Goal: Task Accomplishment & Management: Manage account settings

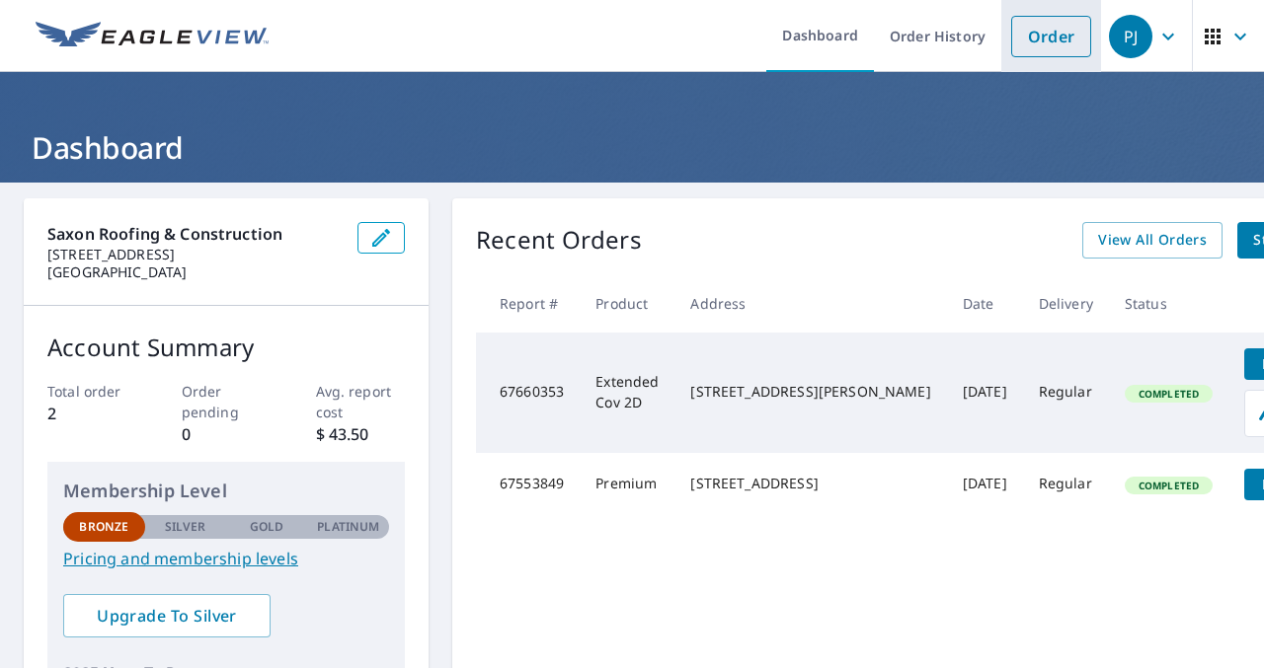
click at [1073, 36] on link "Order" at bounding box center [1051, 36] width 80 height 41
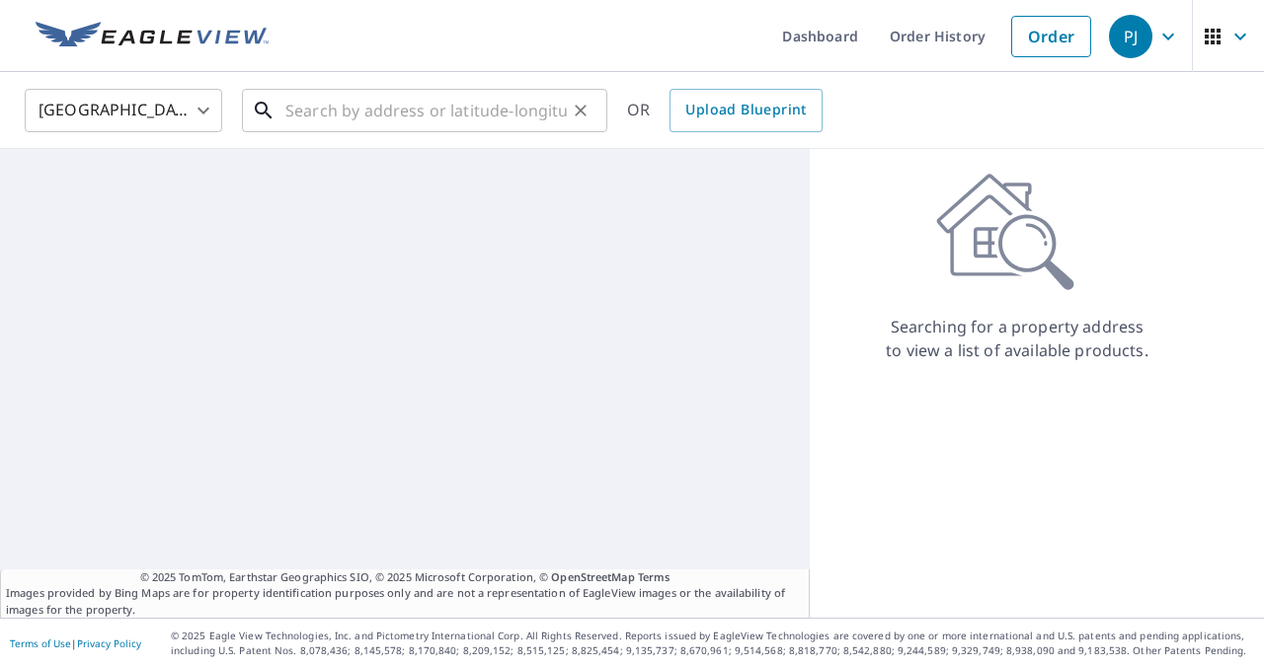
click at [393, 112] on input "text" at bounding box center [425, 110] width 281 height 55
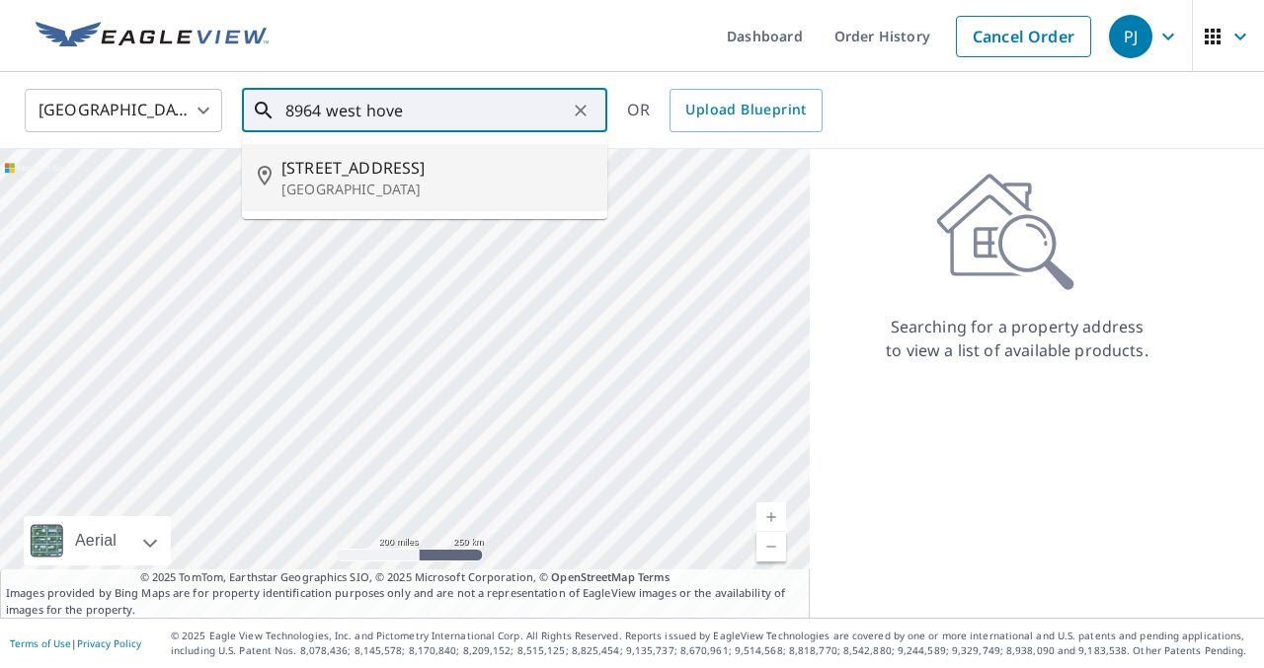
click at [486, 159] on span "8964 W Hove Loop" at bounding box center [436, 168] width 310 height 24
type input "8964 W Hove Loop Austin, TX 78749"
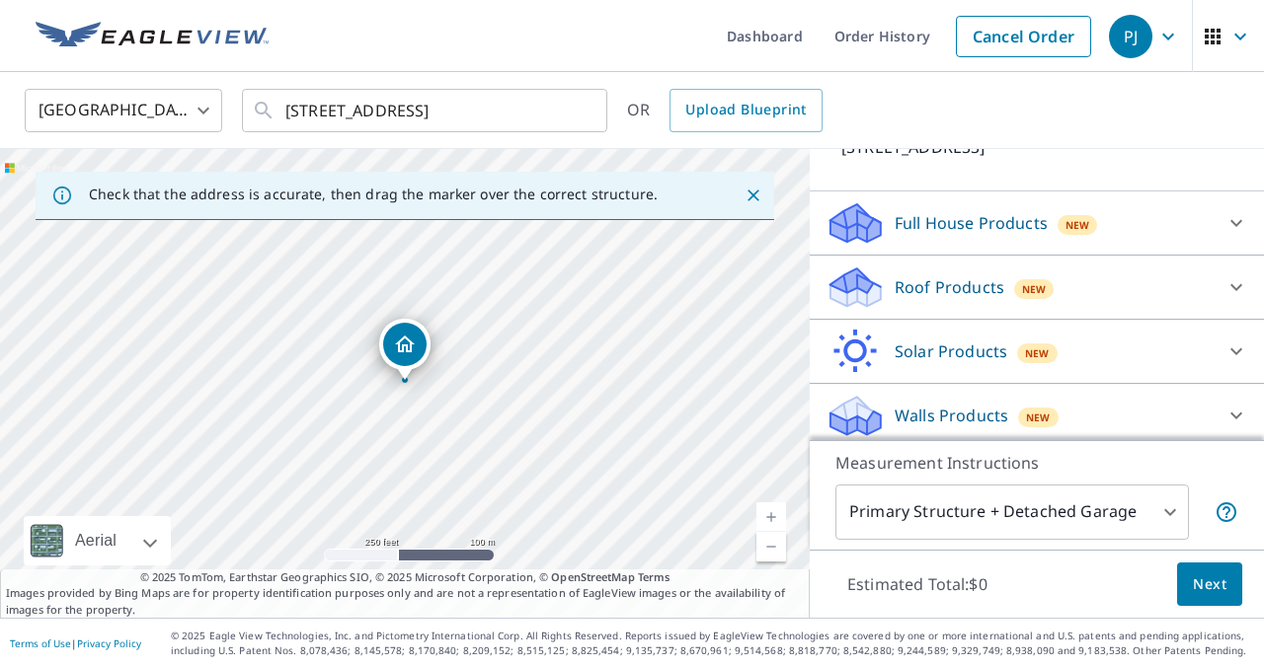
scroll to position [170, 0]
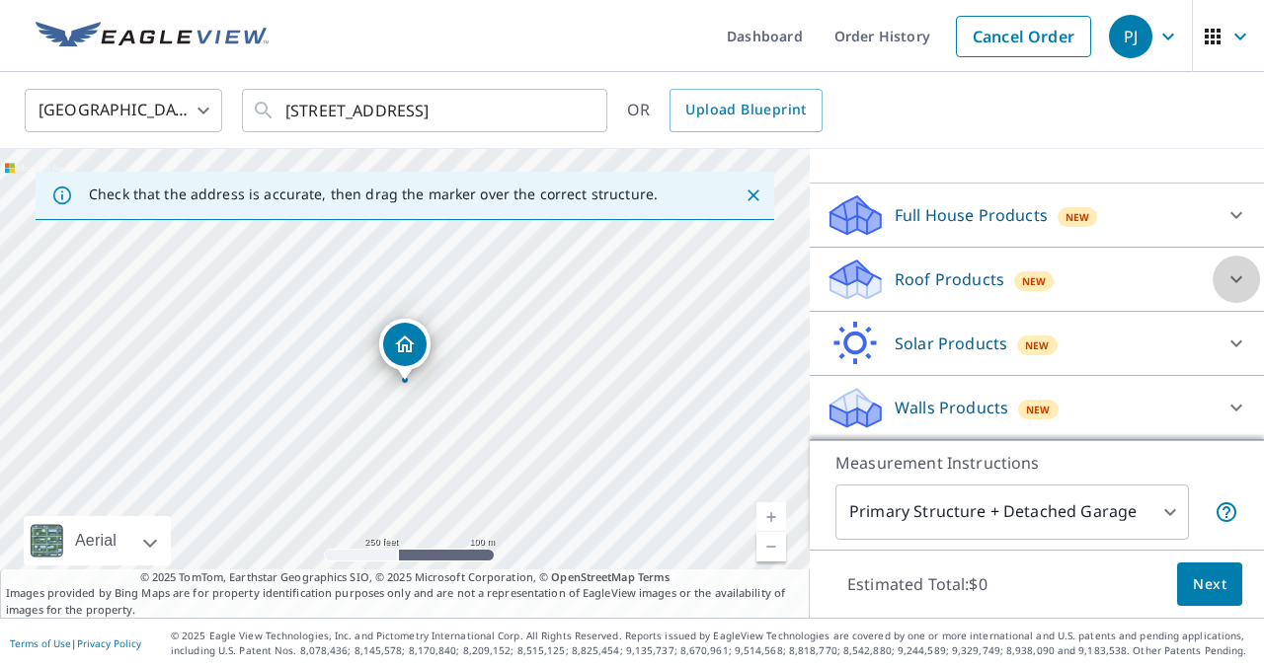
click at [1237, 282] on icon at bounding box center [1236, 280] width 24 height 24
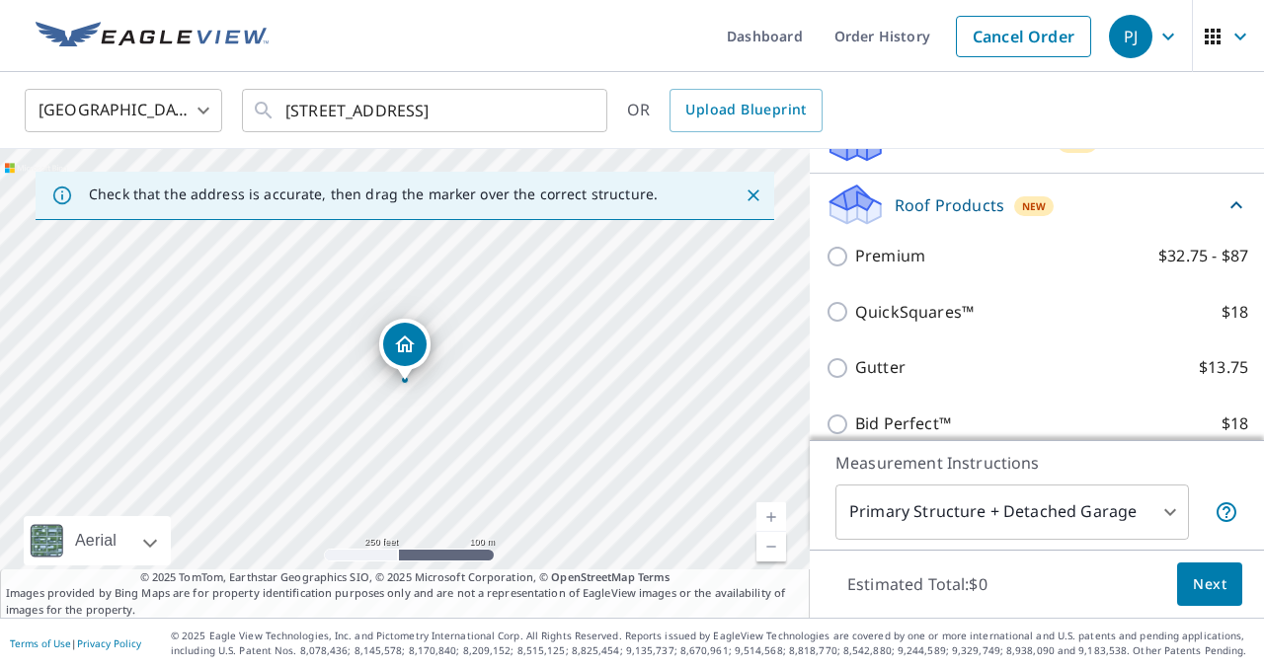
scroll to position [268, 0]
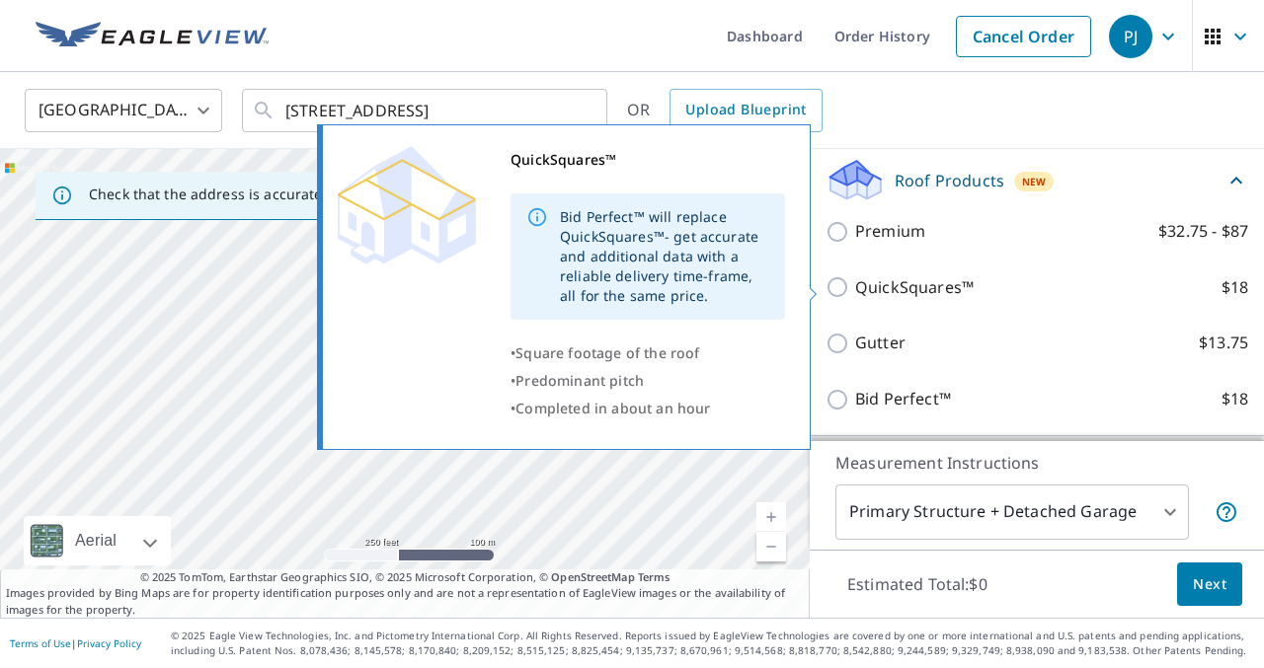
click at [920, 284] on p "QuickSquares™" at bounding box center [914, 287] width 118 height 25
click at [855, 284] on input "QuickSquares™ $18" at bounding box center [840, 287] width 30 height 24
checkbox input "true"
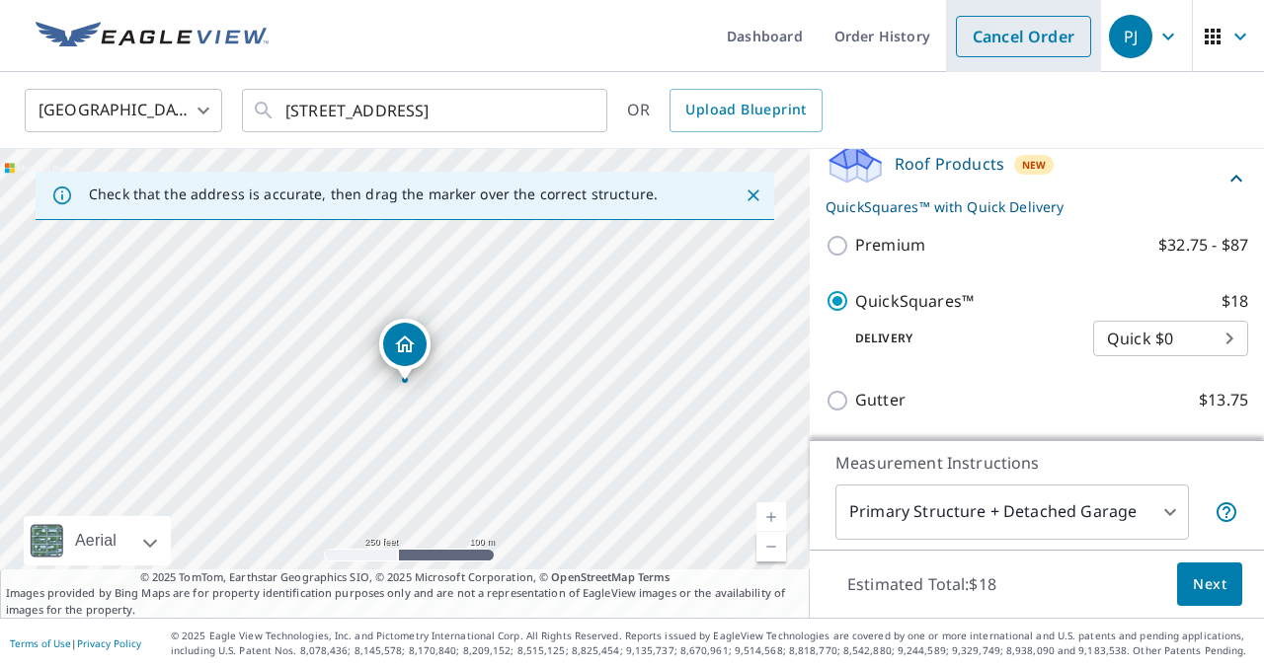
scroll to position [284, 0]
click at [1160, 38] on icon "button" at bounding box center [1168, 37] width 24 height 24
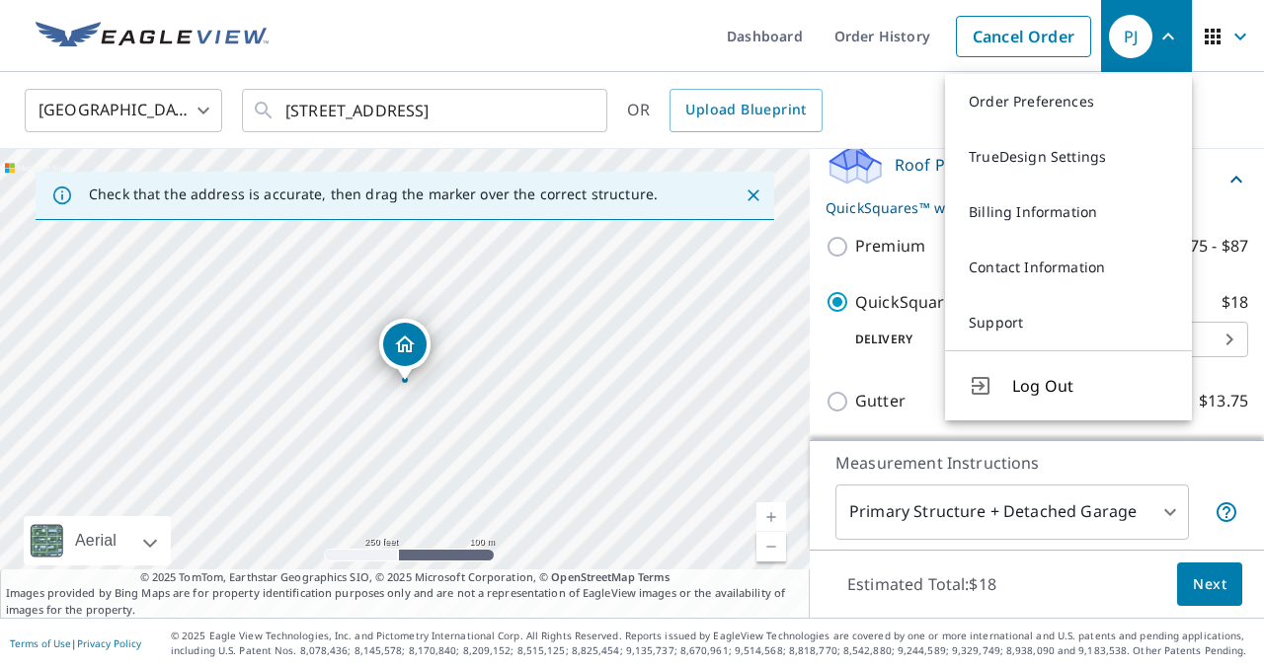
click at [1203, 32] on icon "button" at bounding box center [1212, 37] width 24 height 24
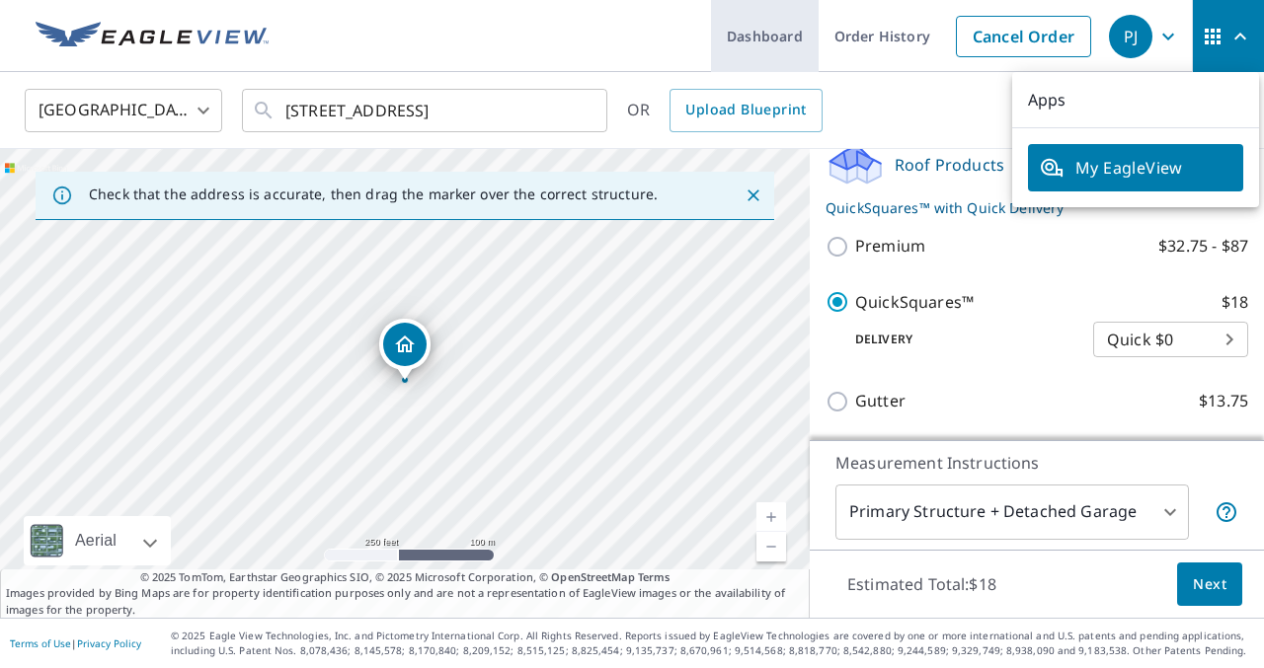
click at [784, 29] on link "Dashboard" at bounding box center [765, 36] width 108 height 72
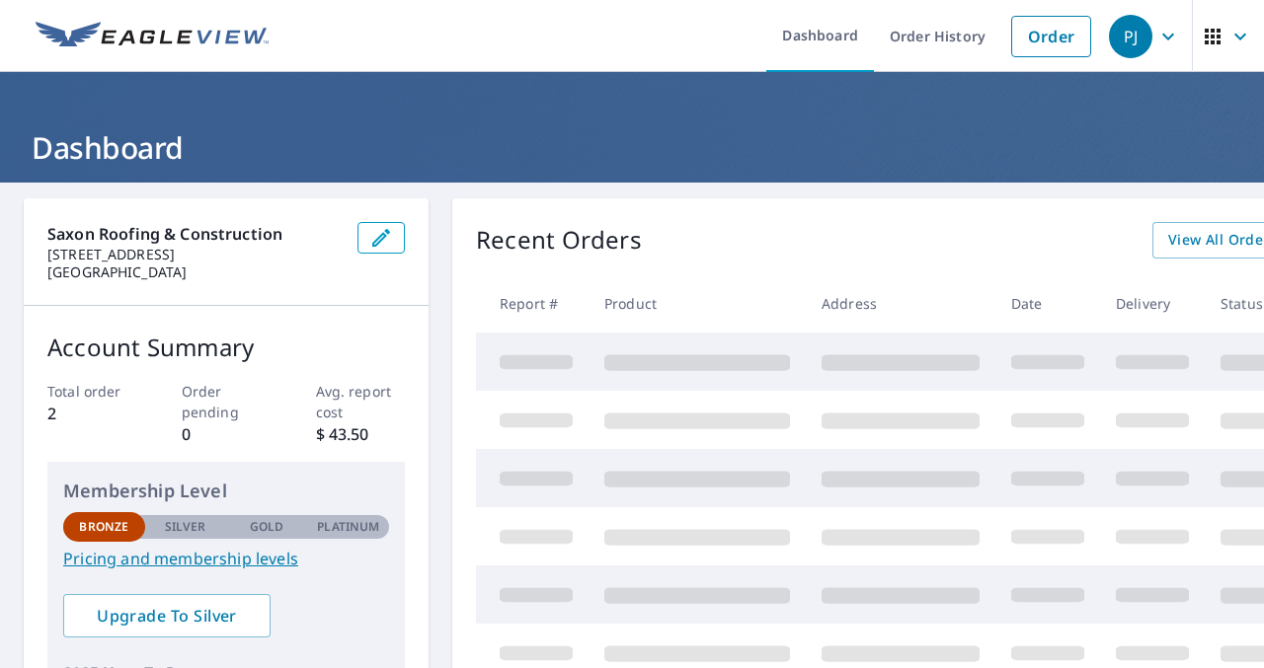
click at [361, 233] on button "button" at bounding box center [380, 238] width 47 height 32
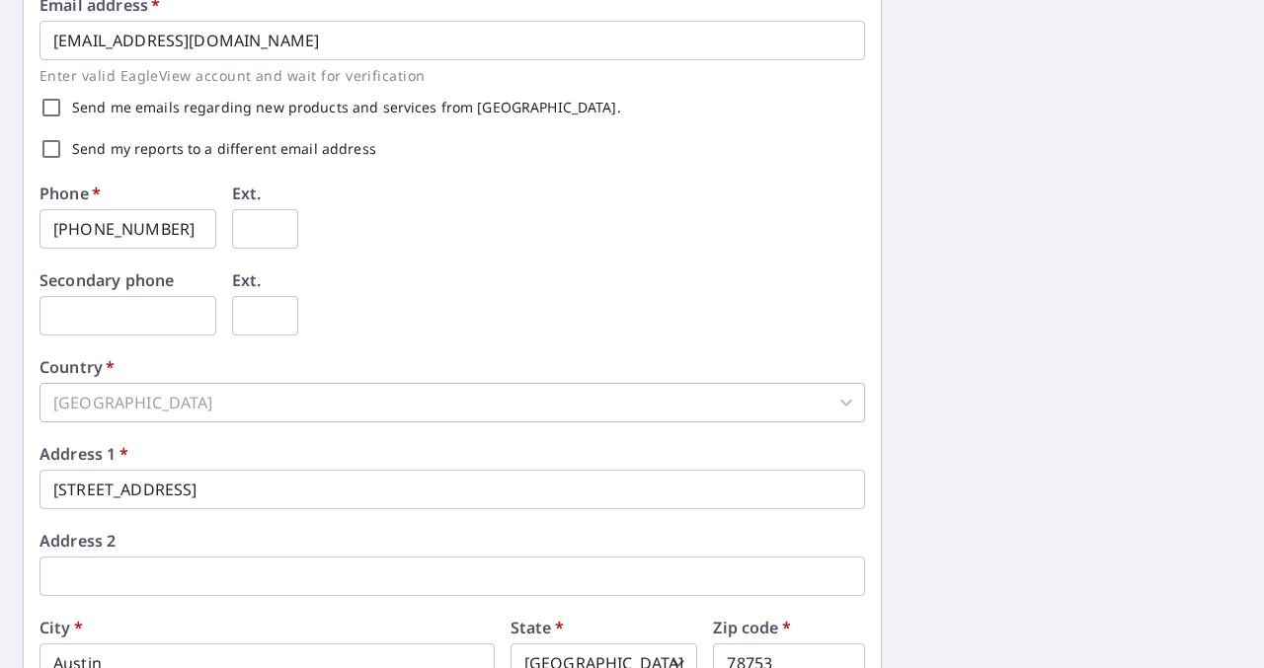
scroll to position [567, 0]
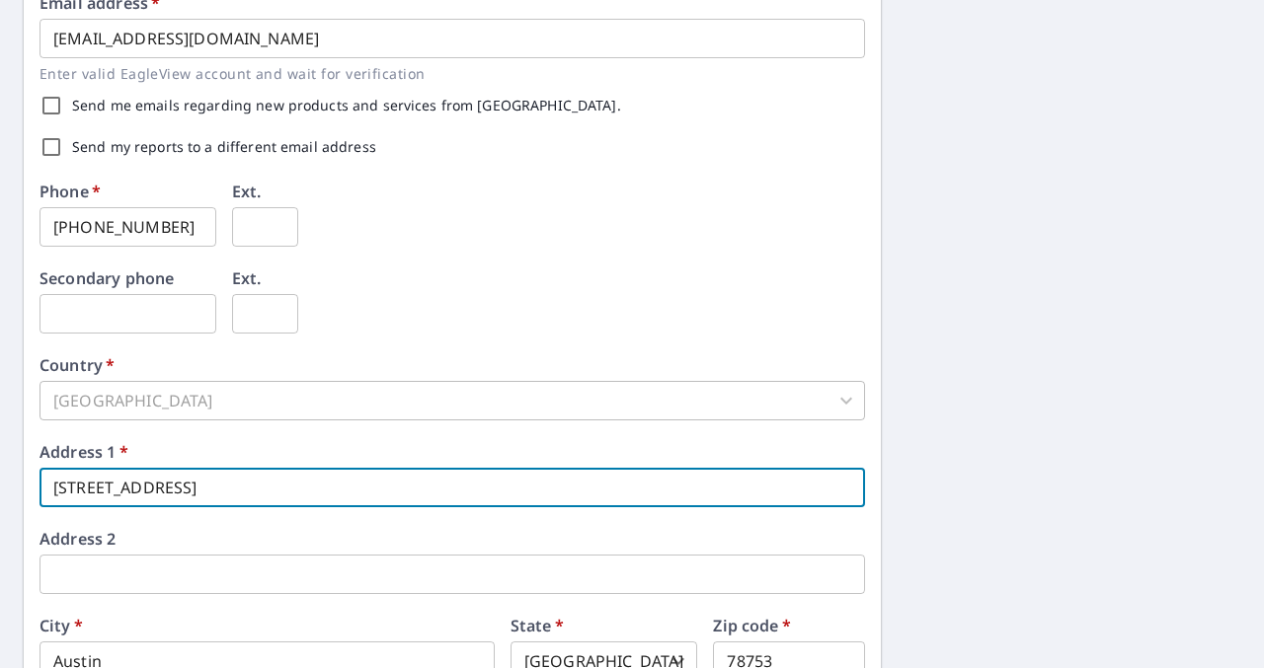
click at [109, 494] on input "904 NEwport Ave" at bounding box center [451, 487] width 825 height 39
type input "904 Nwwport Ave"
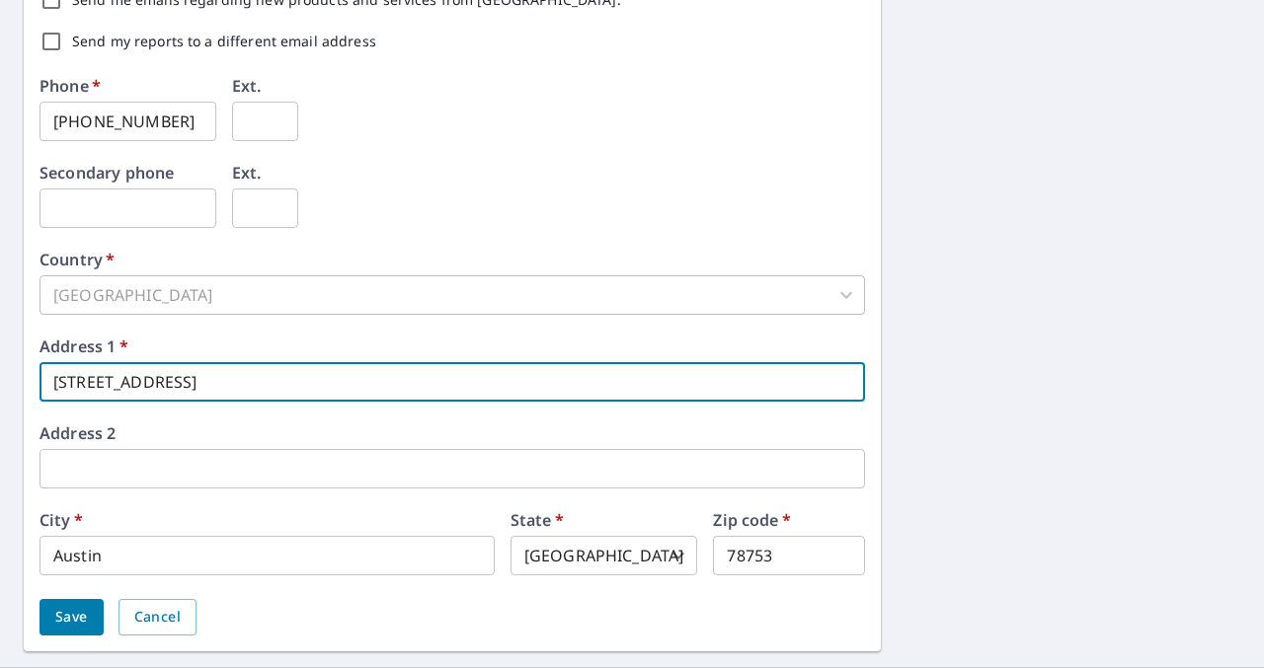
scroll to position [677, 0]
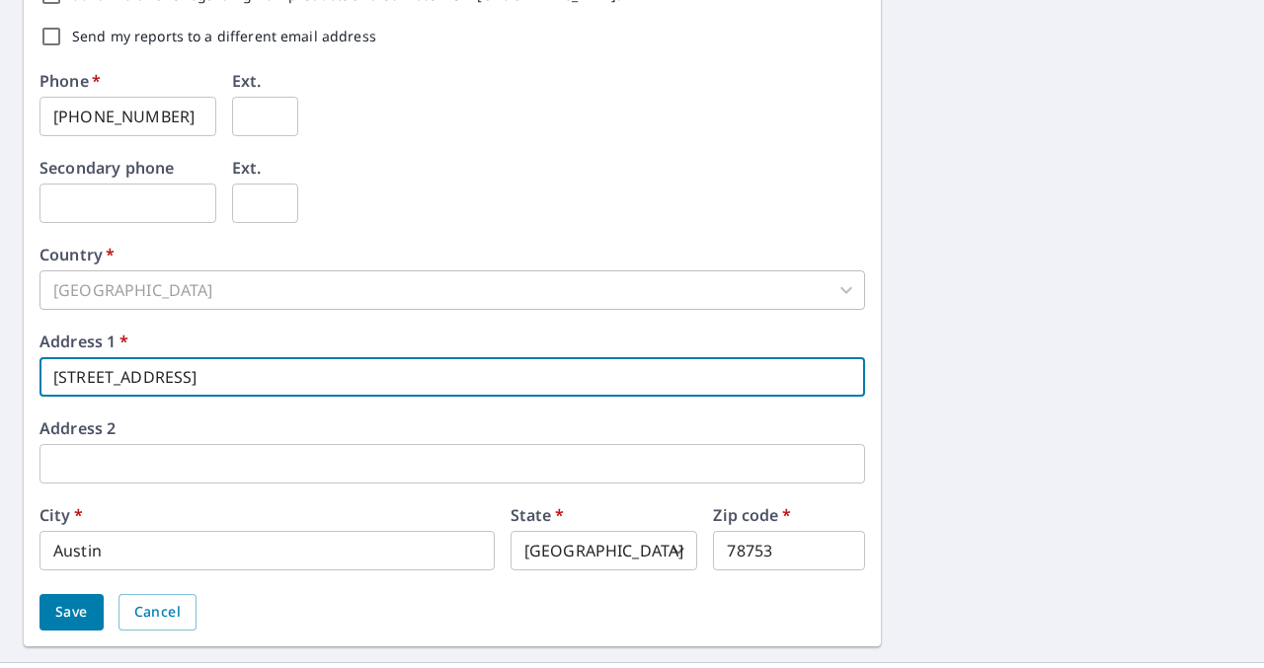
drag, startPoint x: 215, startPoint y: 378, endPoint x: 0, endPoint y: 378, distance: 215.2
click at [0, 378] on div "First name   * Paul ​ Last name   * Jones ​ Company name   * Saxon Roofing & Co…" at bounding box center [632, 83] width 1264 height 1157
paste input "[STREET_ADDRESS]"
type input "305 E Huntland Dr #3006"
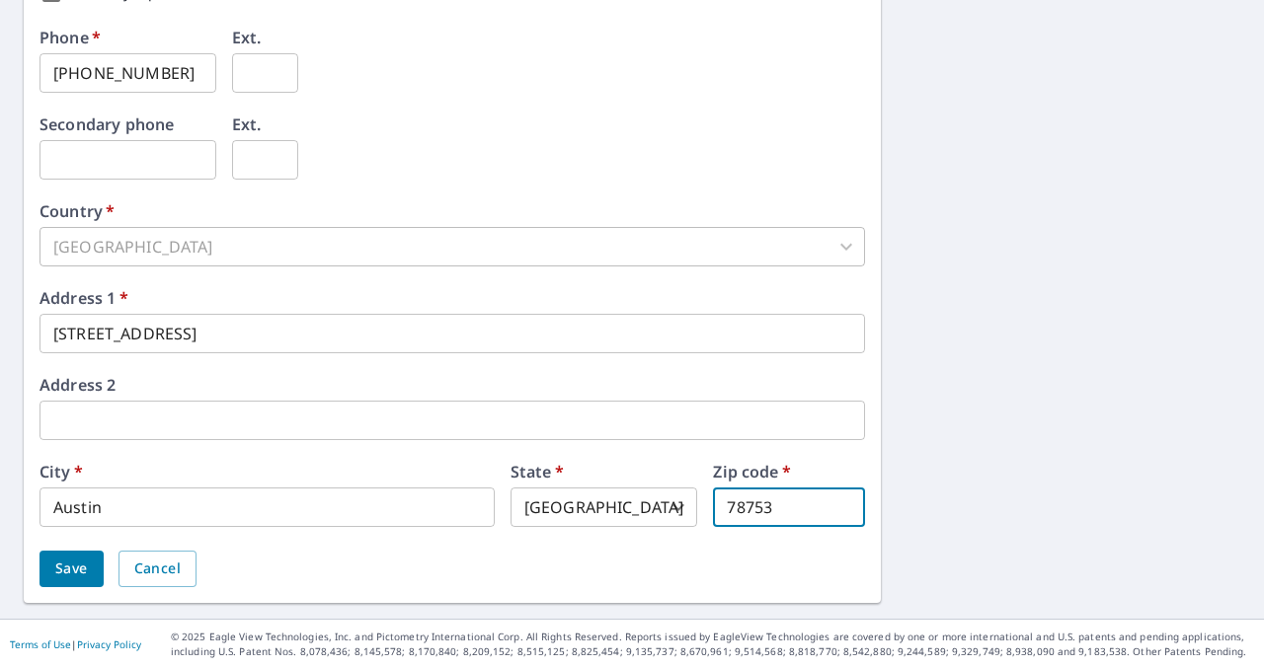
click at [802, 515] on input "78753" at bounding box center [789, 507] width 152 height 39
type input "78752"
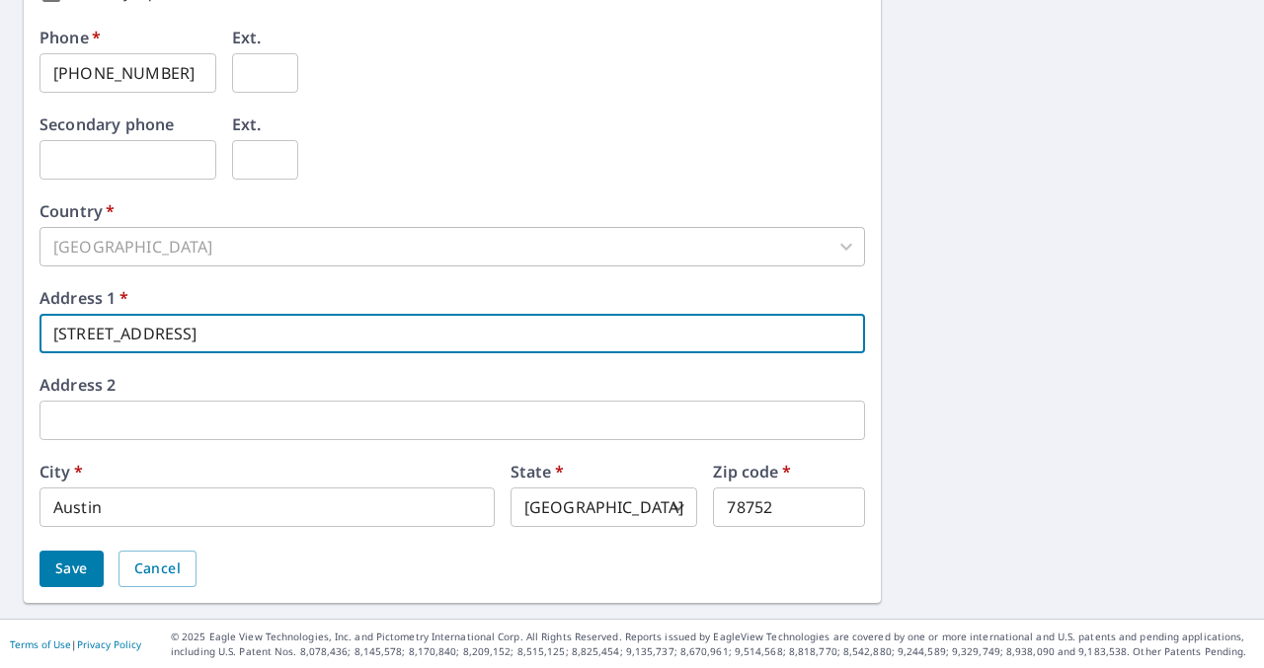
drag, startPoint x: 269, startPoint y: 333, endPoint x: 196, endPoint y: 333, distance: 73.0
click at [196, 333] on input "305 E Huntland Dr #3006" at bounding box center [451, 333] width 825 height 39
type input "[STREET_ADDRESS]"
click at [154, 427] on input "text" at bounding box center [451, 420] width 825 height 39
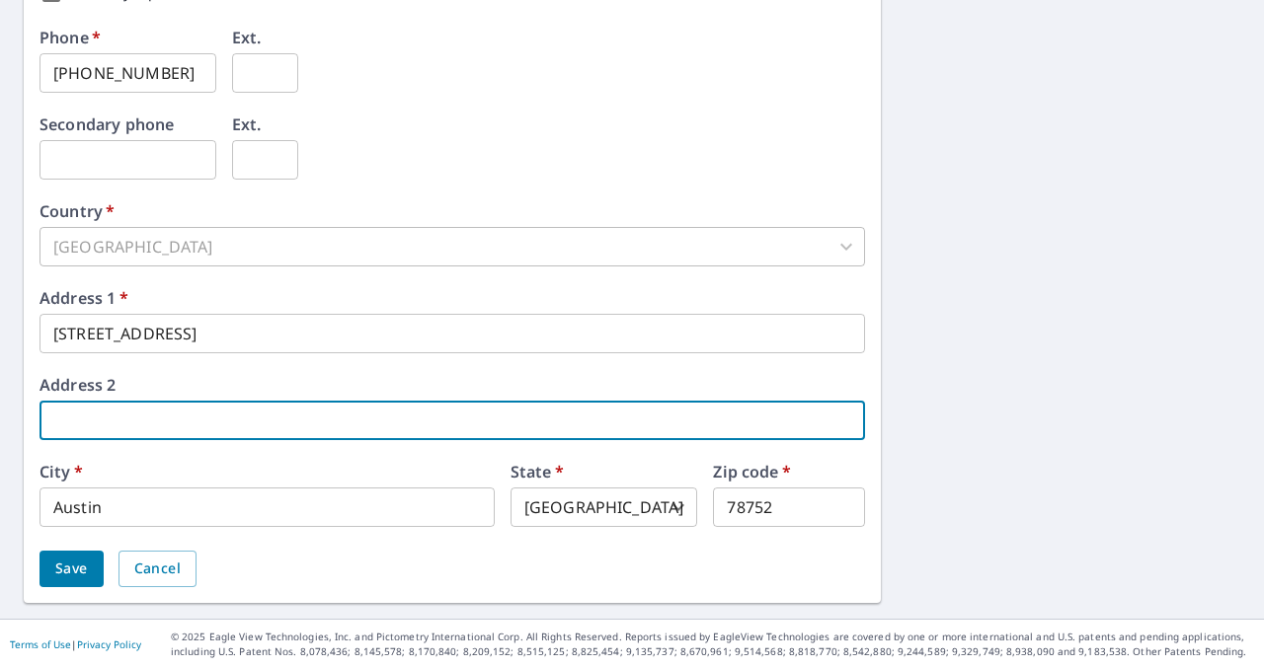
paste input "#3006"
click at [53, 417] on input "#3006" at bounding box center [451, 420] width 825 height 39
type input "5th Floor #3006"
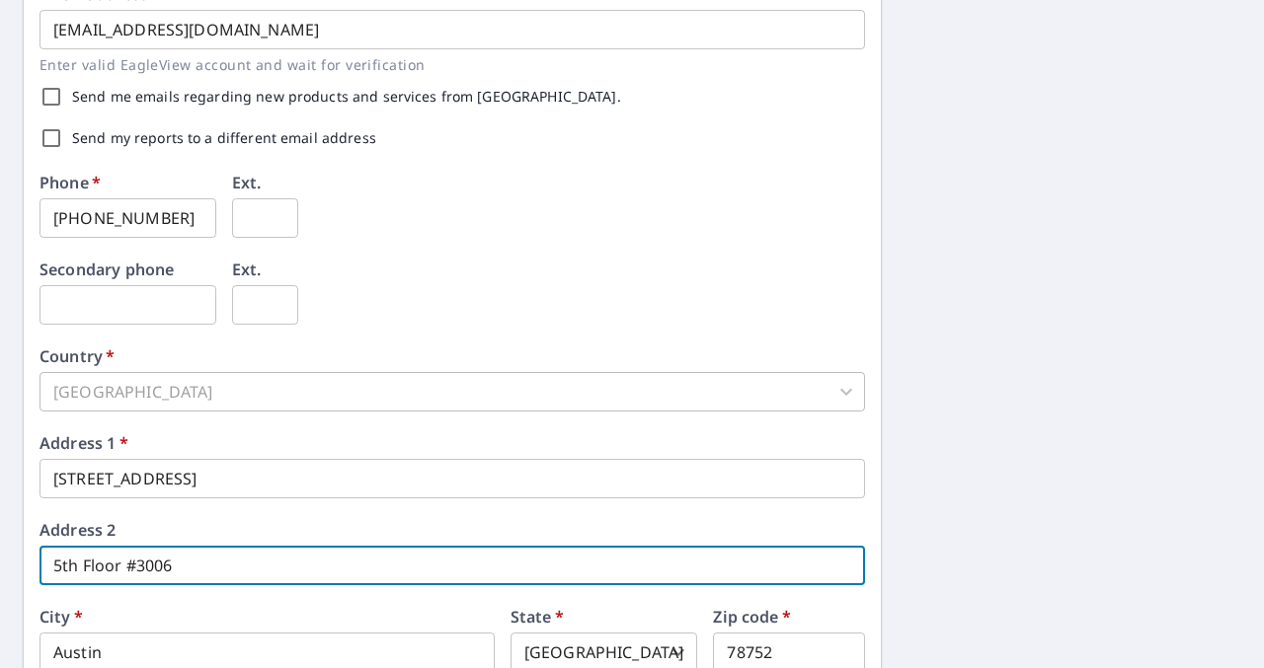
scroll to position [572, 0]
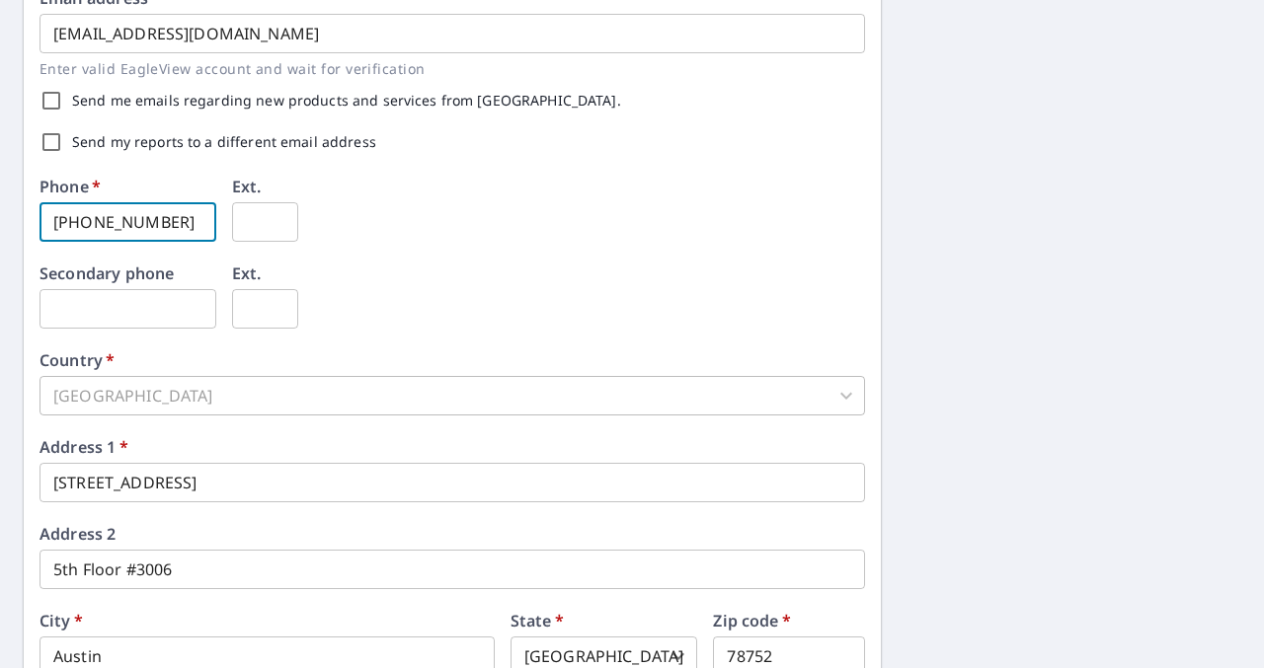
drag, startPoint x: 177, startPoint y: 223, endPoint x: 0, endPoint y: 217, distance: 176.8
click at [0, 217] on div "First name   * Paul ​ Last name   * Jones ​ Company name   * Saxon Roofing & Co…" at bounding box center [632, 189] width 1264 height 1157
type input "[PHONE_NUMBER]"
click at [448, 234] on div "Phone   * 512-690-2582 ​ Ext. ​" at bounding box center [451, 222] width 825 height 87
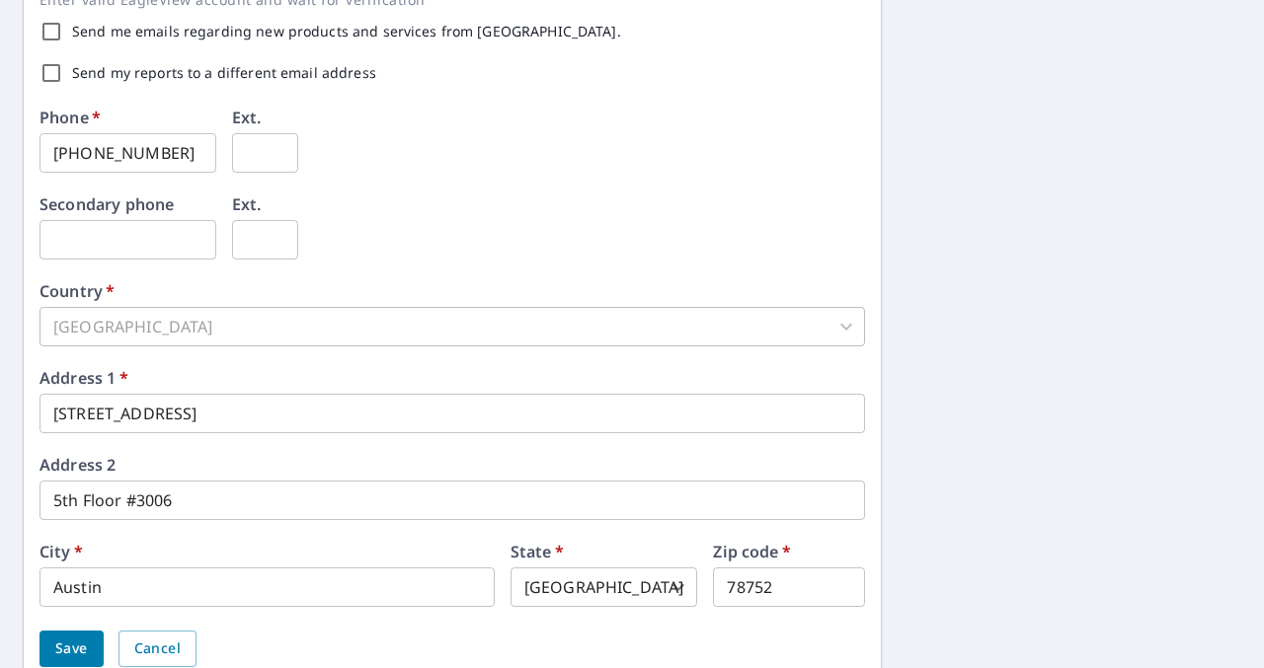
scroll to position [644, 0]
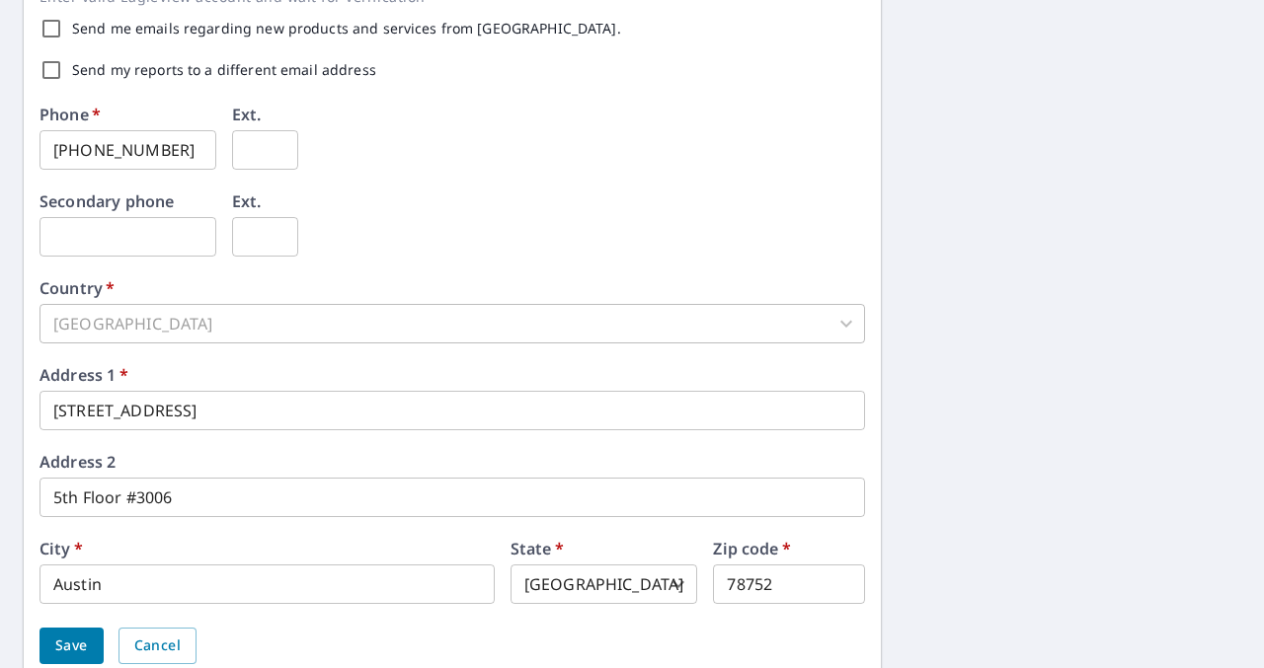
click at [333, 330] on div "United States" at bounding box center [451, 323] width 825 height 39
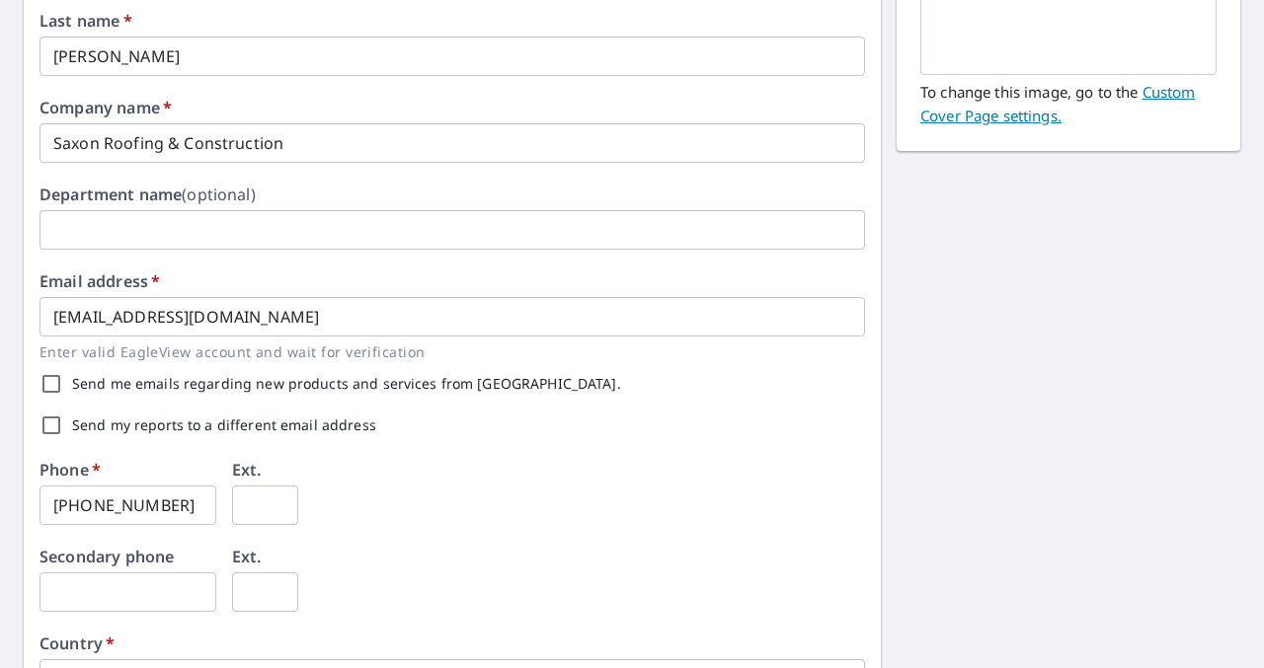
scroll to position [0, 0]
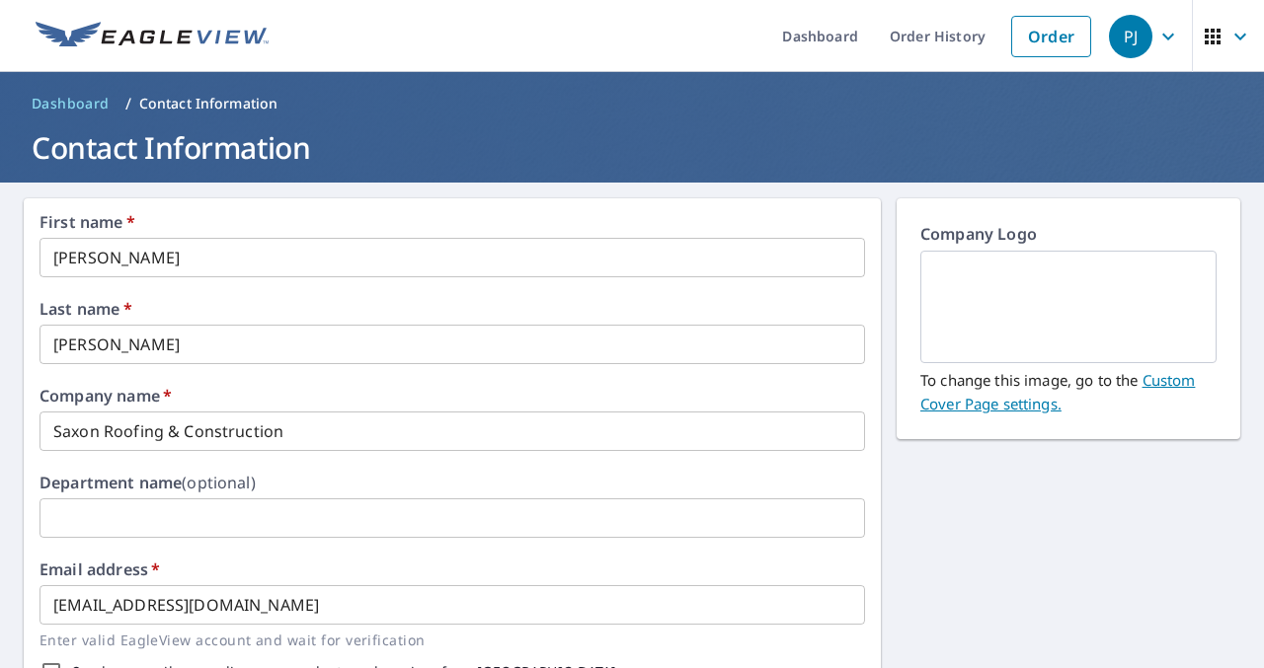
click at [1169, 377] on link "Custom Cover Page settings." at bounding box center [1057, 391] width 274 height 43
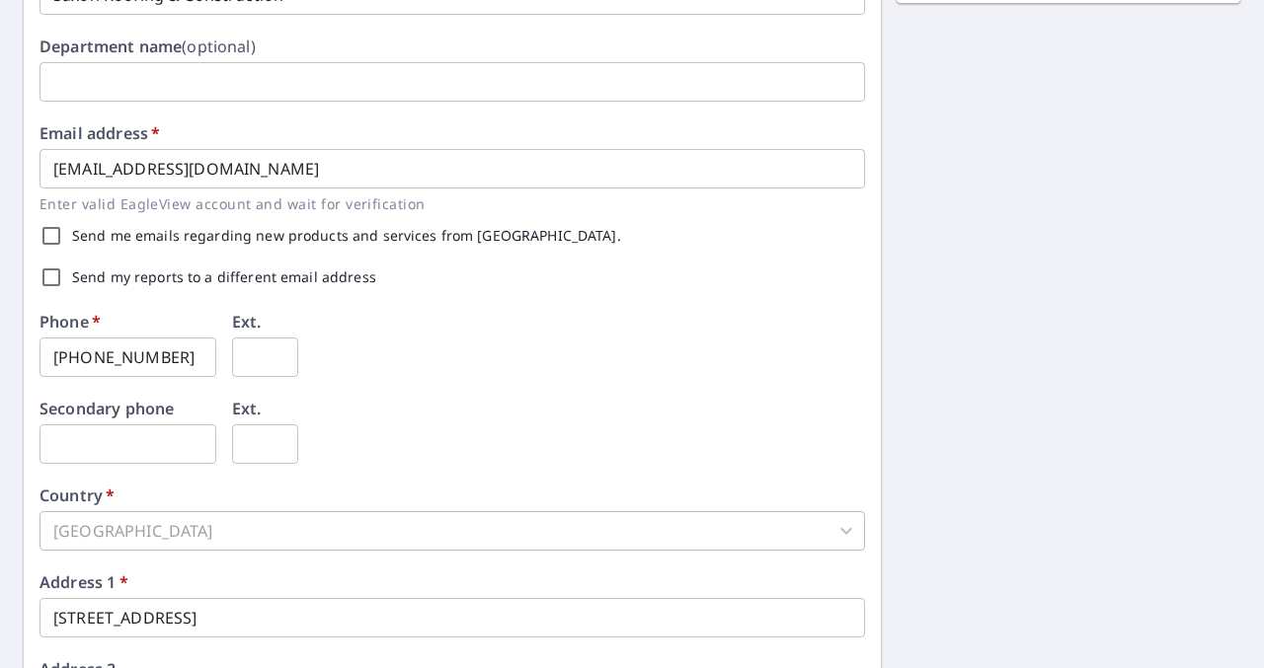
scroll to position [430, 0]
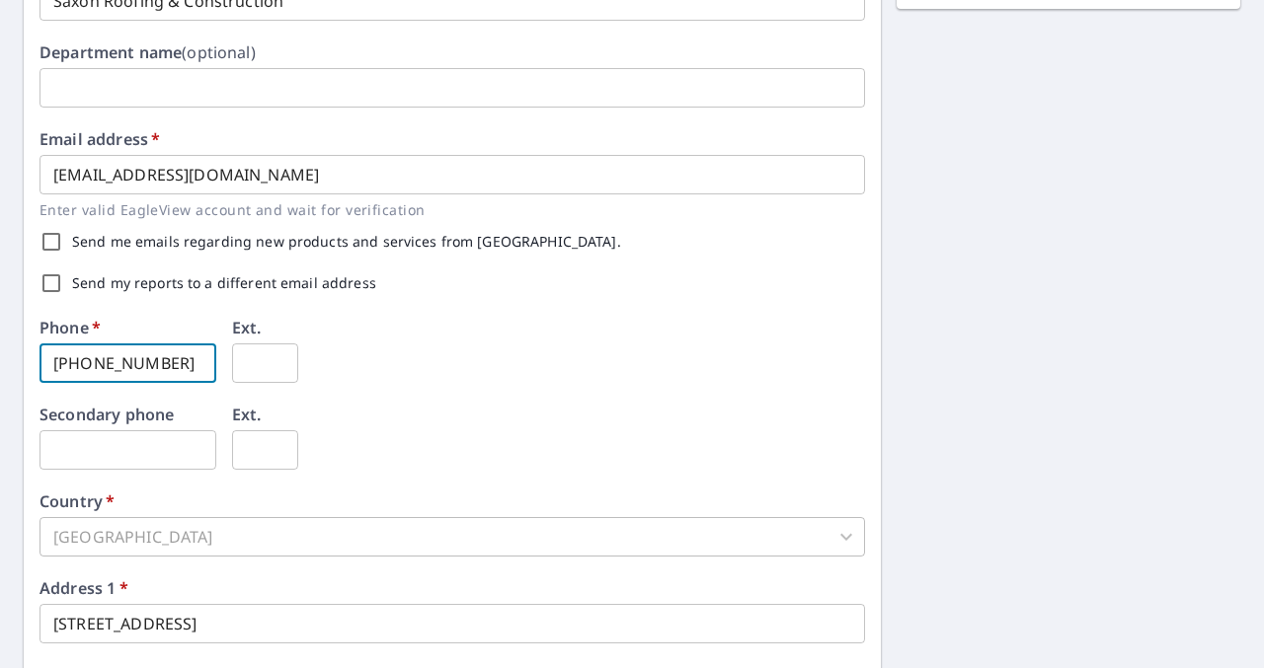
drag, startPoint x: 197, startPoint y: 374, endPoint x: 0, endPoint y: 348, distance: 199.1
click at [0, 348] on div "First name   * Paul ​ Last name   * Jones ​ Company name   * Saxon Roofing & Co…" at bounding box center [632, 330] width 1264 height 1157
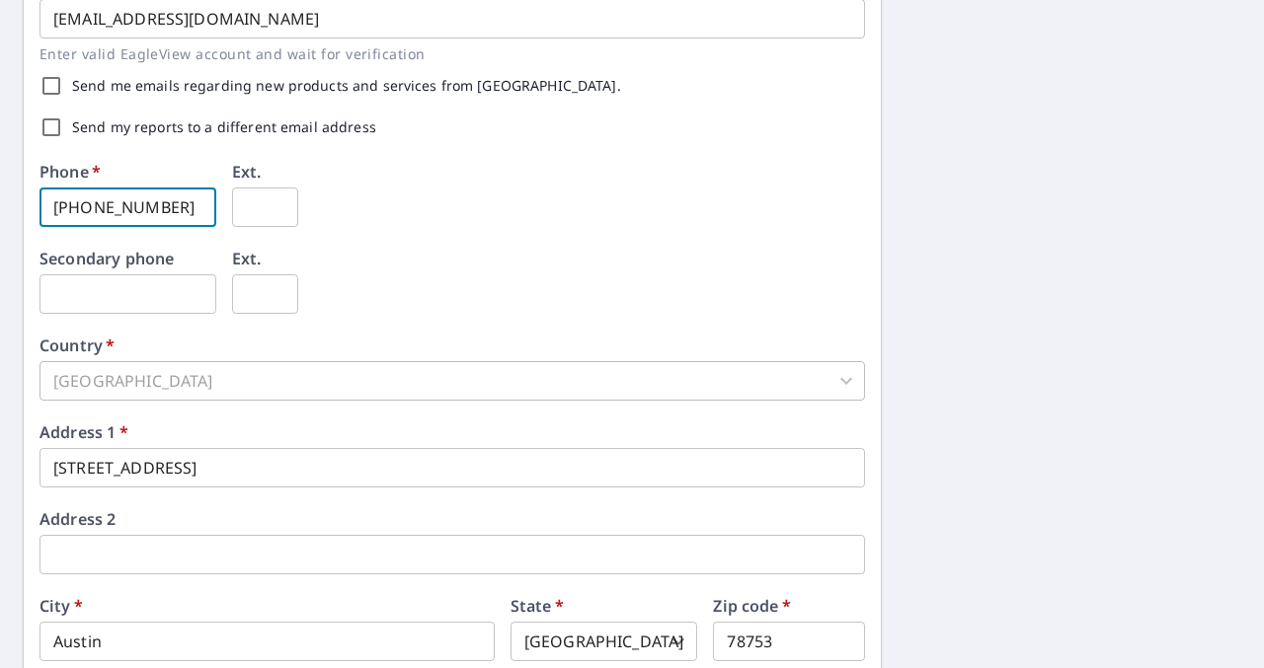
scroll to position [587, 0]
type input "[PHONE_NUMBER]"
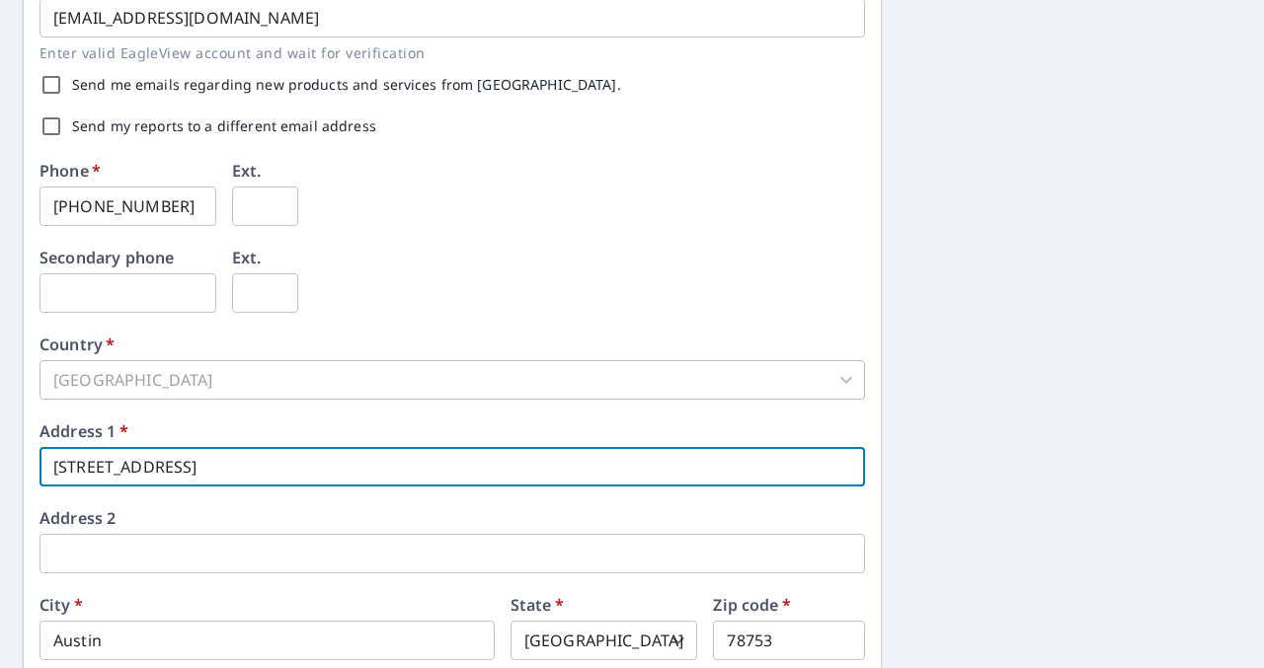
drag, startPoint x: 213, startPoint y: 456, endPoint x: 57, endPoint y: 449, distance: 156.1
click at [57, 449] on input "904 NEwport Ave" at bounding box center [451, 466] width 825 height 39
drag, startPoint x: 230, startPoint y: 463, endPoint x: 34, endPoint y: 467, distance: 196.5
click at [34, 467] on div "First name   * Paul ​ Last name   * Jones ​ Company name   * Saxon Roofing & Co…" at bounding box center [452, 173] width 857 height 1125
paste input "[STREET_ADDRESS]"
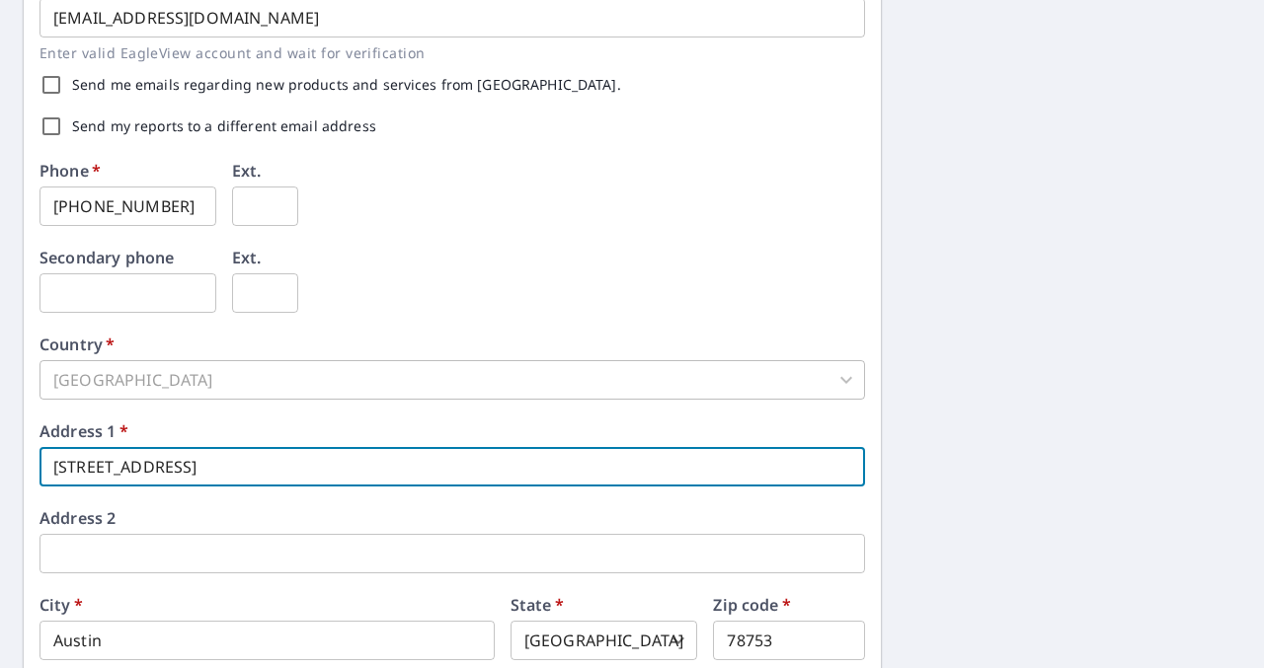
type input "[STREET_ADDRESS]"
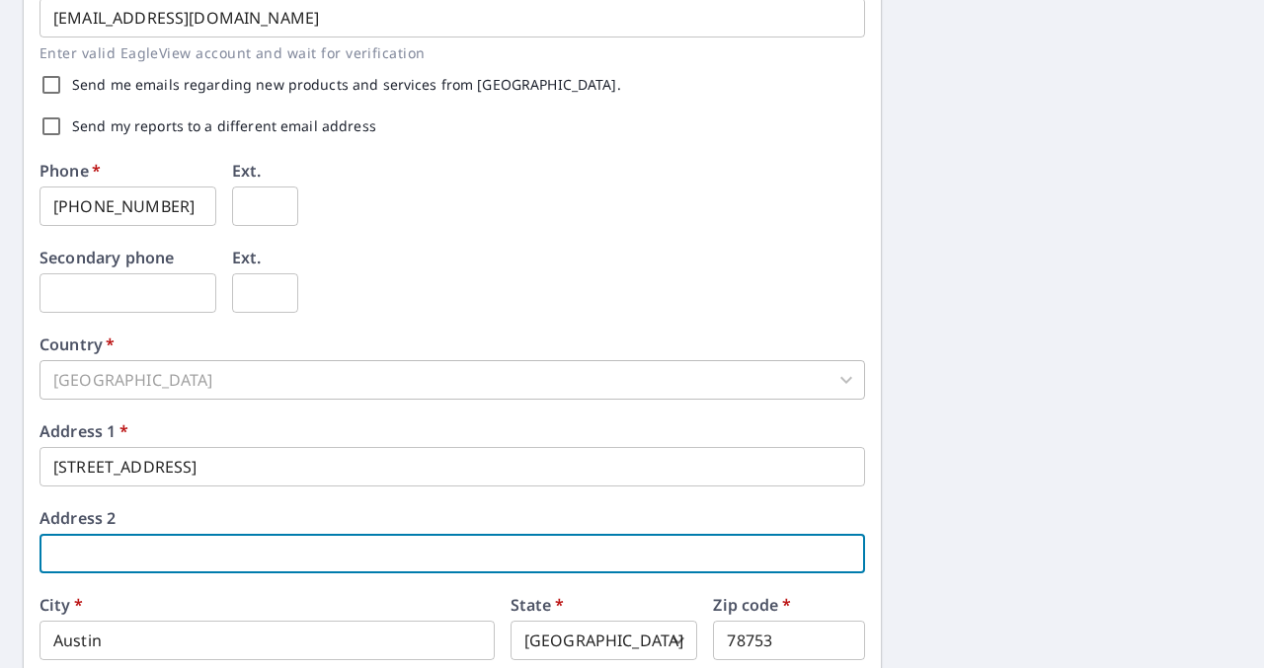
click at [63, 549] on input "text" at bounding box center [451, 553] width 825 height 39
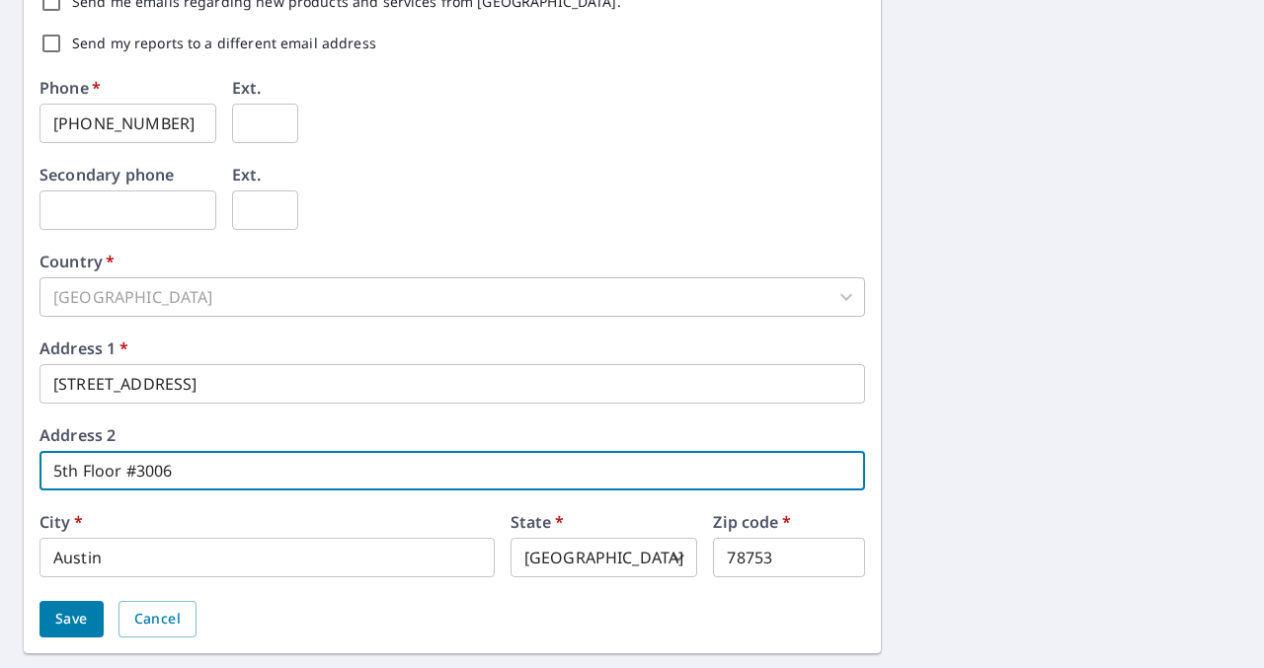
scroll to position [721, 0]
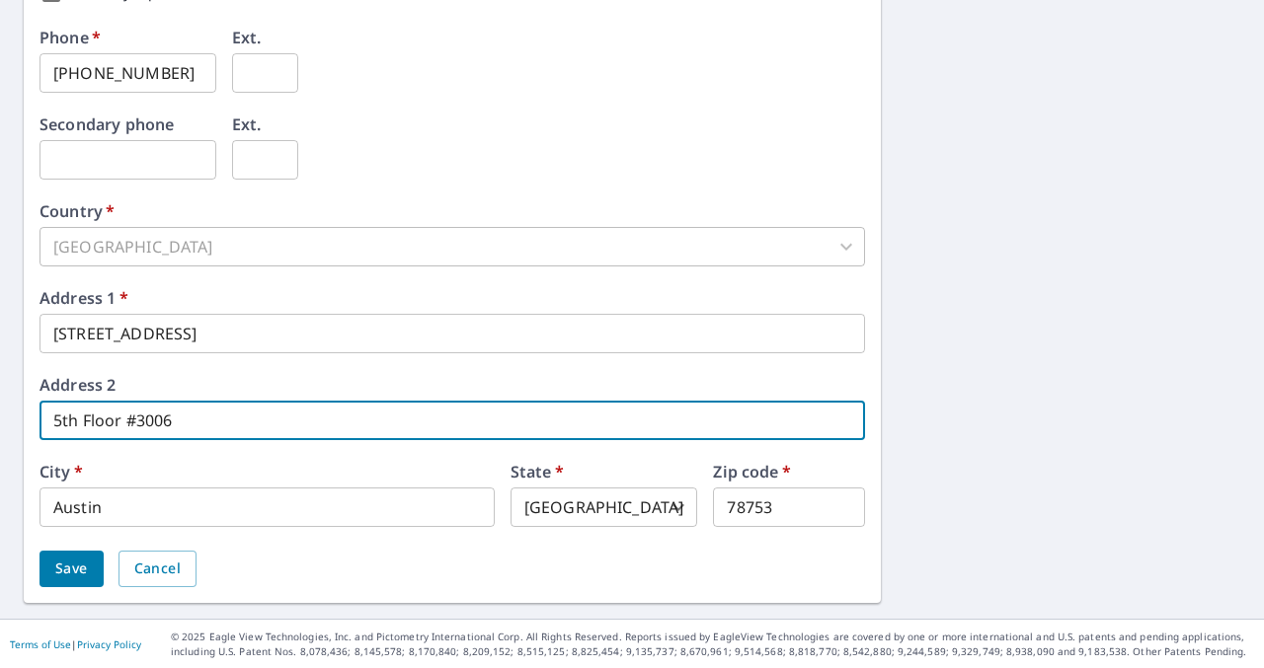
type input "5th Floor #3006"
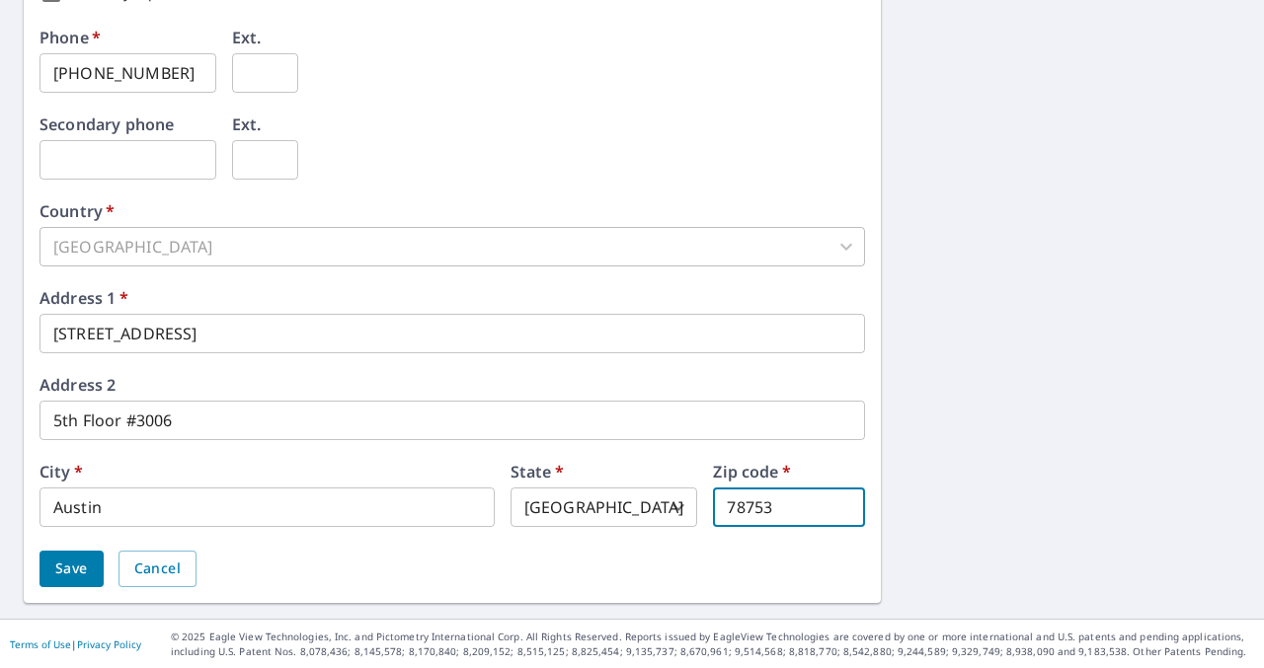
click at [790, 498] on input "78753" at bounding box center [789, 507] width 152 height 39
type input "78752"
click at [74, 567] on span "Save" at bounding box center [71, 569] width 33 height 25
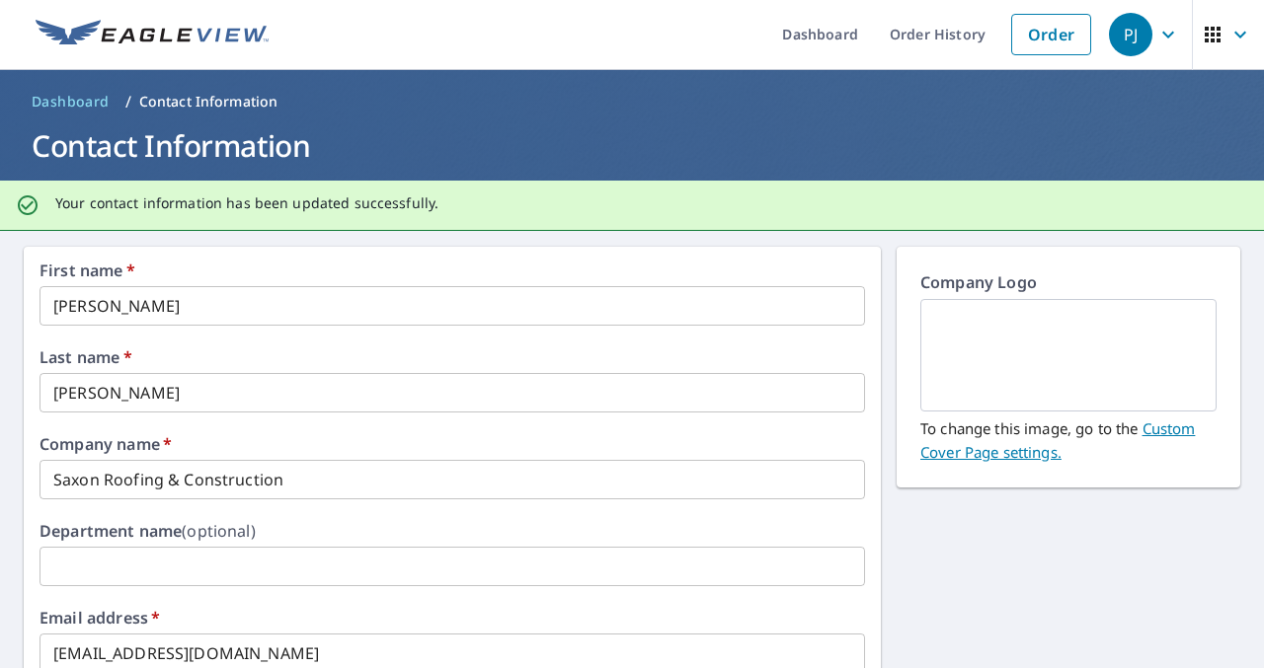
scroll to position [0, 0]
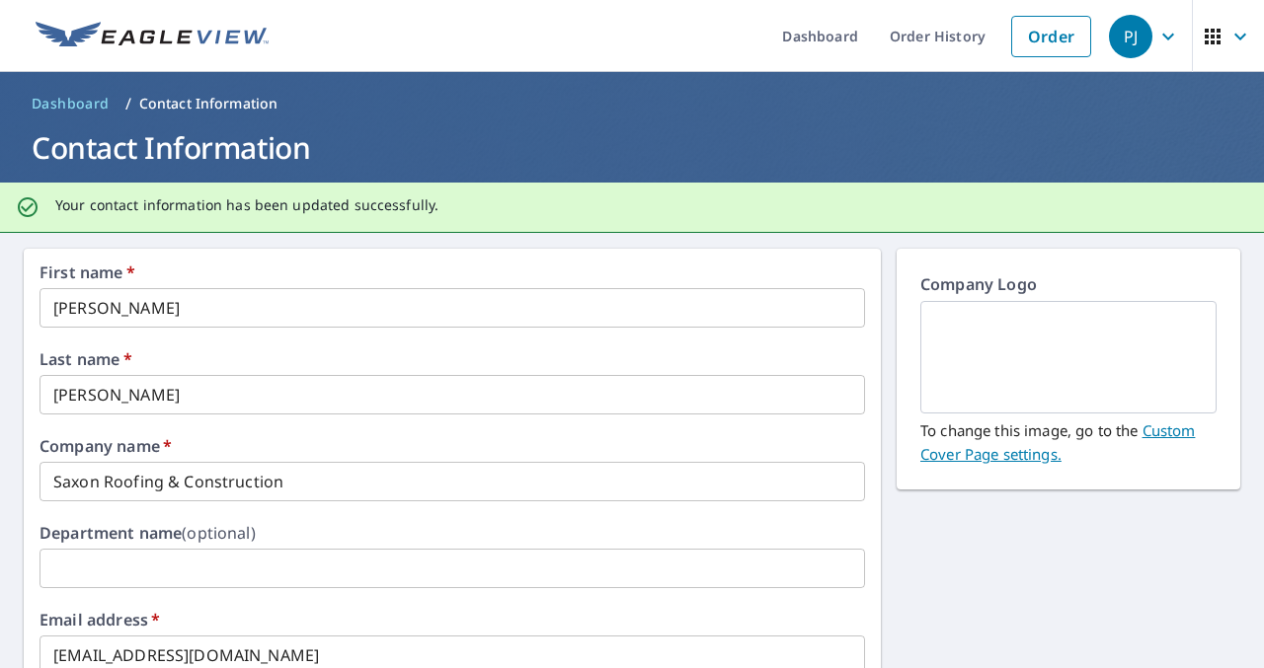
click at [1166, 423] on link "Custom Cover Page settings." at bounding box center [1057, 442] width 274 height 43
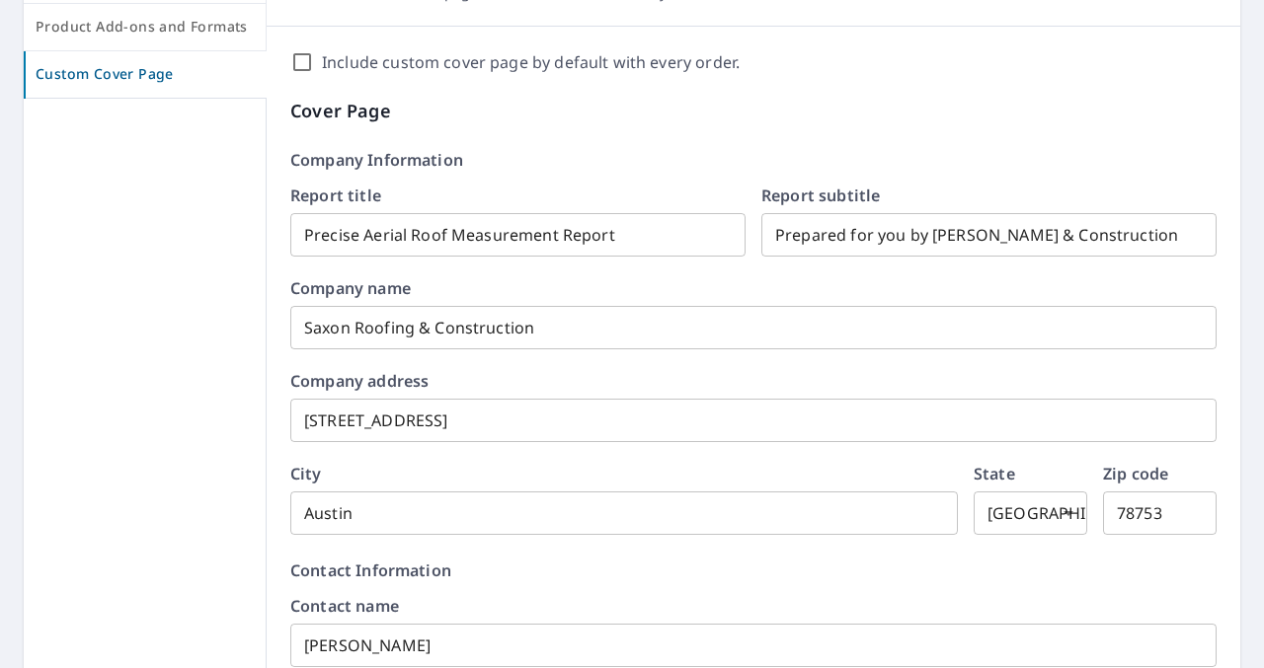
scroll to position [99, 0]
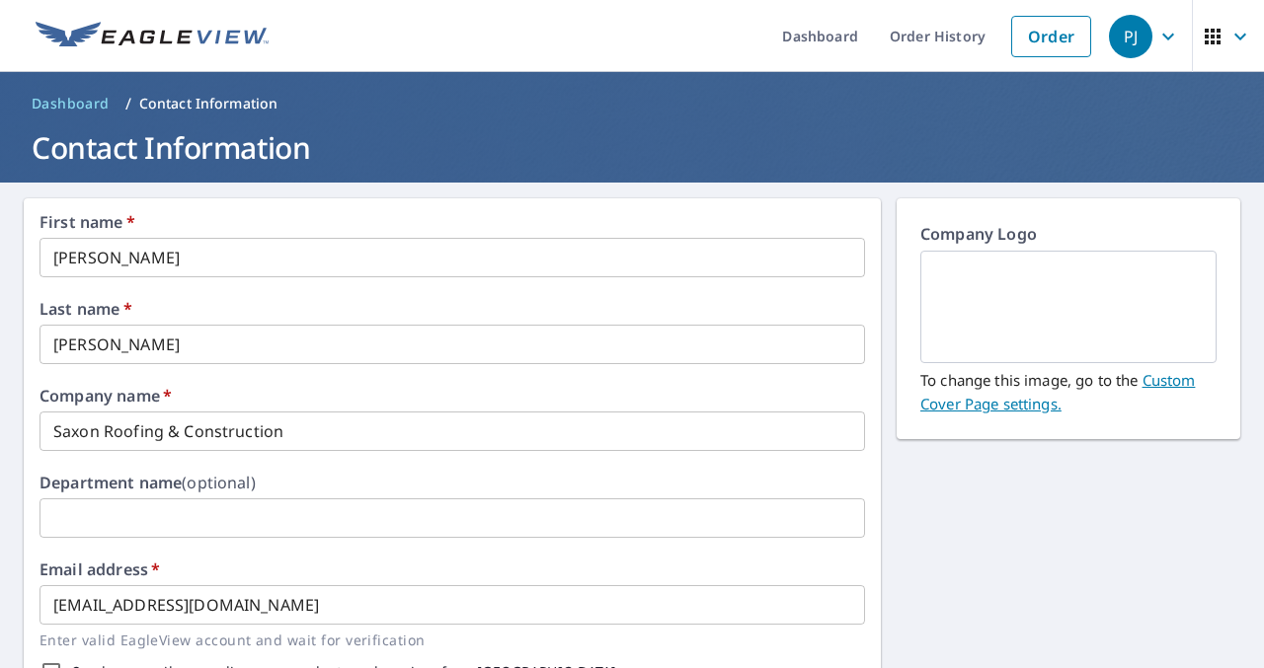
click at [1176, 385] on link "Custom Cover Page settings." at bounding box center [1057, 391] width 274 height 43
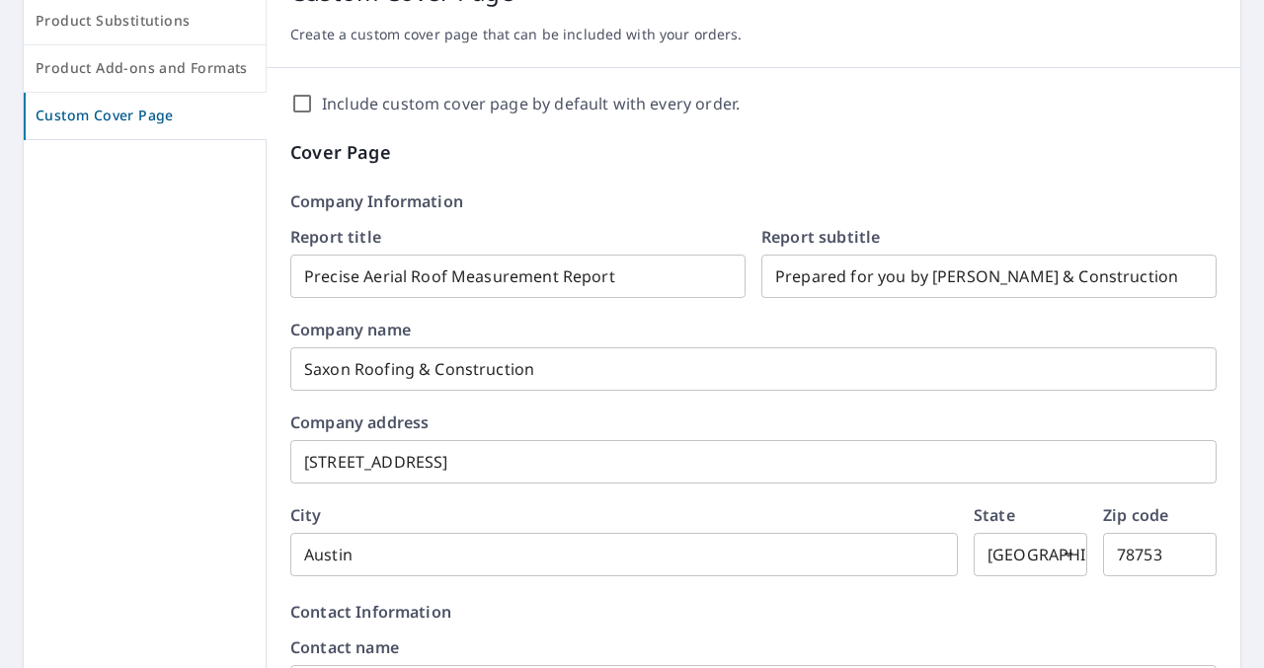
scroll to position [255, 0]
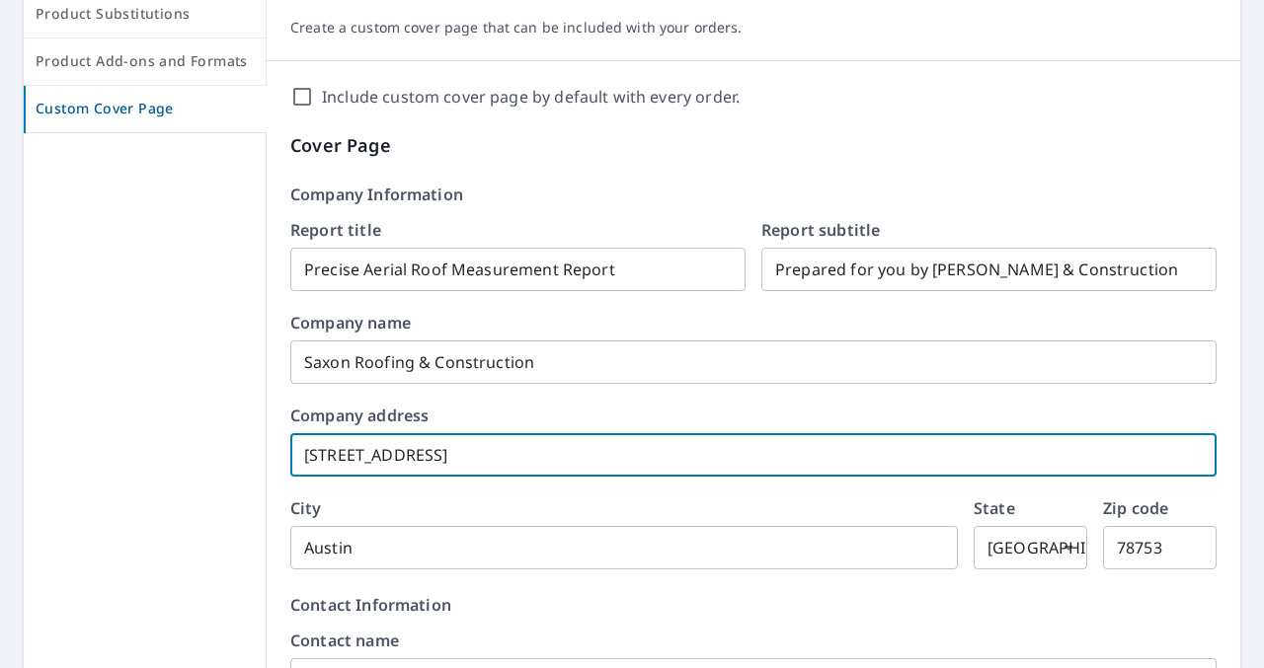
drag, startPoint x: 460, startPoint y: 455, endPoint x: 255, endPoint y: 454, distance: 205.3
paste input "[STREET_ADDRESS]"
type input "305 E Huntland Dr, 5th Floor #3006"
click at [1180, 555] on input "78753" at bounding box center [1160, 547] width 114 height 55
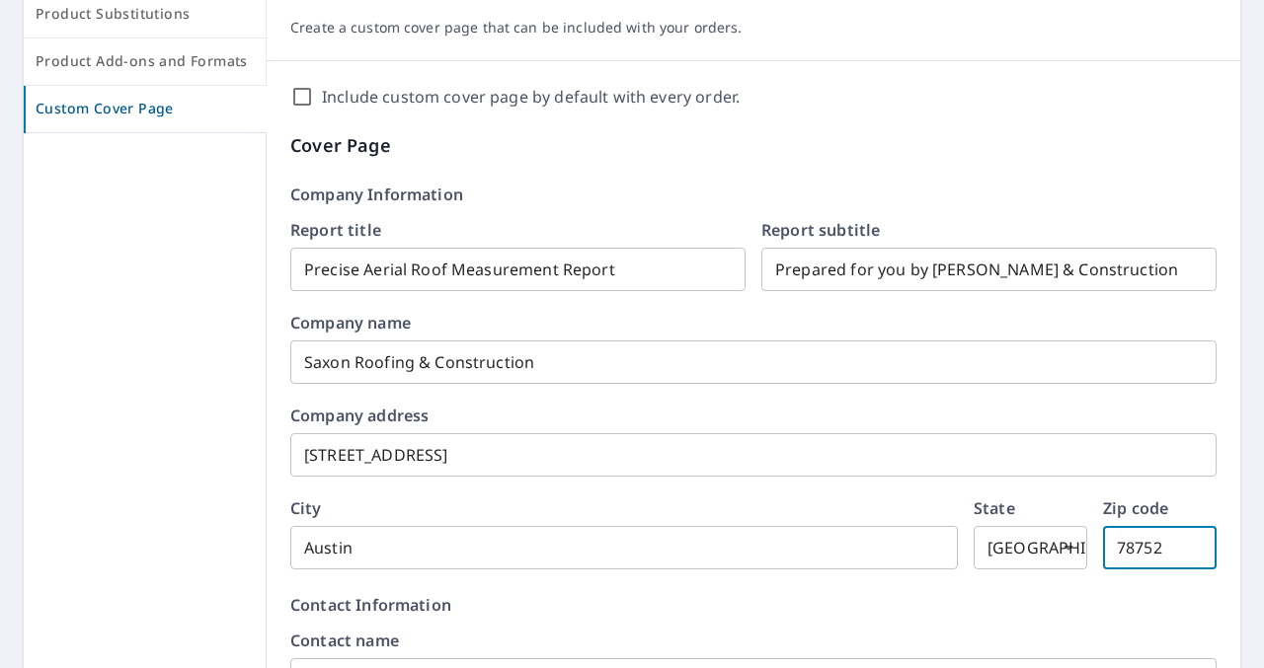
type input "78752"
click at [872, 402] on form "Report title Precise Aerial Roof Measurement Report ​ Report subtitle Prepared …" at bounding box center [753, 395] width 926 height 347
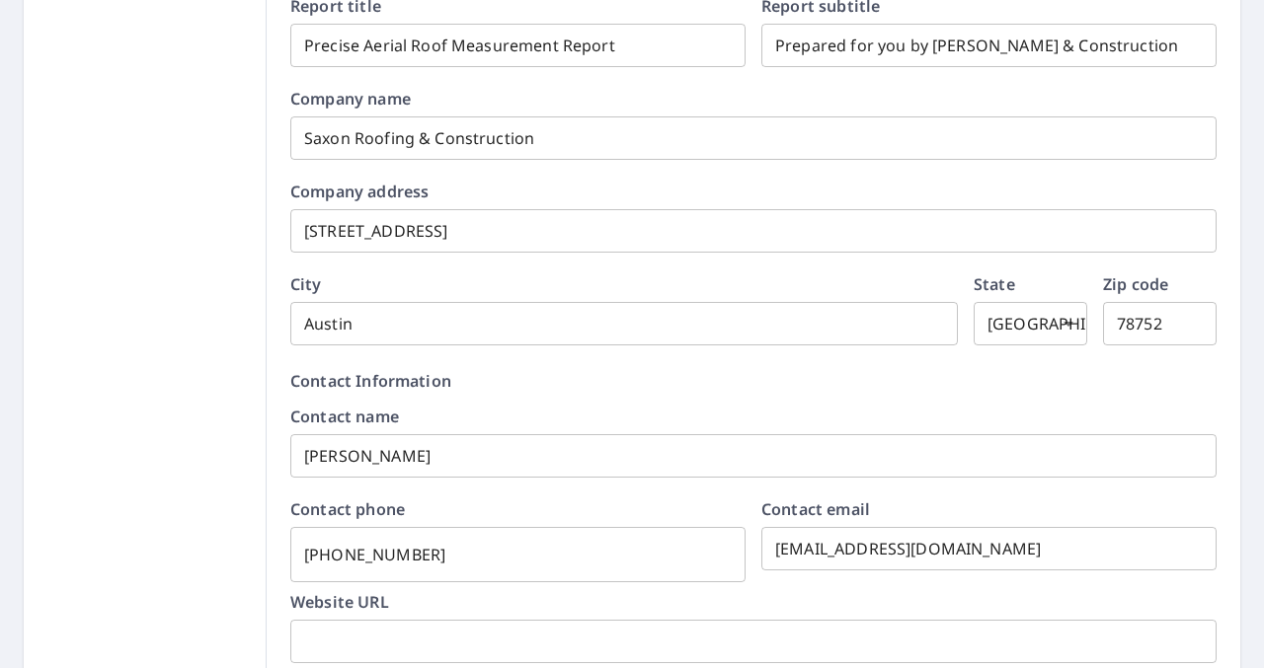
scroll to position [493, 0]
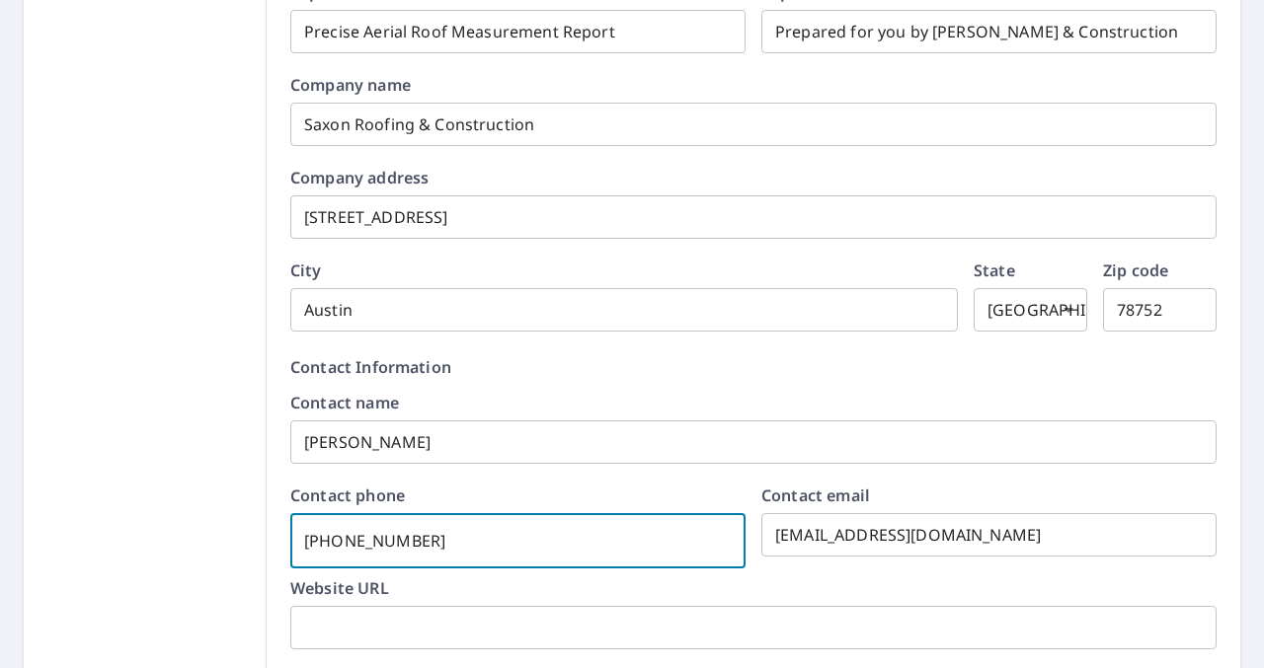
drag, startPoint x: 445, startPoint y: 539, endPoint x: 292, endPoint y: 538, distance: 153.0
click at [292, 538] on input "512-966-0439" at bounding box center [517, 540] width 455 height 55
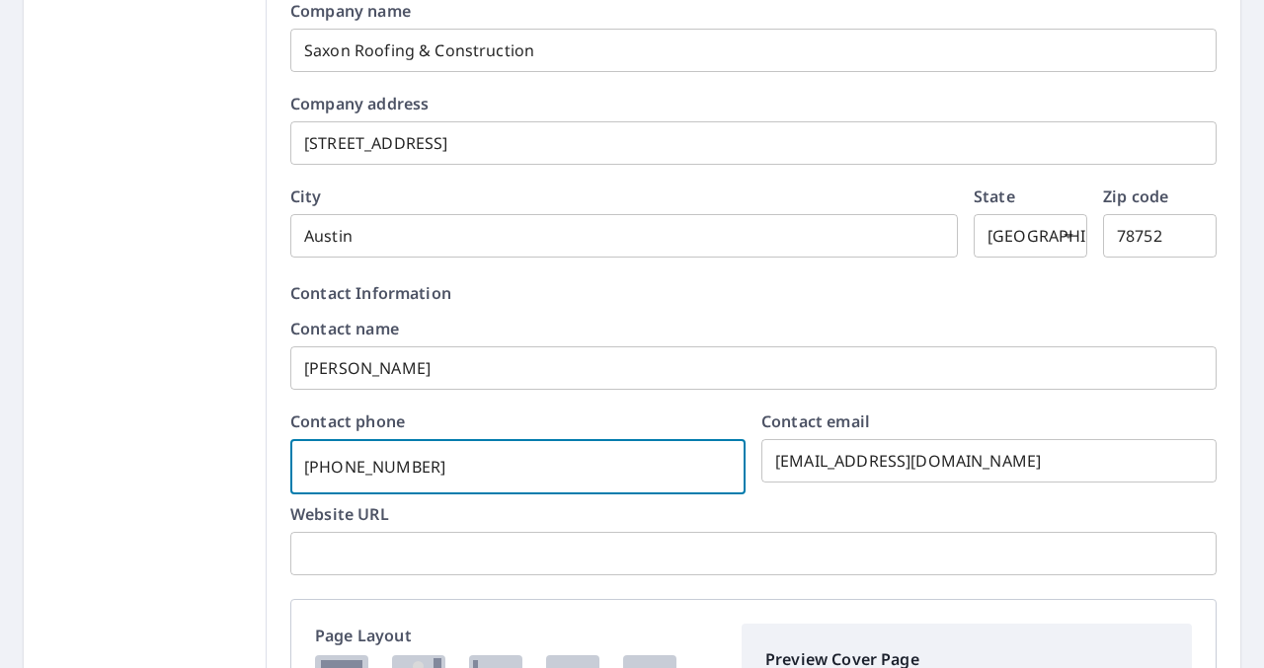
scroll to position [611, 0]
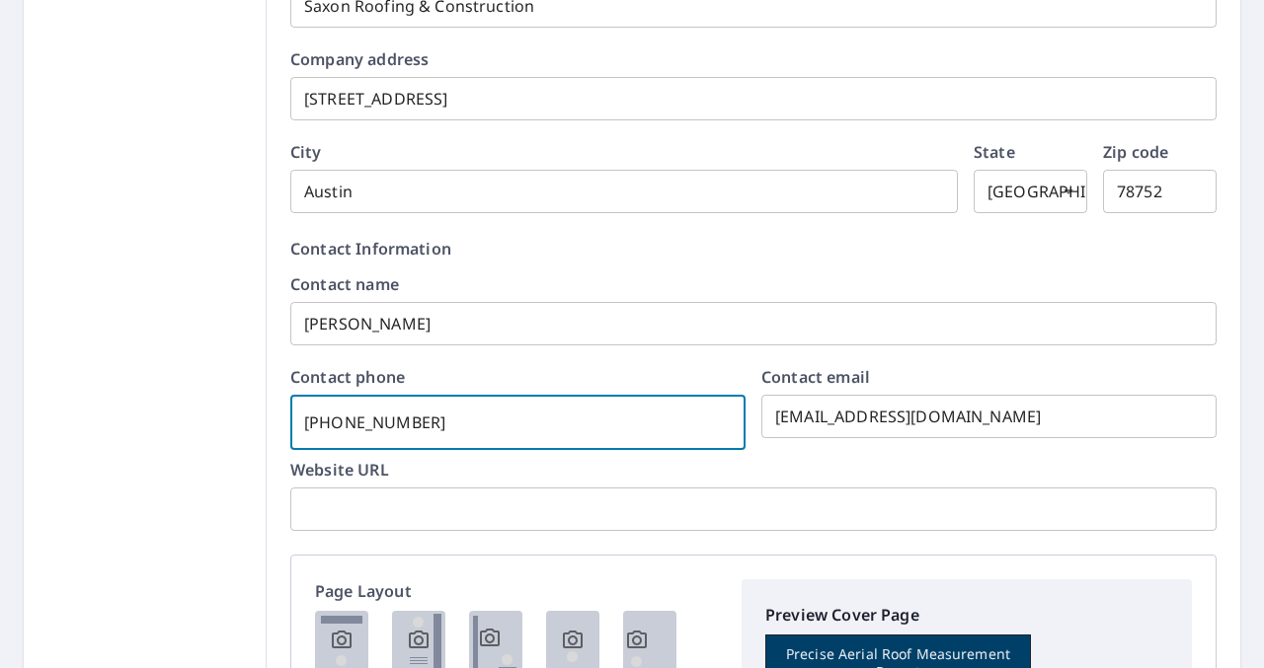
type input "[PHONE_NUMBER]"
click at [506, 518] on input "text" at bounding box center [753, 509] width 926 height 55
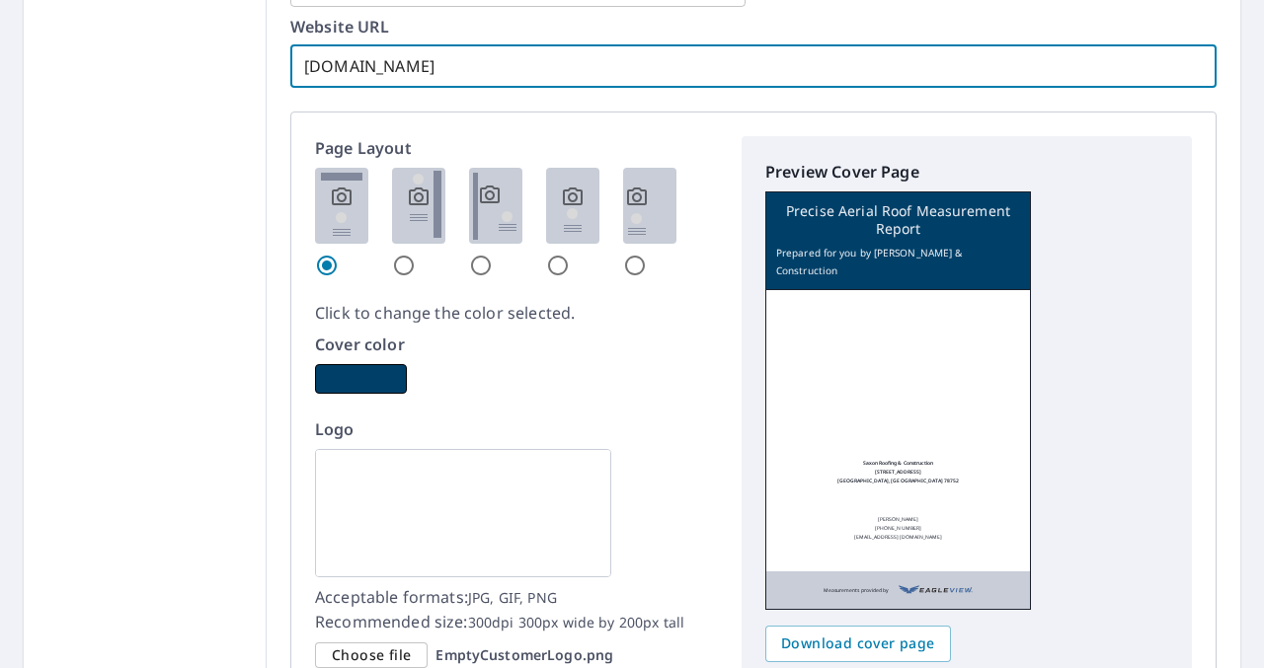
scroll to position [1056, 0]
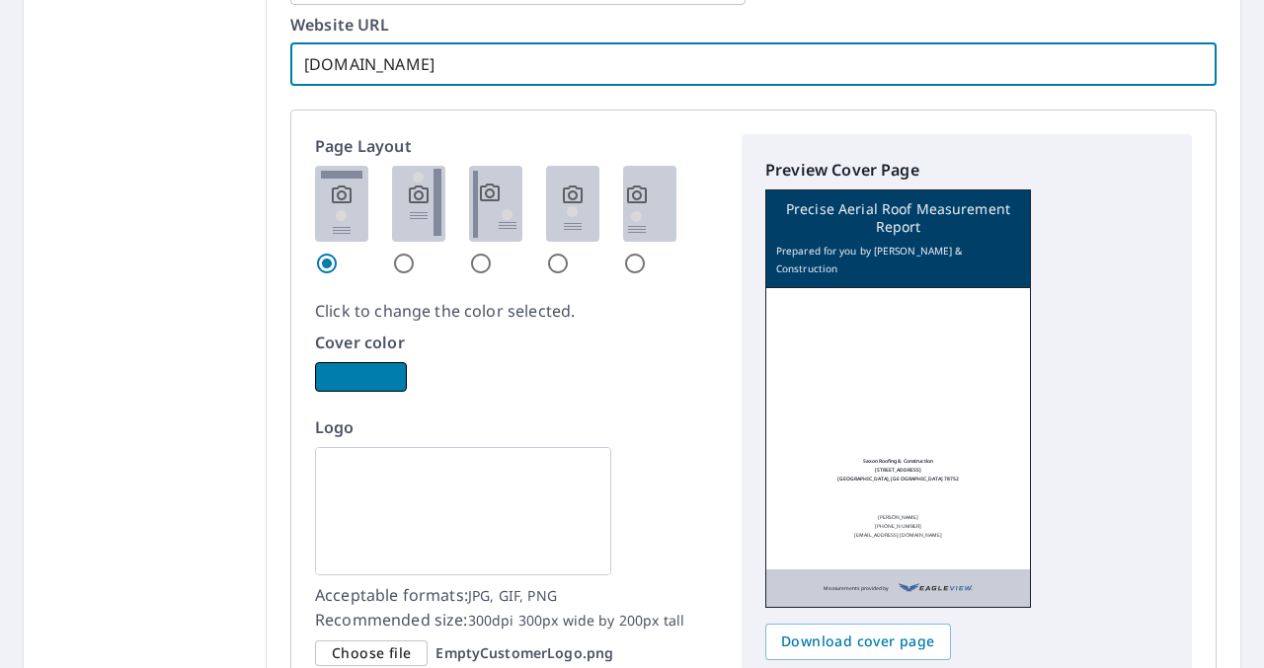
type input "www.saxonrc.com"
click at [352, 375] on button "button" at bounding box center [361, 377] width 92 height 30
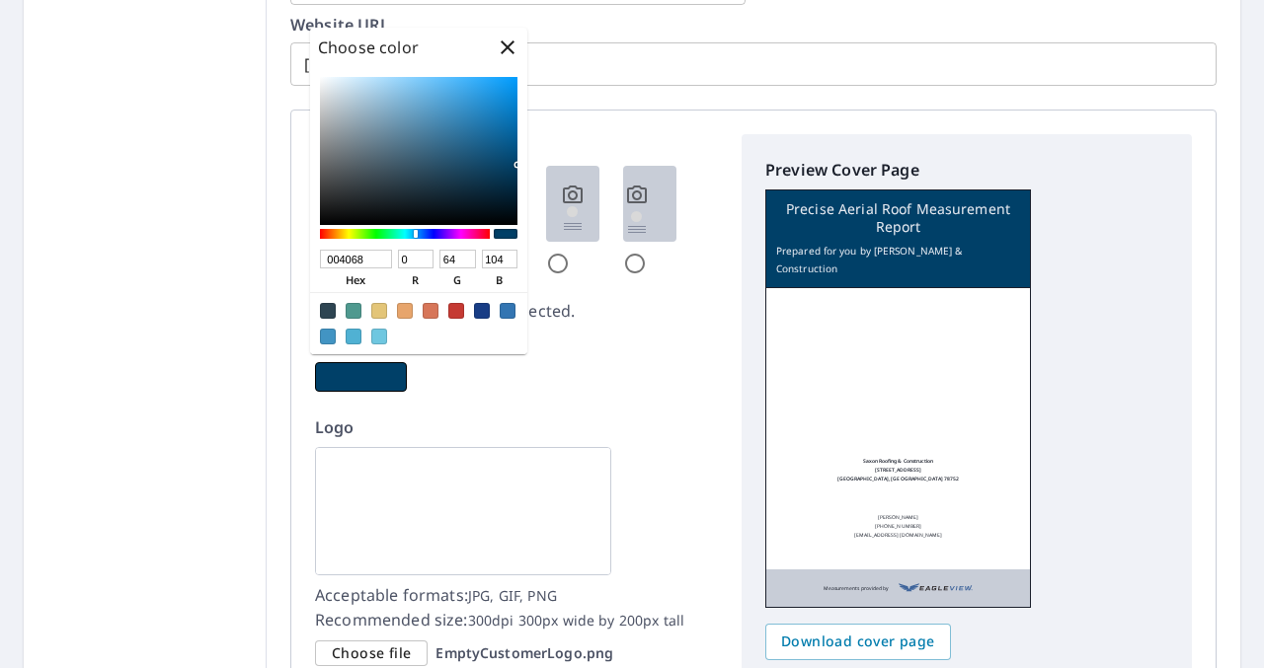
click at [348, 312] on div at bounding box center [353, 311] width 16 height 16
type input "4F998F"
type input "79"
type input "153"
type input "143"
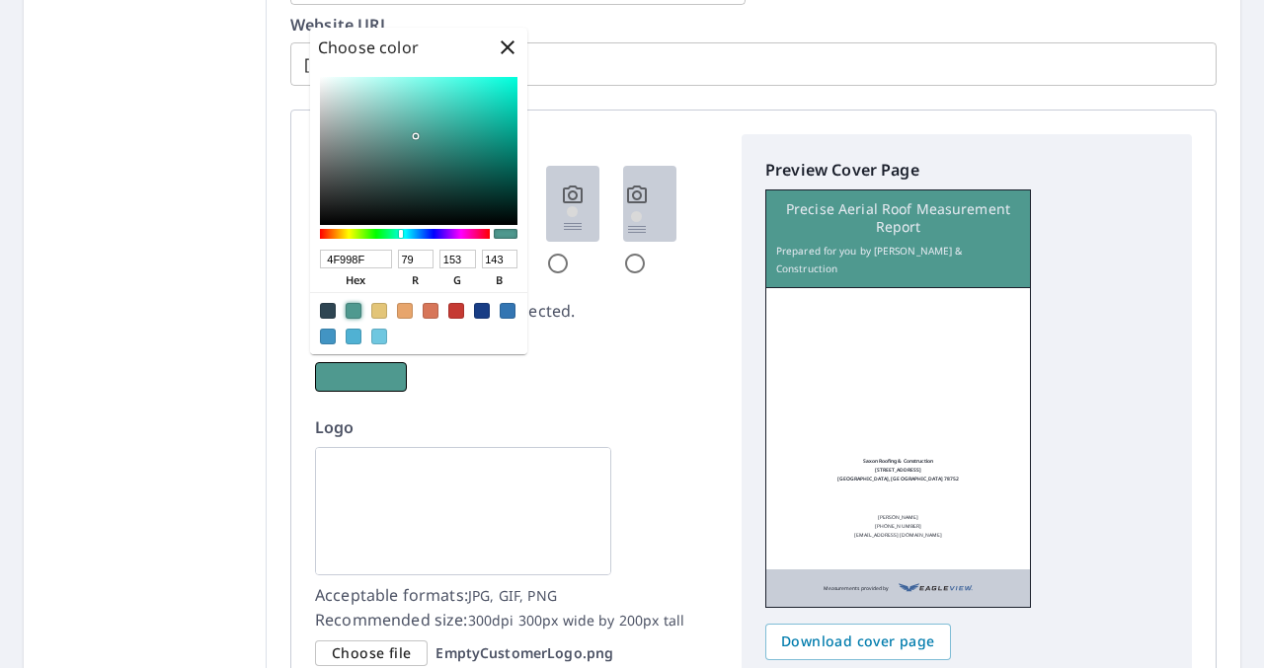
click at [454, 311] on div at bounding box center [456, 311] width 16 height 16
type input "C53A33"
type input "197"
type input "58"
type input "51"
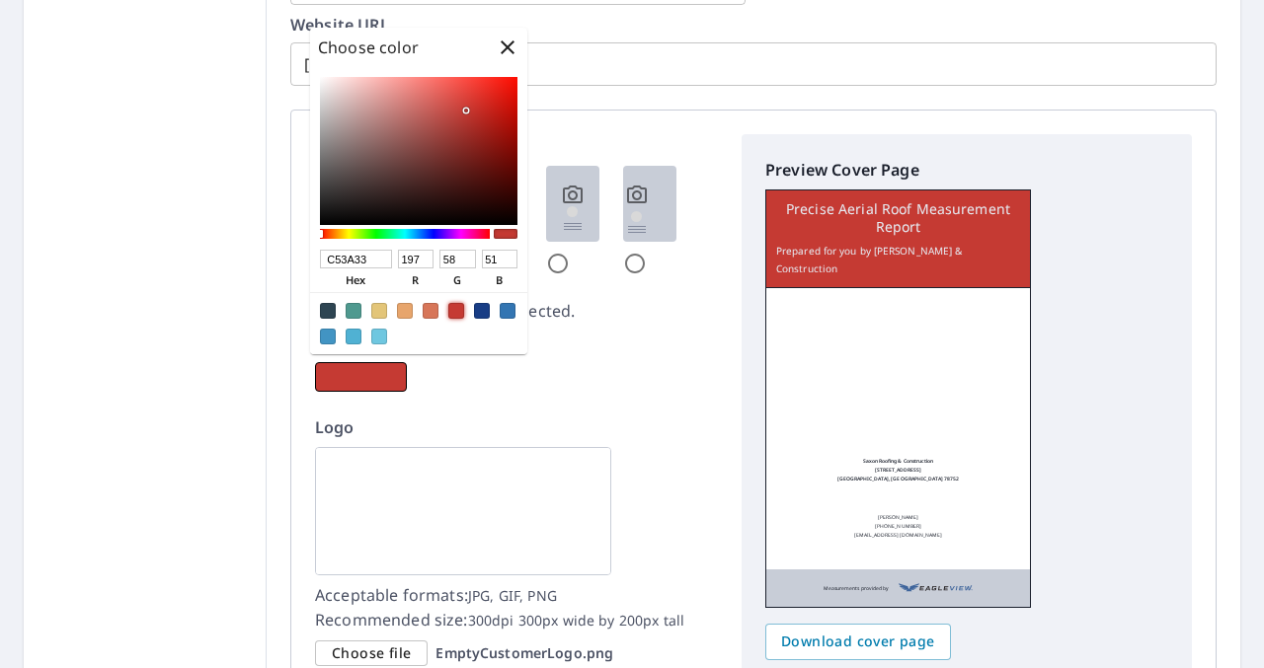
click at [523, 381] on div "Cover color" at bounding box center [516, 361] width 403 height 61
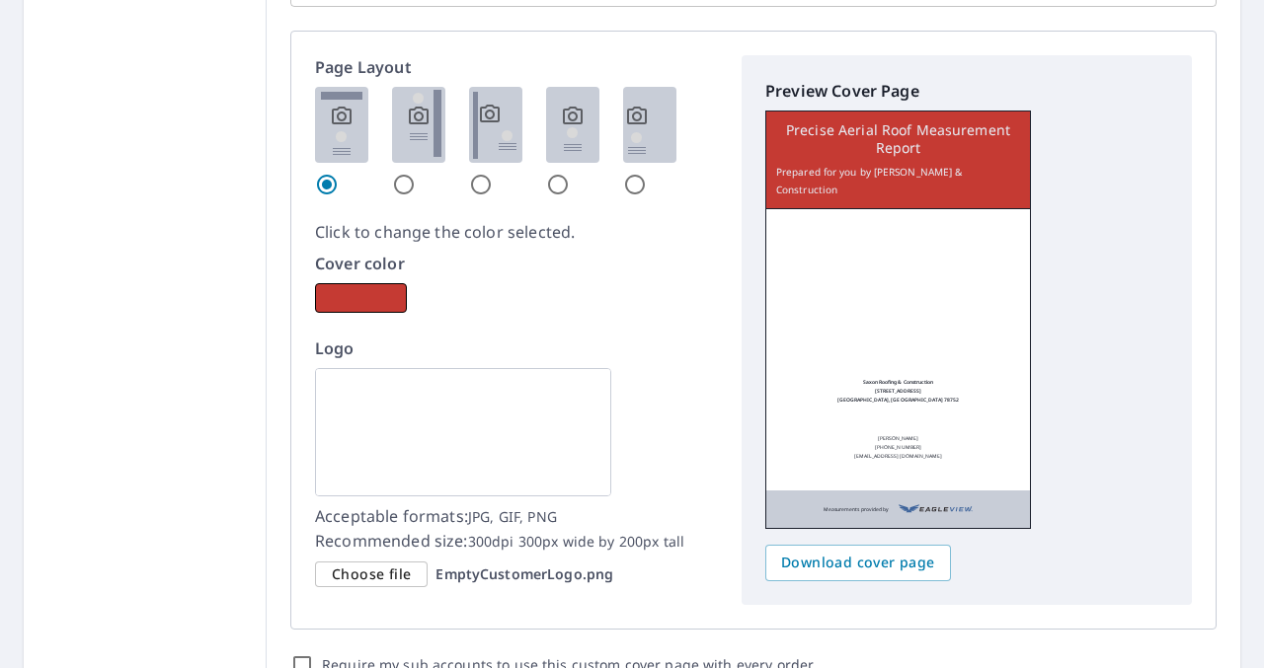
scroll to position [1152, 0]
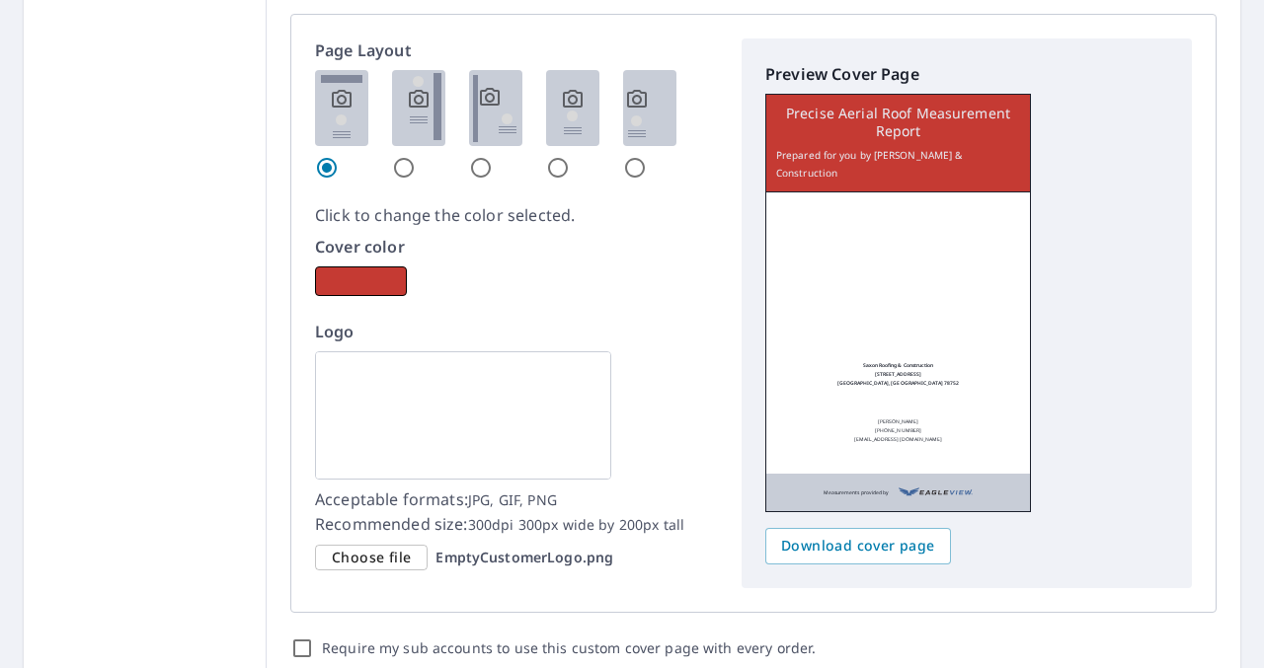
click at [371, 559] on span "Choose file" at bounding box center [371, 558] width 79 height 25
click at [0, 0] on input "Choose file EmptyCustomerLogo.png" at bounding box center [0, 0] width 0 height 0
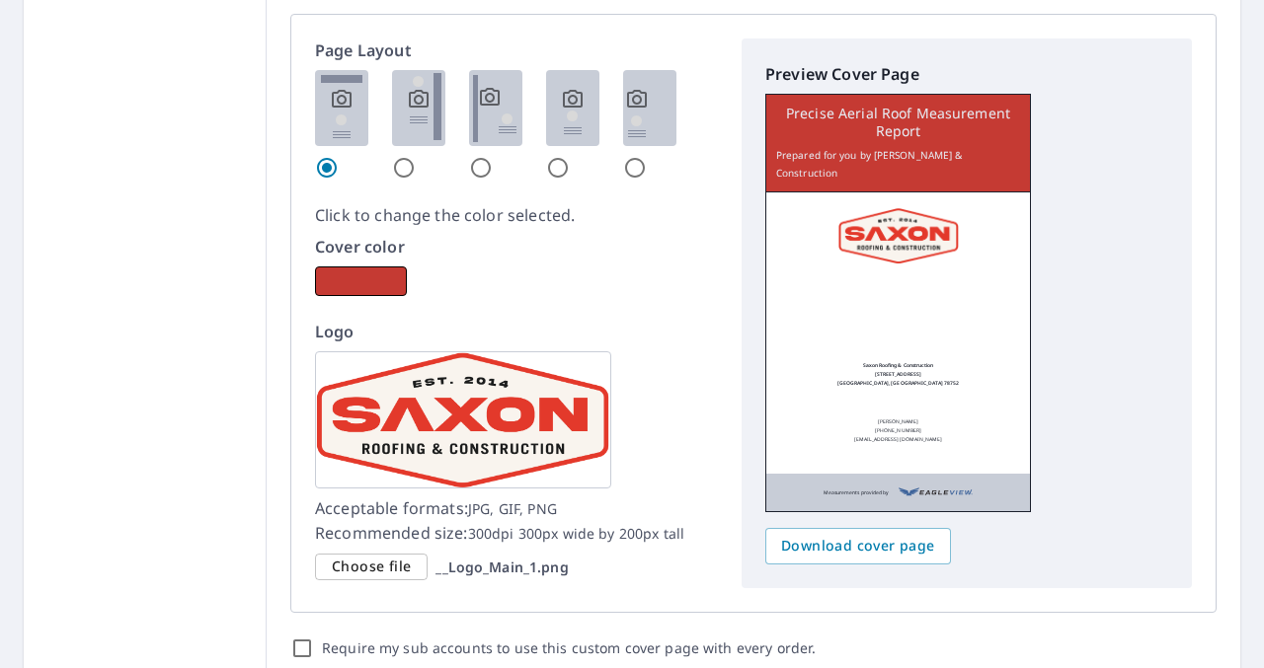
click at [366, 570] on span "Choose file" at bounding box center [371, 567] width 79 height 25
click at [0, 0] on input "Choose file __Logo_Main_1.png" at bounding box center [0, 0] width 0 height 0
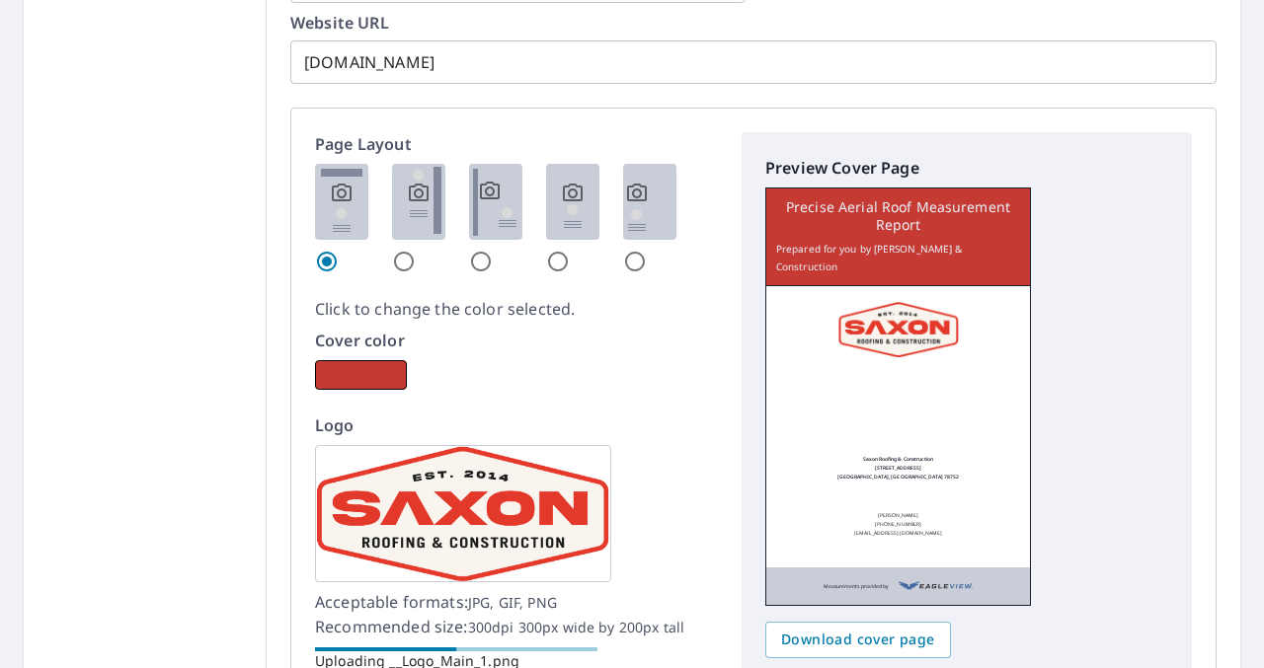
scroll to position [1029, 0]
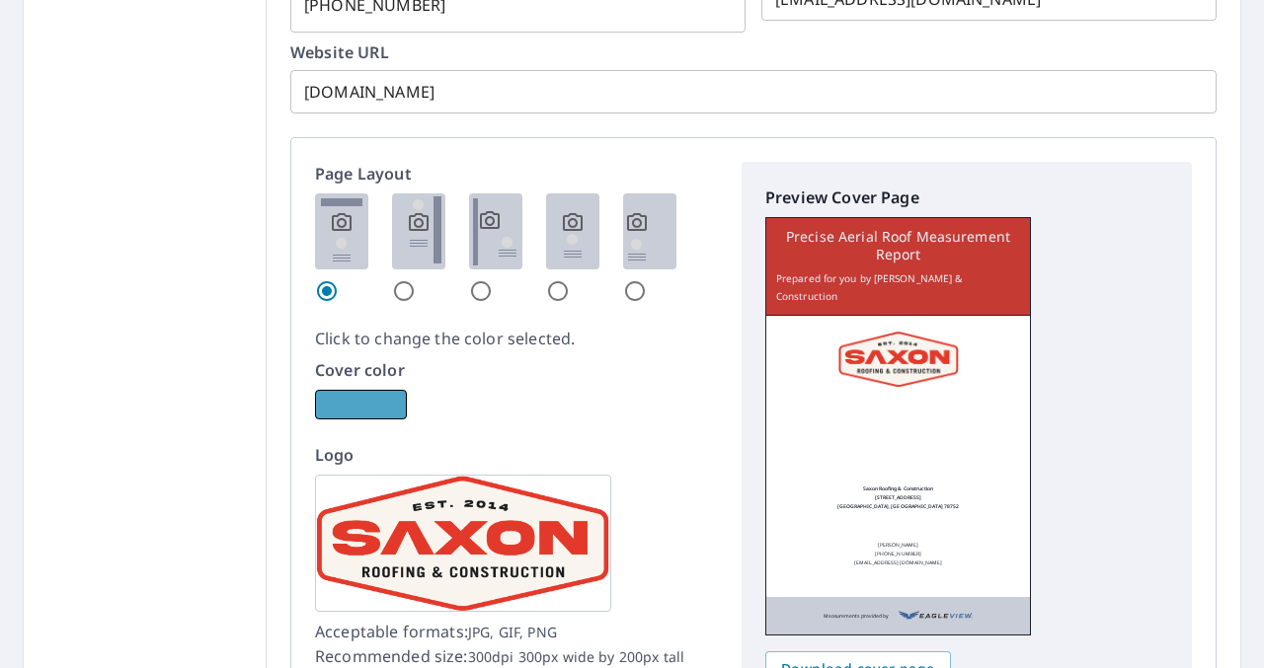
click at [361, 399] on button "button" at bounding box center [361, 405] width 92 height 30
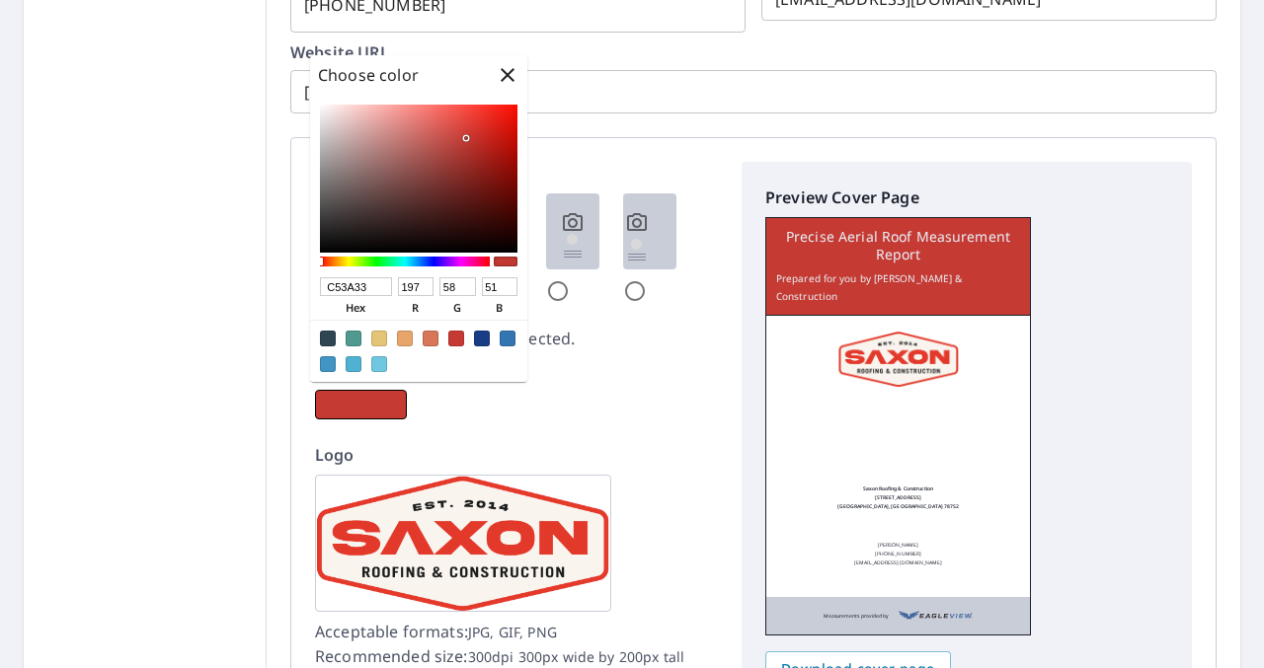
click at [373, 283] on input "C53A33" at bounding box center [356, 286] width 72 height 19
drag, startPoint x: 386, startPoint y: 284, endPoint x: 247, endPoint y: 283, distance: 139.2
click at [247, 283] on body "PJ PJ Dashboard Order History Order PJ Dashboard / Order Preferences / Custom C…" at bounding box center [632, 334] width 1264 height 668
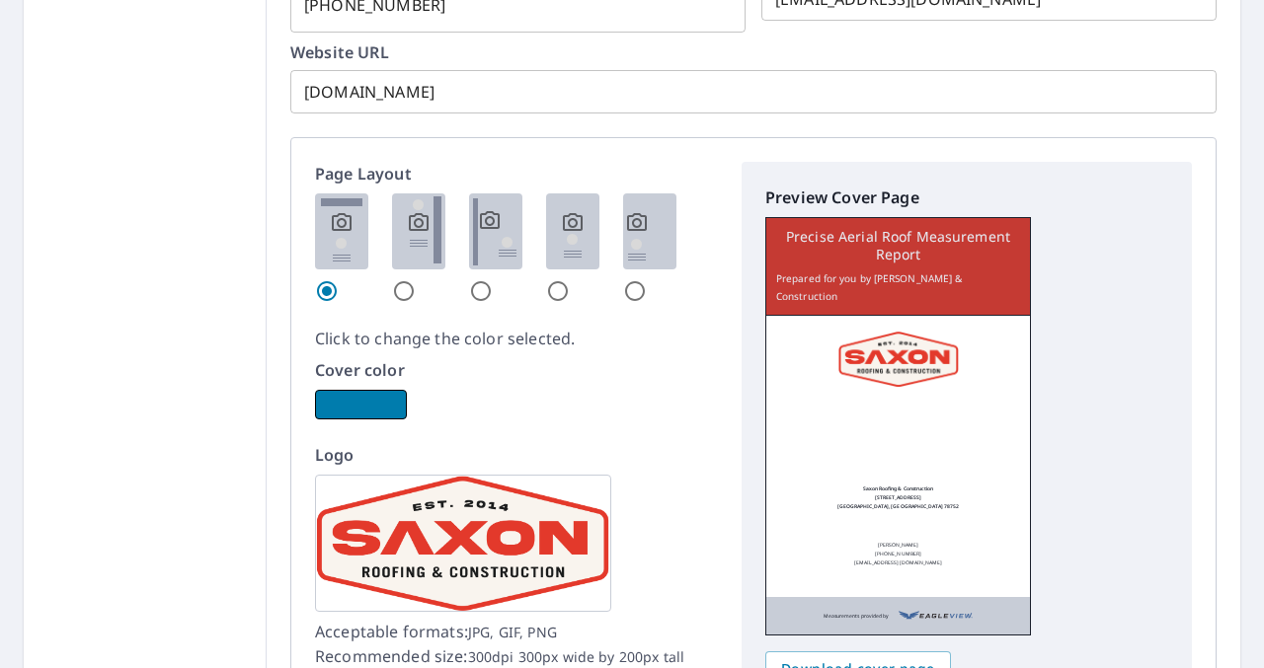
click at [357, 401] on button "button" at bounding box center [361, 405] width 92 height 30
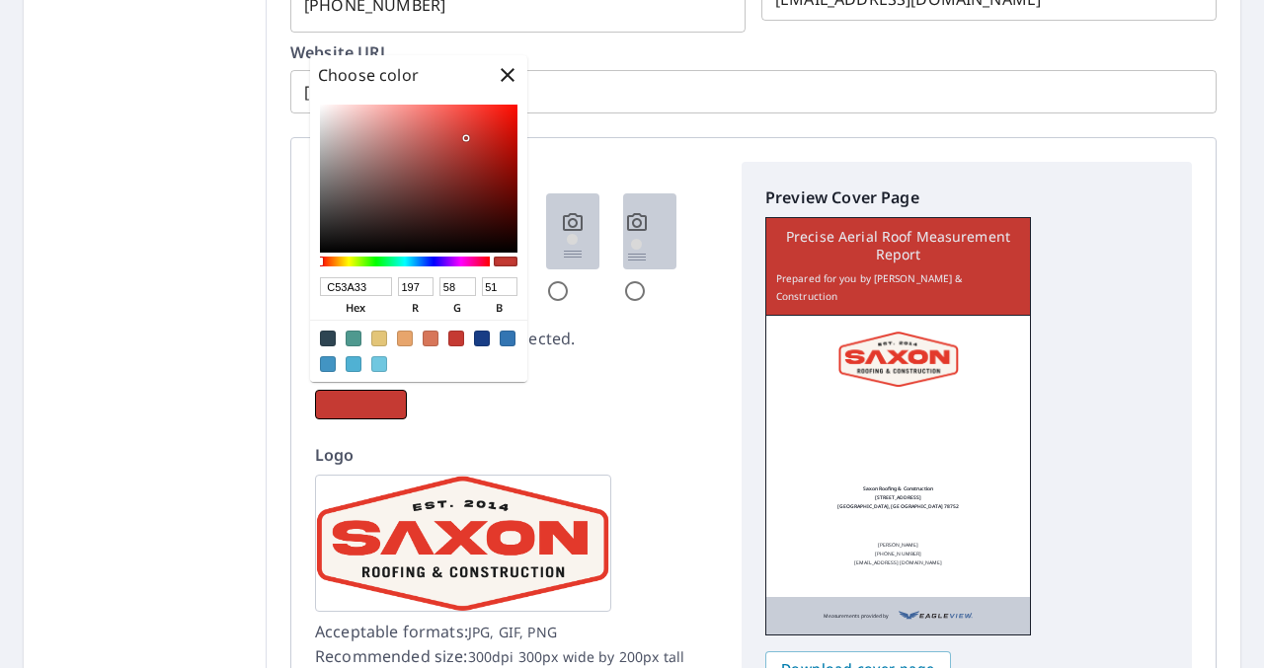
drag, startPoint x: 368, startPoint y: 285, endPoint x: 312, endPoint y: 285, distance: 56.3
click at [312, 285] on body "PJ PJ Dashboard Order History Order PJ Dashboard / Order Preferences / Custom C…" at bounding box center [632, 334] width 1264 height 668
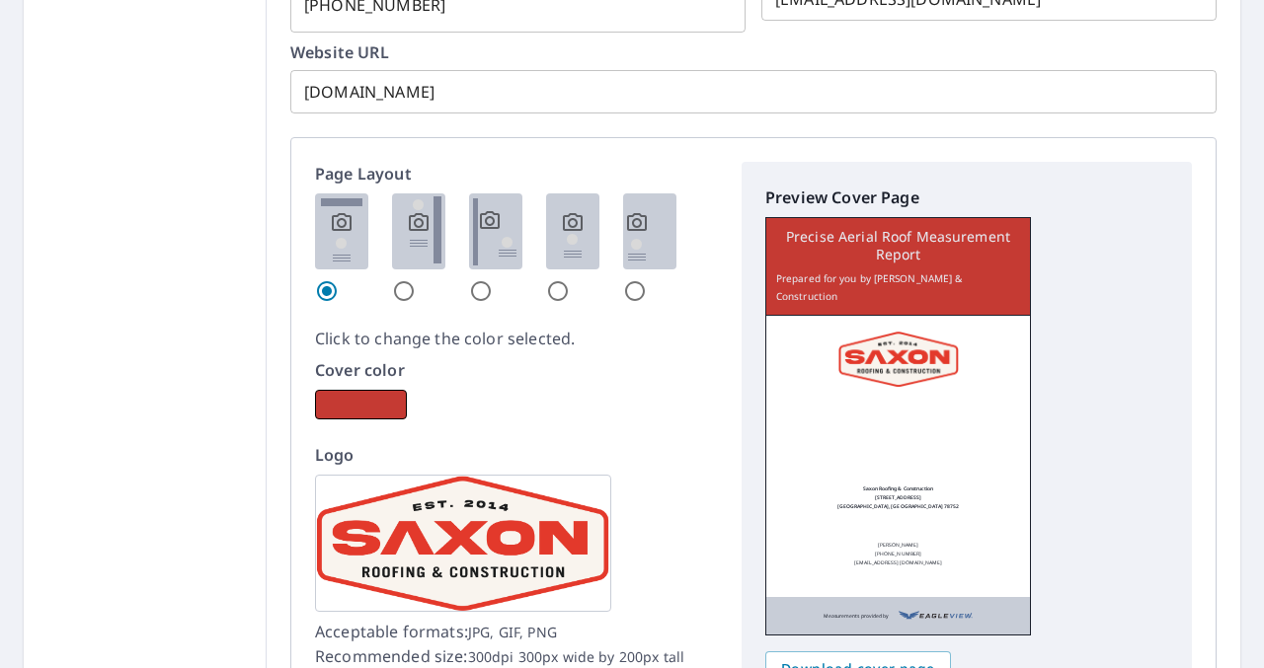
click at [360, 388] on div "Cover color" at bounding box center [516, 388] width 403 height 61
click at [356, 404] on button "button" at bounding box center [361, 405] width 92 height 30
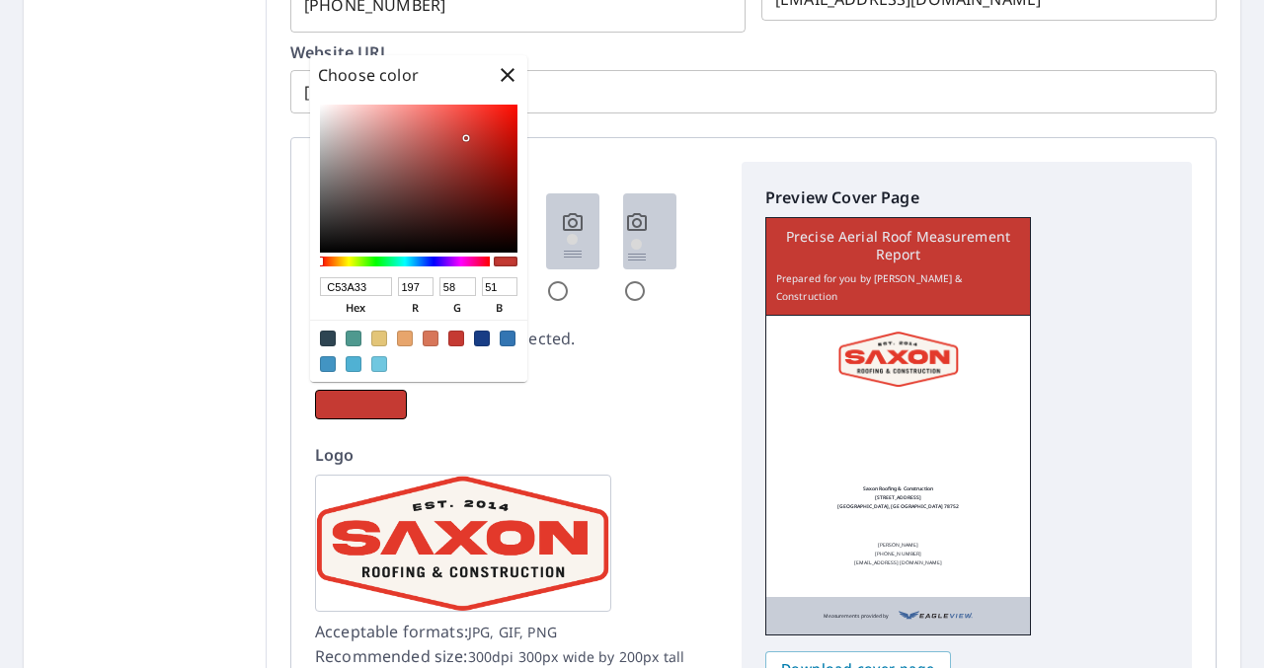
click at [372, 287] on input "C53A33" at bounding box center [356, 286] width 72 height 19
type input "C53"
type input "204"
type input "85"
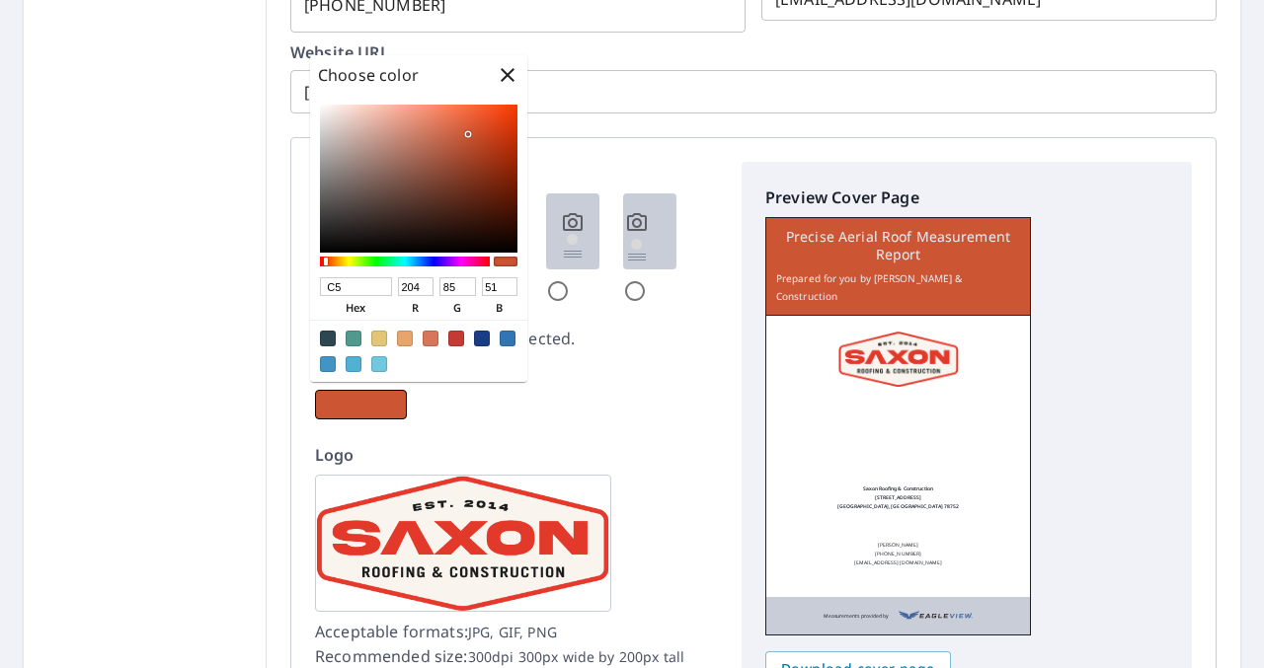
type input "C"
paste input "D04837"
type input "D04837"
type input "208"
type input "72"
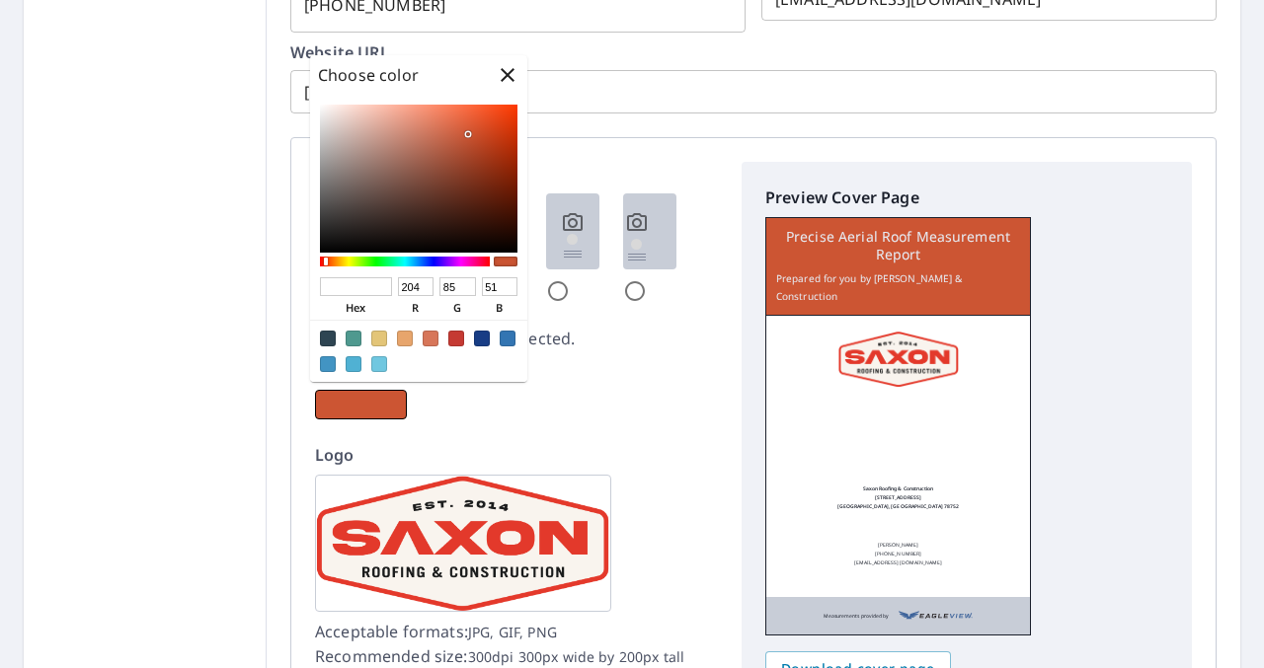
type input "55"
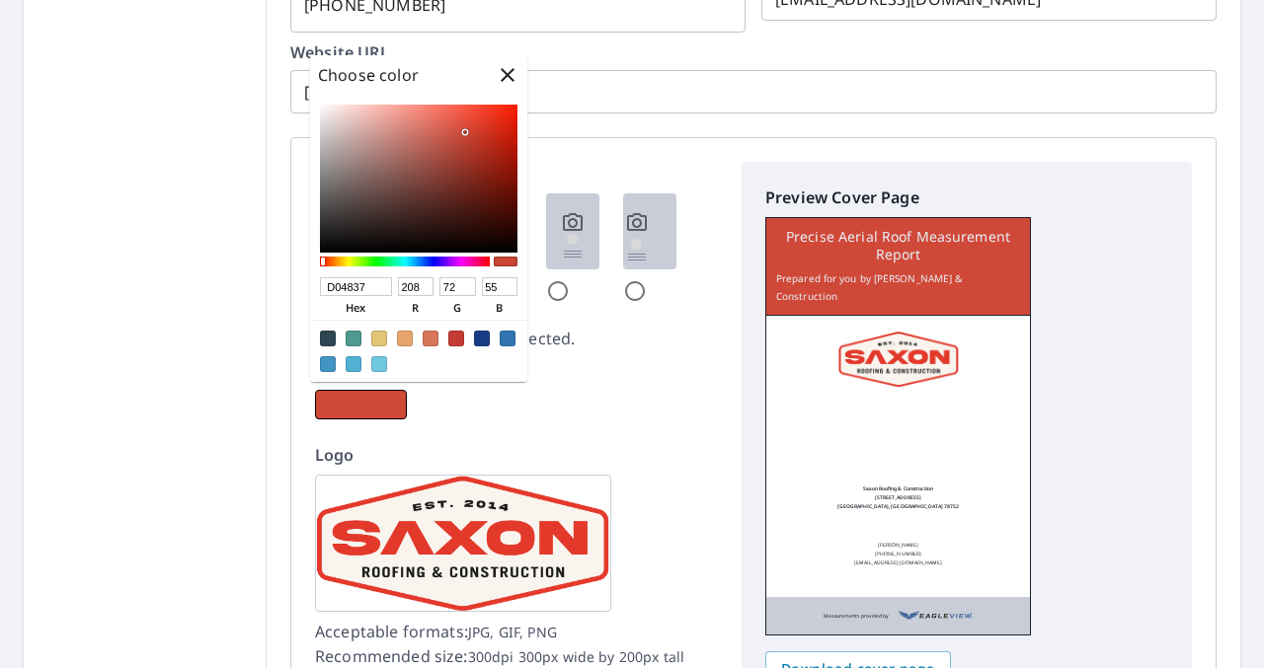
type input "D04837"
click at [623, 420] on div "Page Layout Click to change the color selected. Cover color Logo Acceptable for…" at bounding box center [516, 437] width 403 height 550
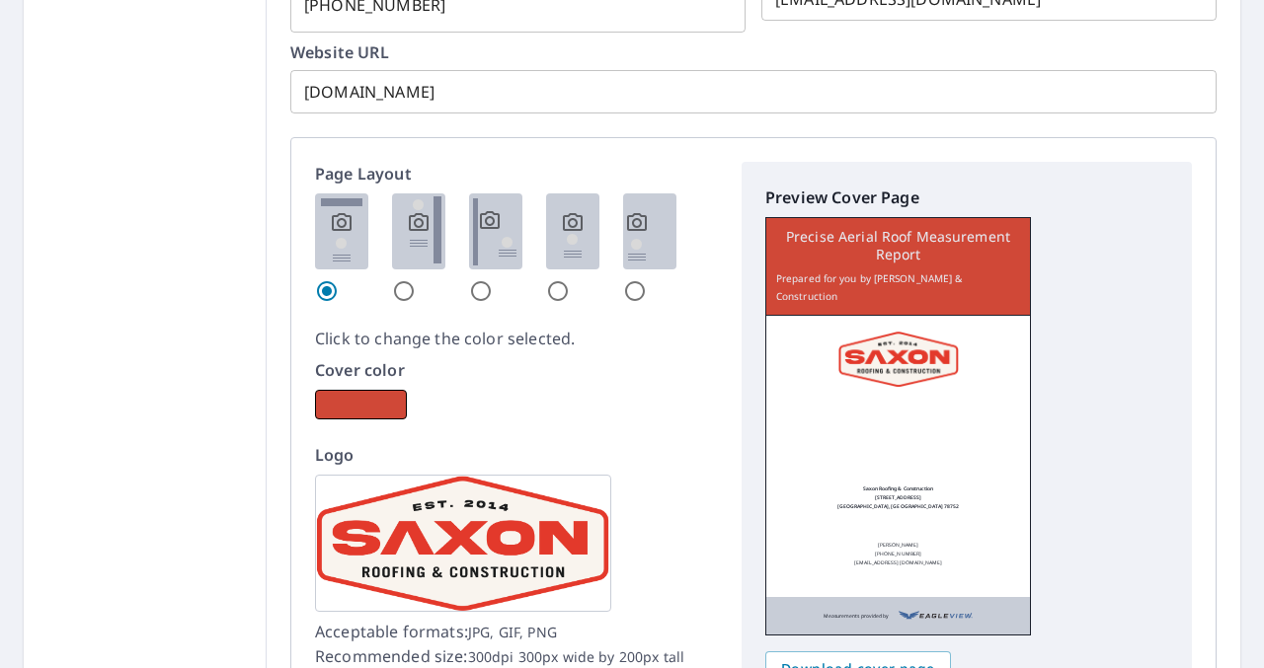
click at [392, 291] on input "radio" at bounding box center [404, 291] width 24 height 24
radio input "true"
checkbox input "true"
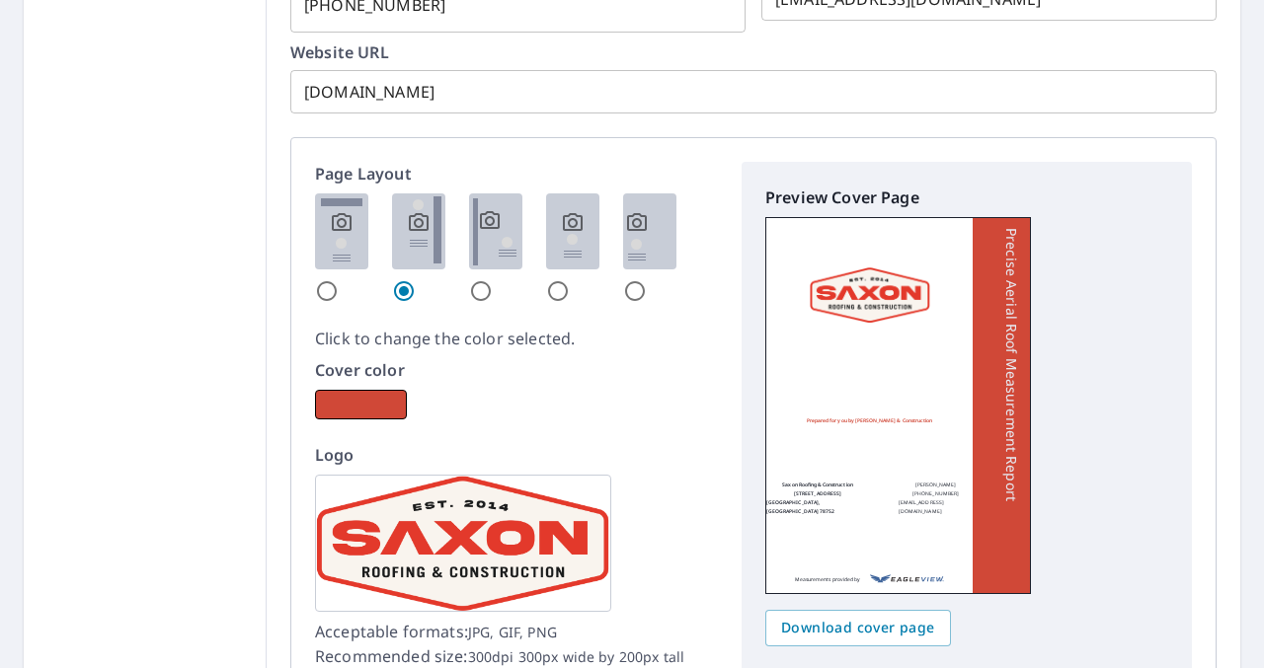
click at [481, 288] on input "radio" at bounding box center [481, 291] width 24 height 24
radio input "true"
checkbox input "true"
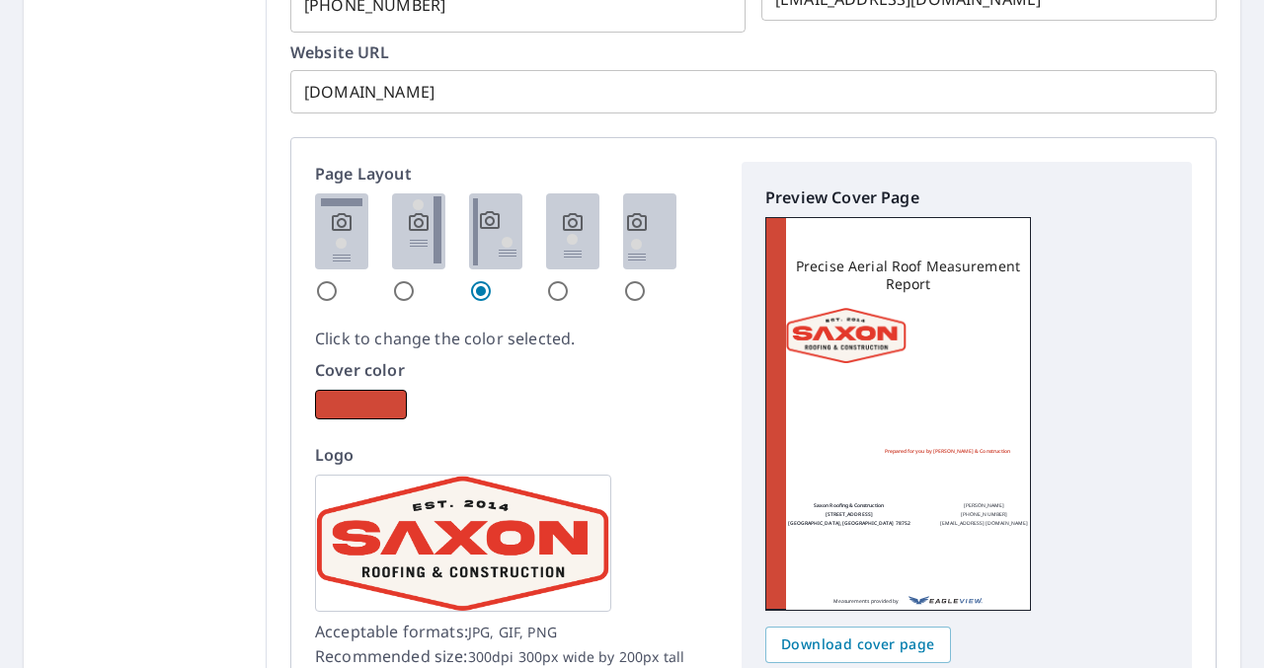
click at [549, 291] on input "radio" at bounding box center [558, 291] width 24 height 24
radio input "true"
checkbox input "true"
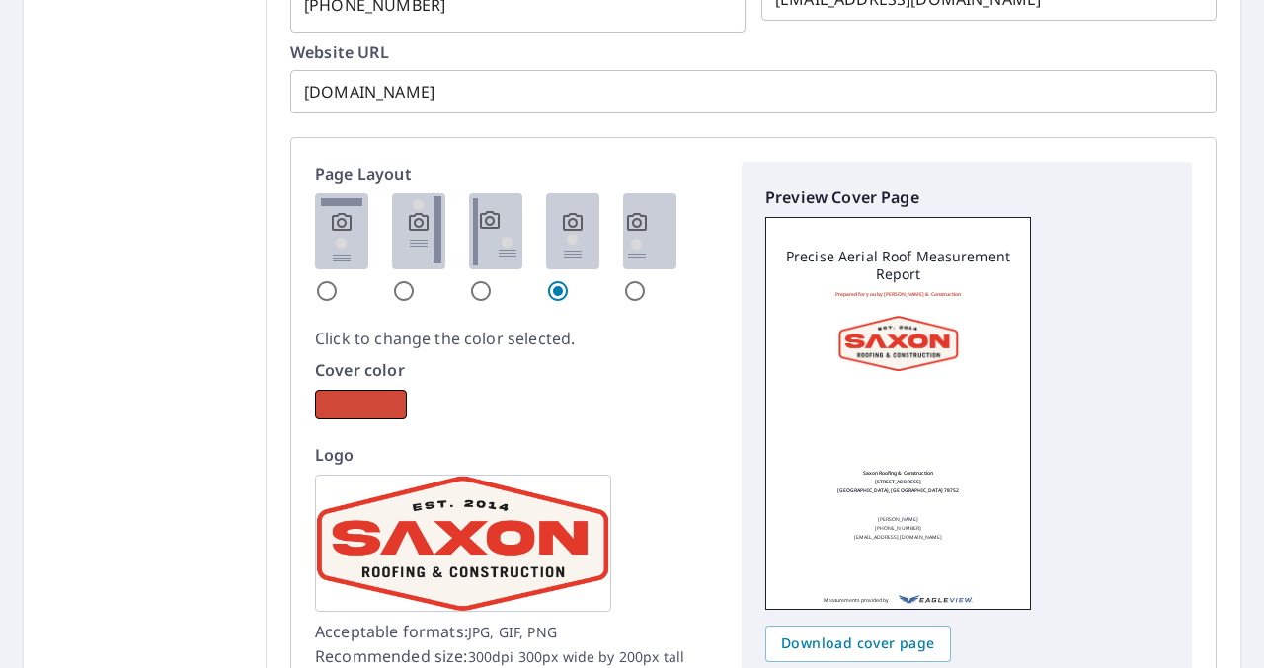
click at [631, 290] on input "radio" at bounding box center [635, 291] width 24 height 24
radio input "true"
checkbox input "true"
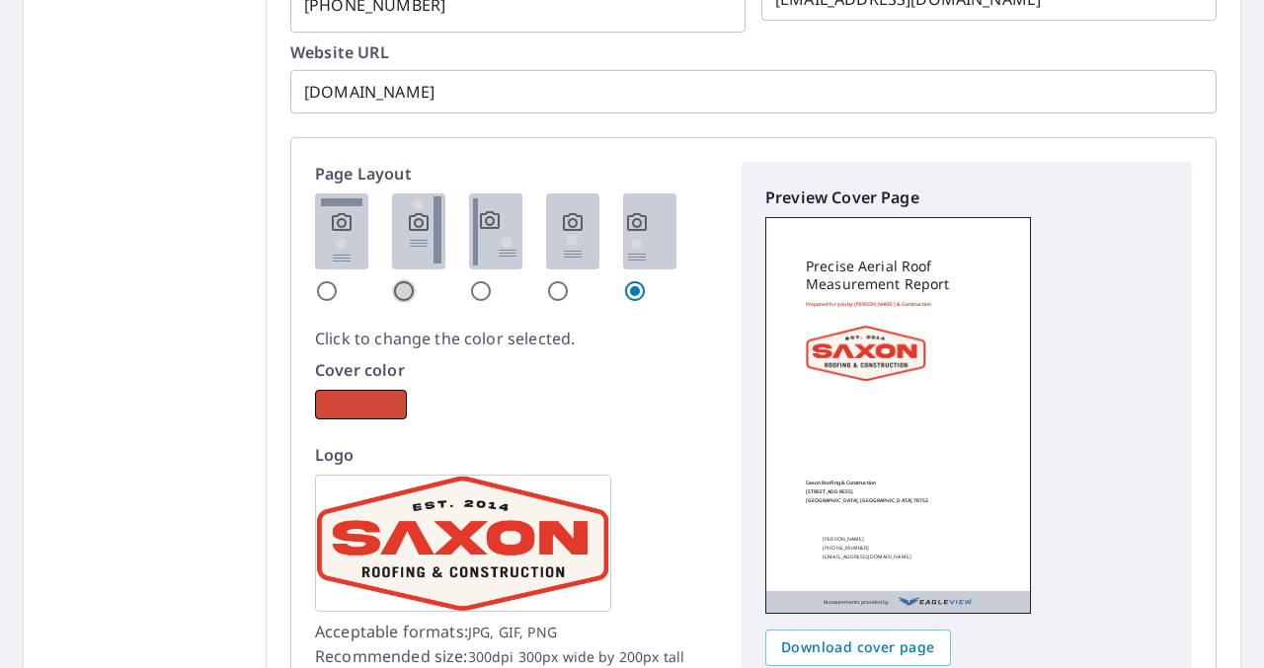
click at [407, 291] on input "radio" at bounding box center [404, 291] width 24 height 24
radio input "true"
checkbox input "true"
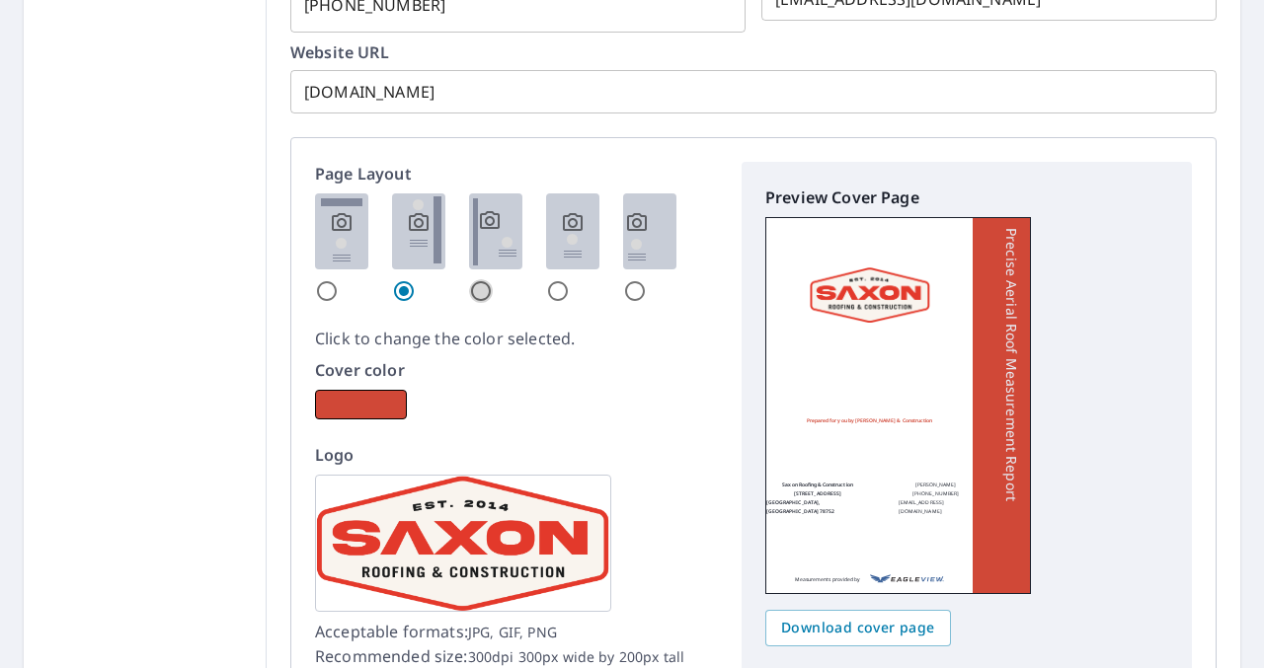
click at [477, 286] on input "radio" at bounding box center [481, 291] width 24 height 24
radio input "true"
checkbox input "true"
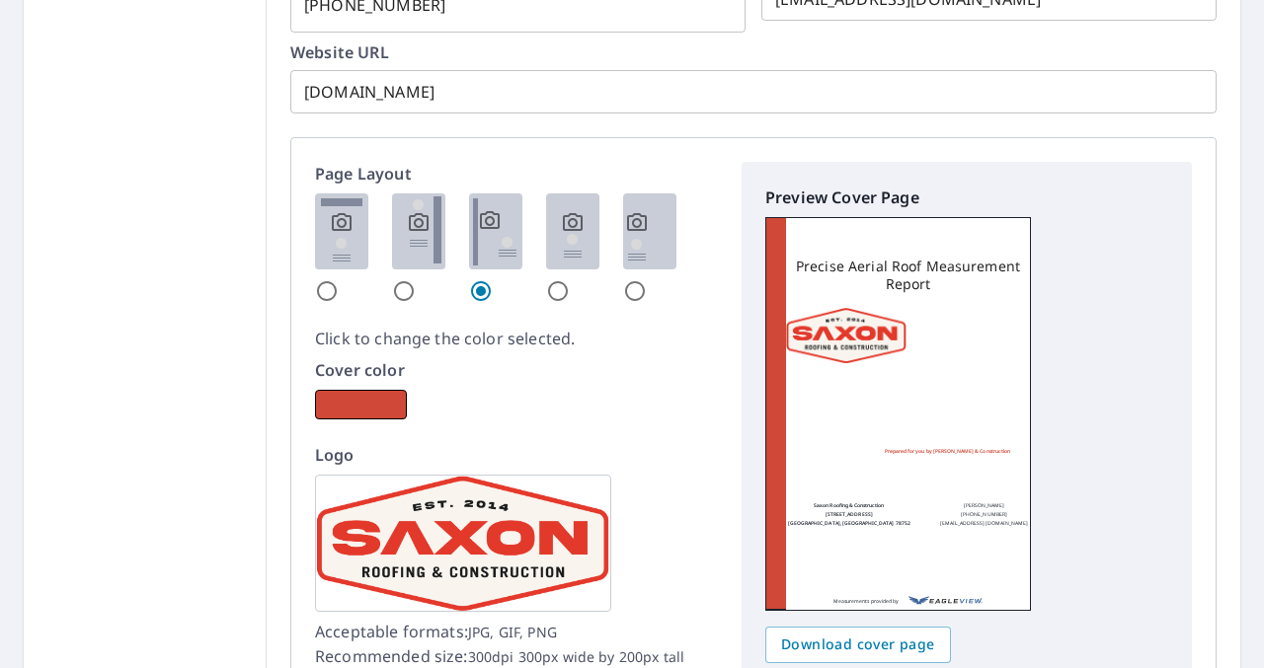
click at [323, 281] on input "radio" at bounding box center [327, 291] width 24 height 24
radio input "true"
checkbox input "true"
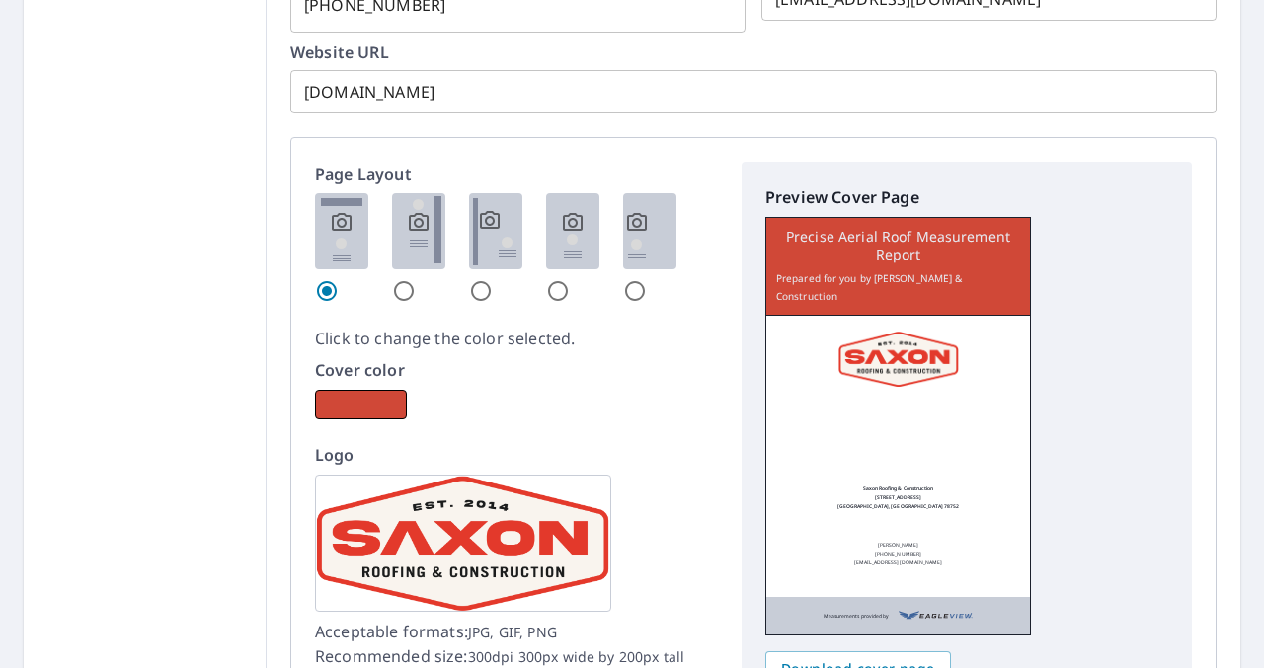
click at [402, 289] on input "radio" at bounding box center [404, 291] width 24 height 24
radio input "true"
checkbox input "true"
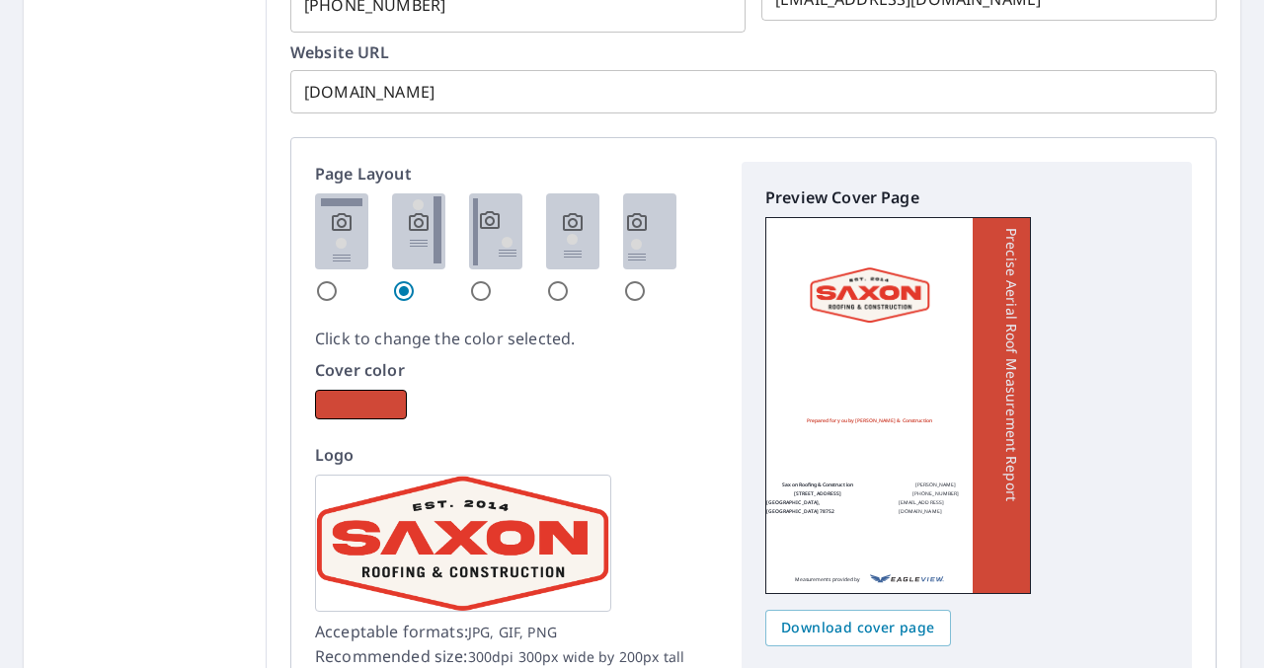
click at [476, 293] on input "radio" at bounding box center [481, 291] width 24 height 24
radio input "true"
checkbox input "true"
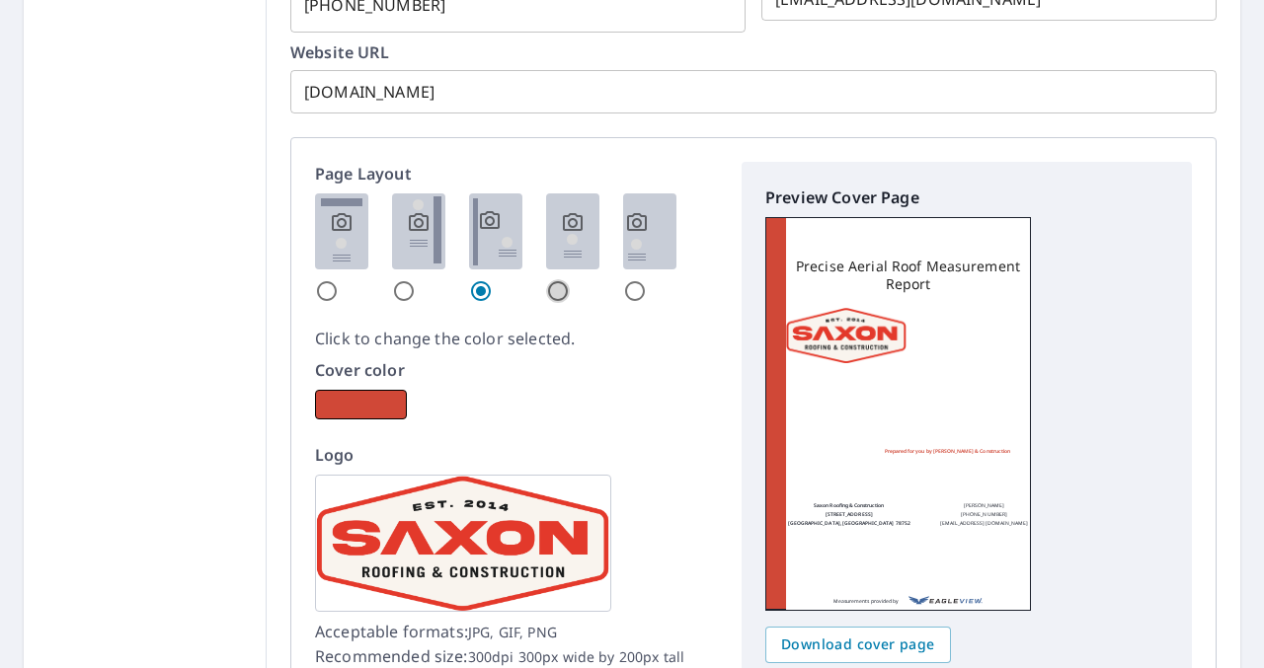
click at [556, 288] on input "radio" at bounding box center [558, 291] width 24 height 24
radio input "true"
checkbox input "true"
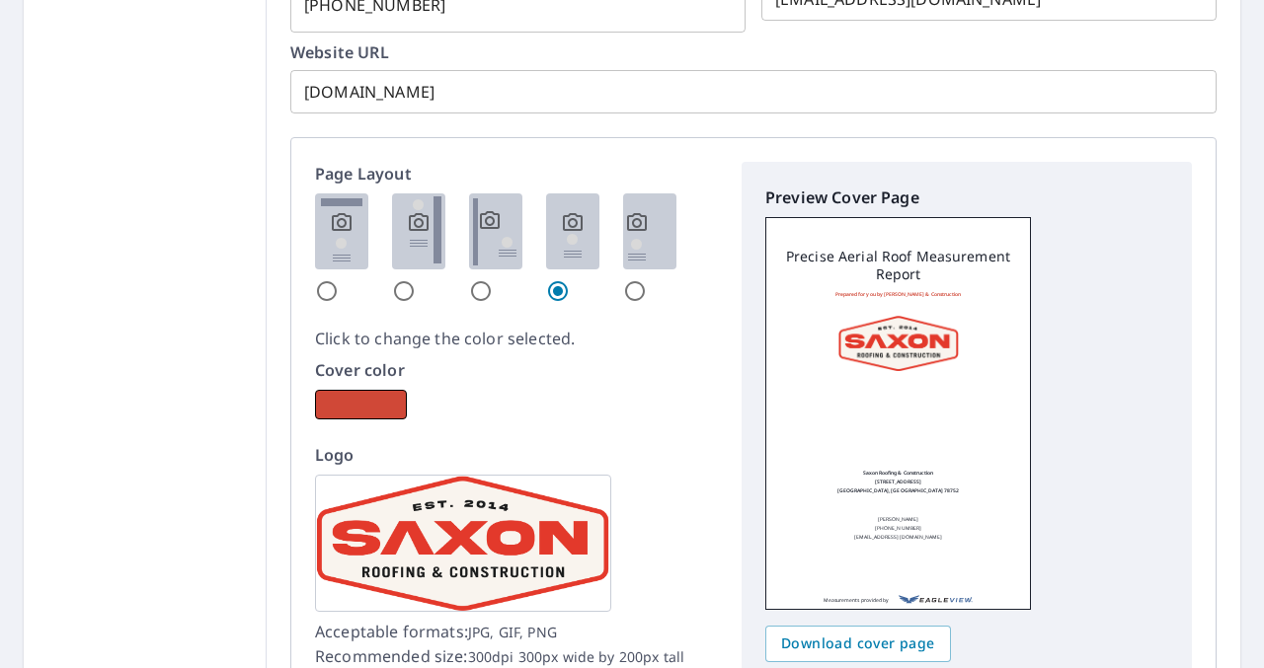
click at [627, 295] on input "radio" at bounding box center [635, 291] width 24 height 24
radio input "true"
checkbox input "true"
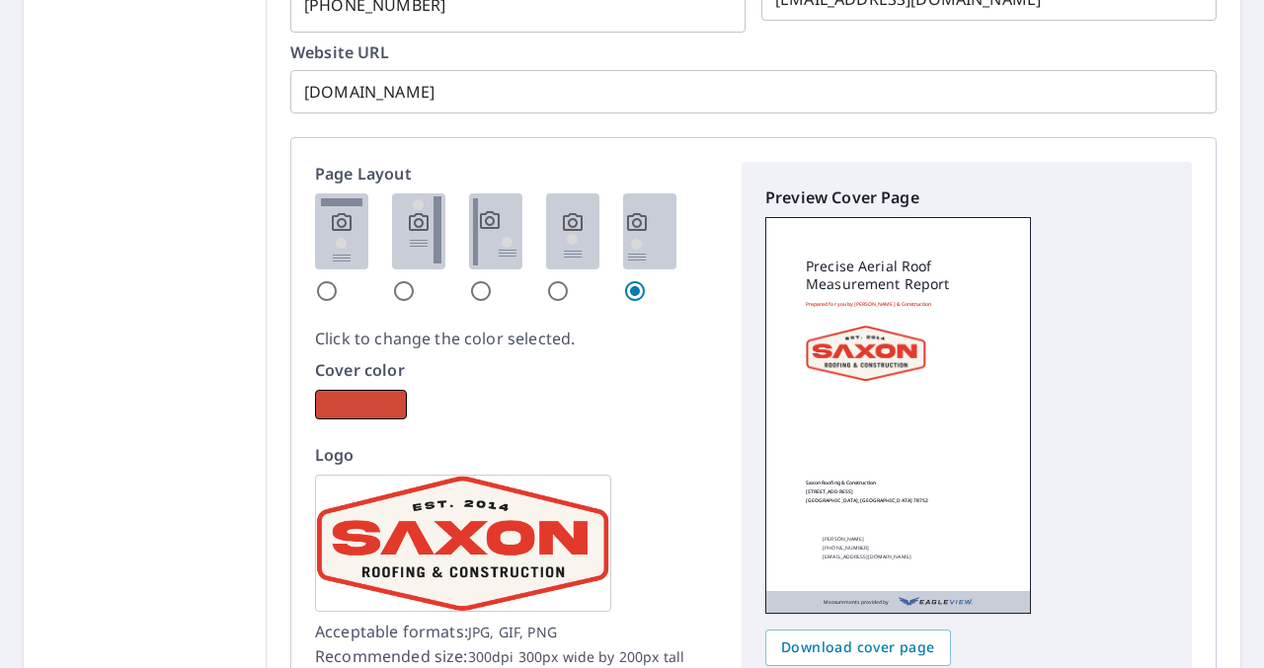
click at [325, 293] on input "radio" at bounding box center [327, 291] width 24 height 24
radio input "true"
checkbox input "true"
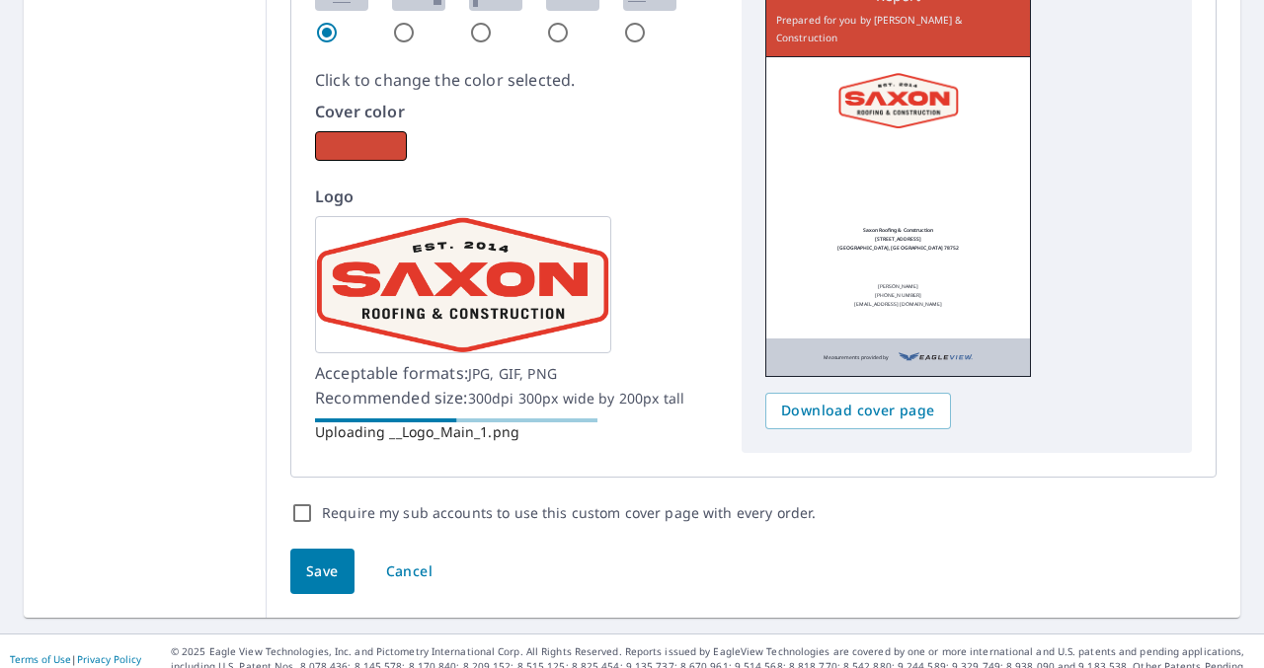
scroll to position [1291, 0]
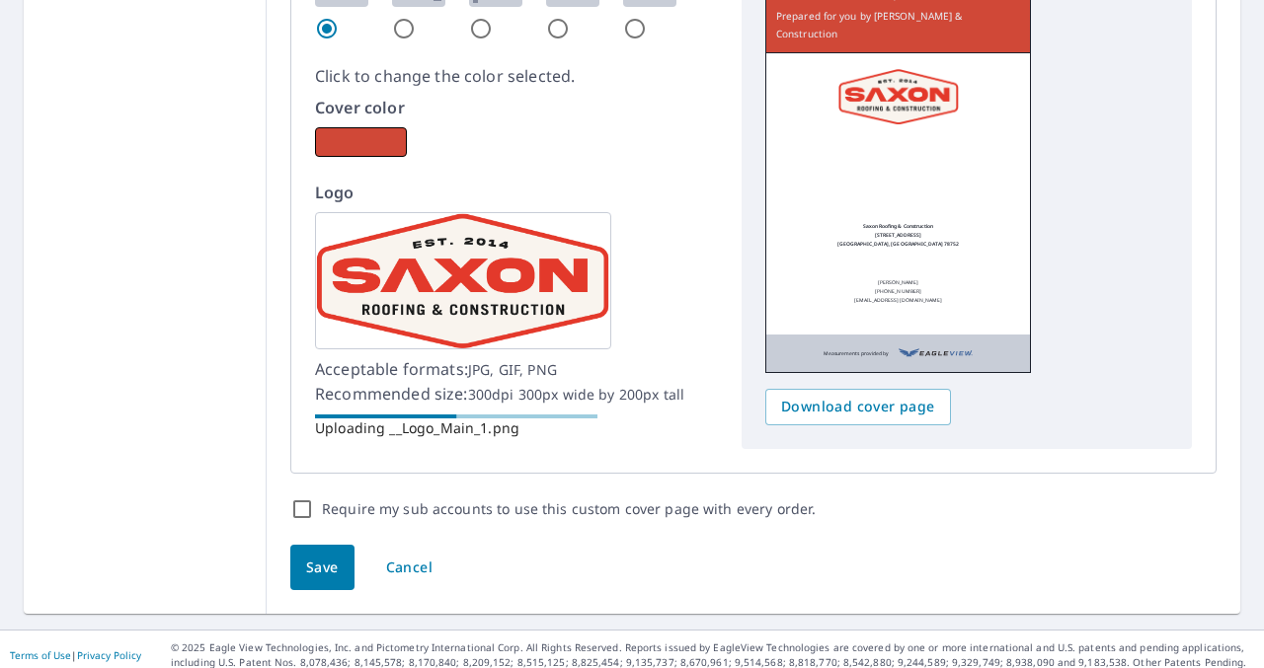
click at [298, 498] on input "Require my sub accounts to use this custom cover page with every order." at bounding box center [302, 510] width 24 height 24
checkbox input "true"
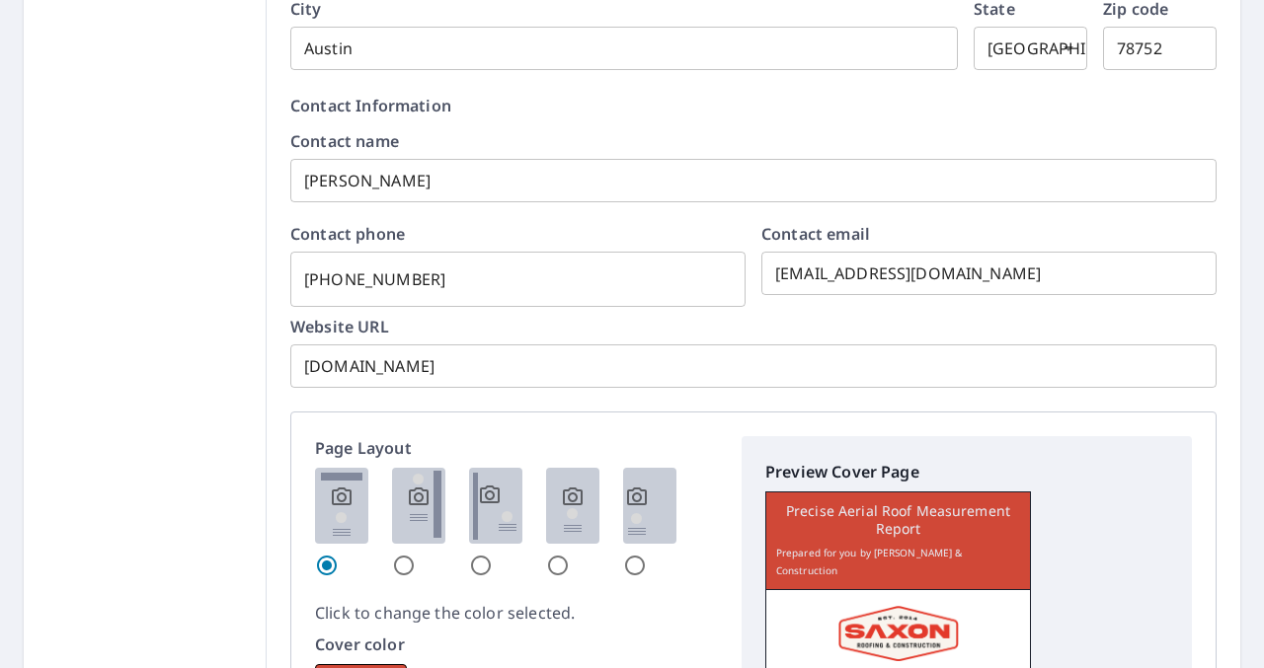
scroll to position [751, 0]
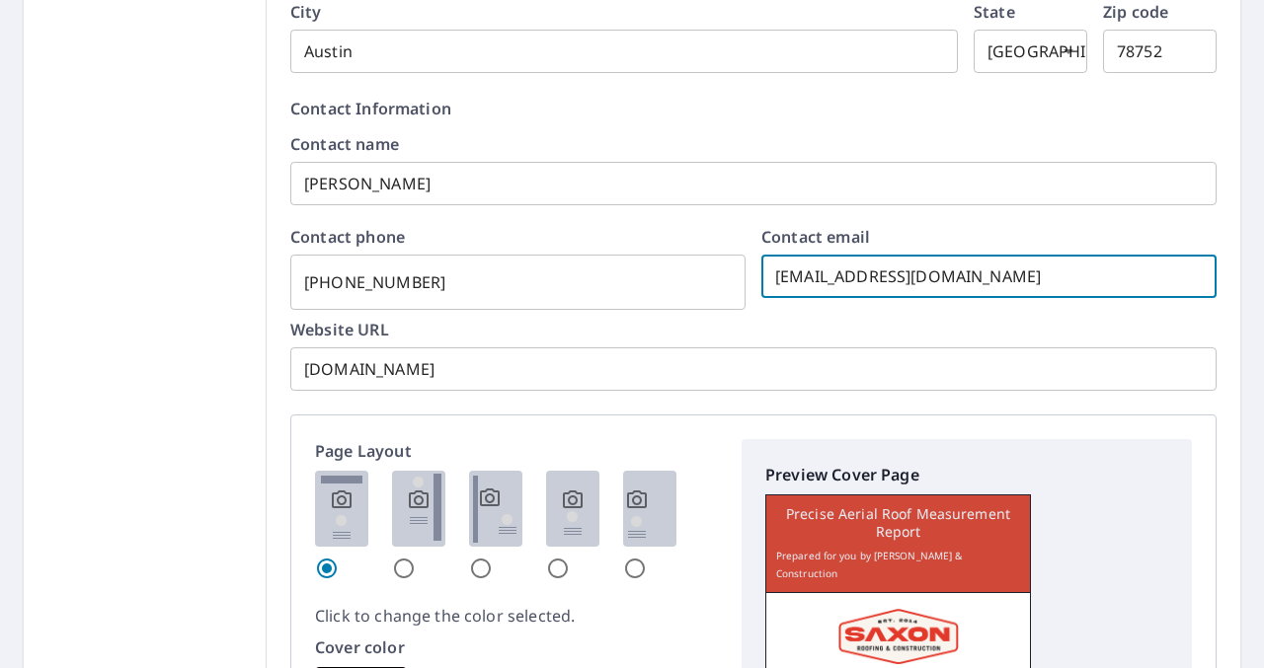
click at [780, 278] on input "saxon@saxonrc.com" at bounding box center [988, 276] width 455 height 55
checkbox input "true"
type input "axon@saxonrc.com"
checkbox input "true"
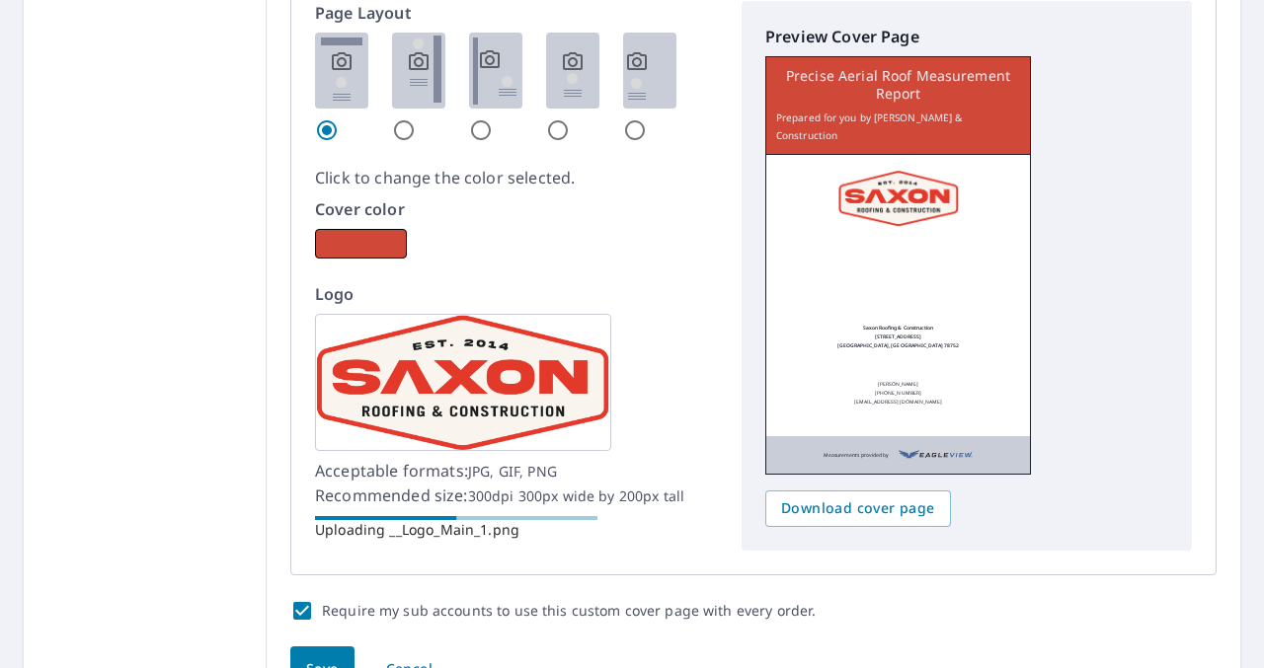
scroll to position [1291, 0]
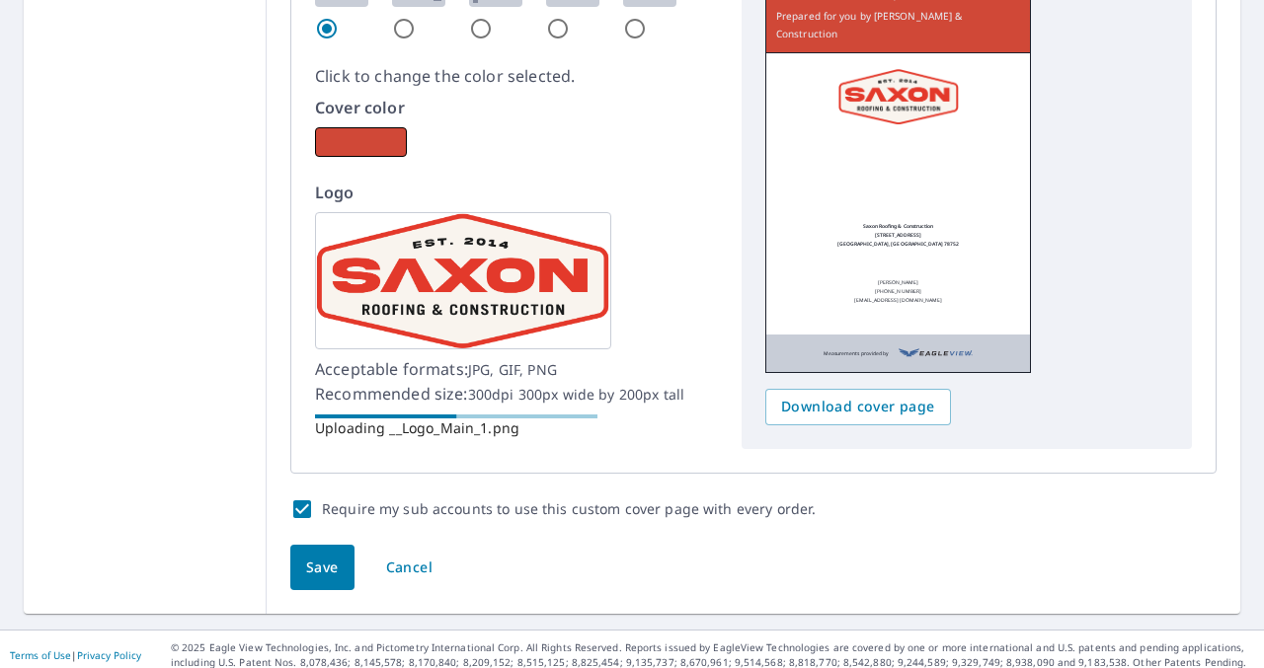
type input "Saxon@saxonrc.com"
click at [303, 545] on button "Save" at bounding box center [322, 568] width 64 height 46
checkbox input "true"
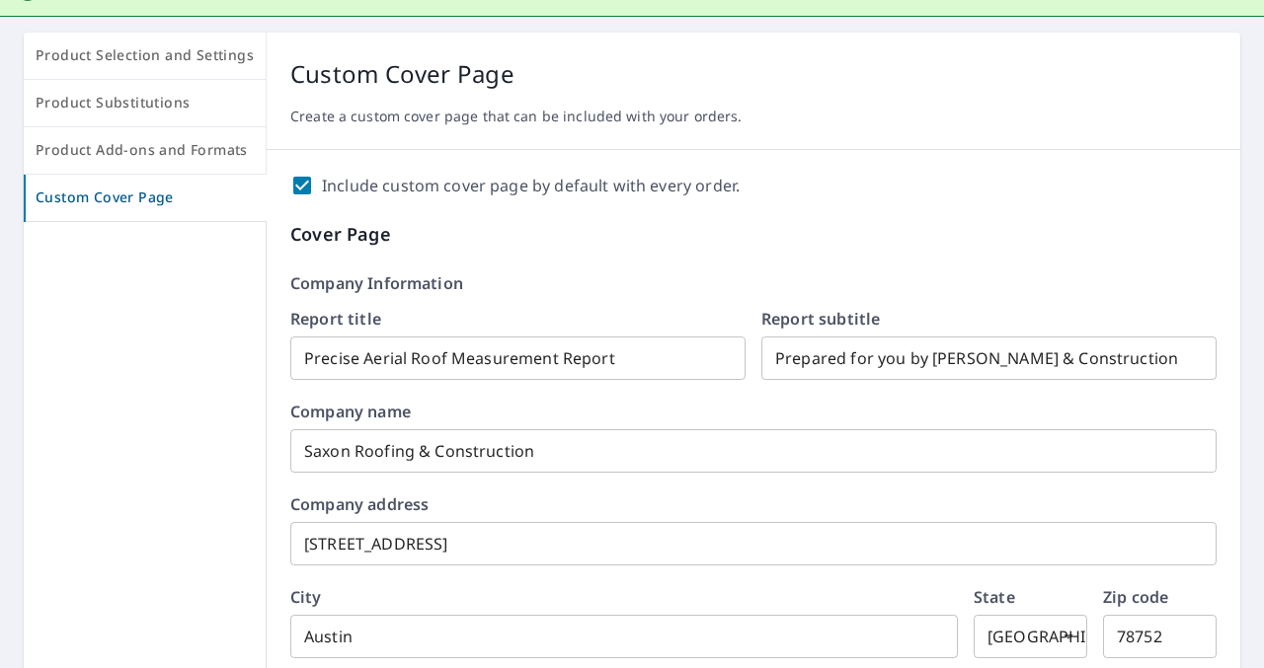
scroll to position [0, 0]
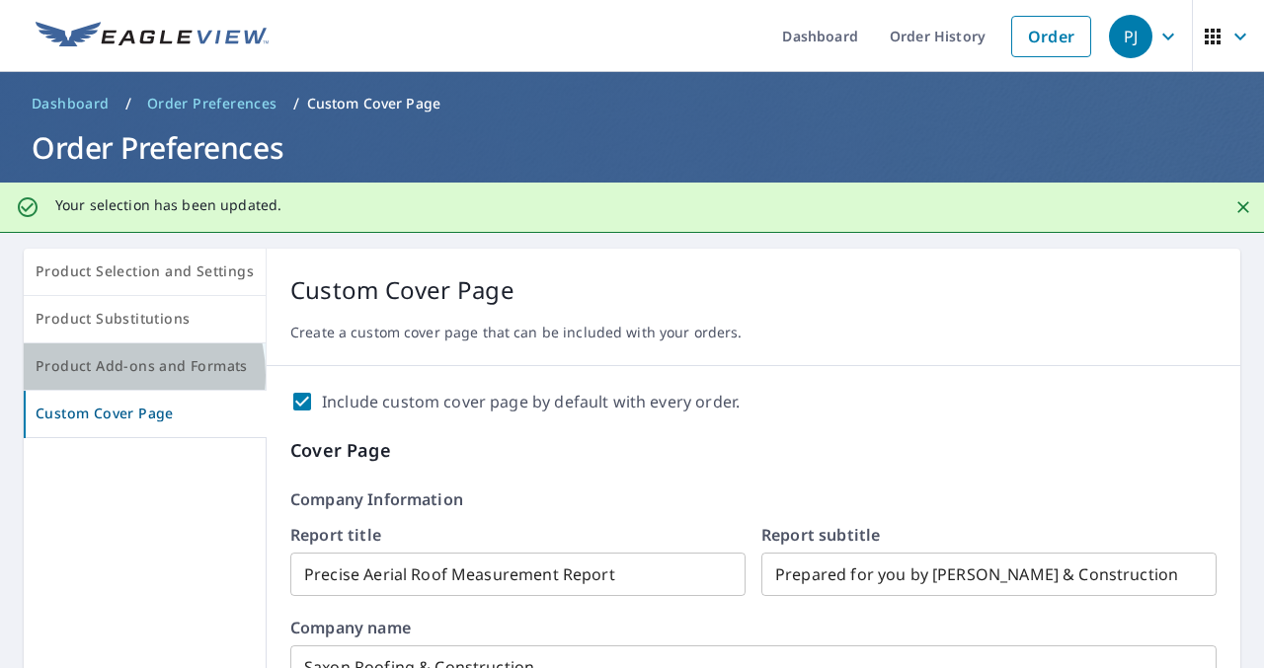
click at [119, 375] on span "Product Add-ons and Formats" at bounding box center [145, 366] width 218 height 25
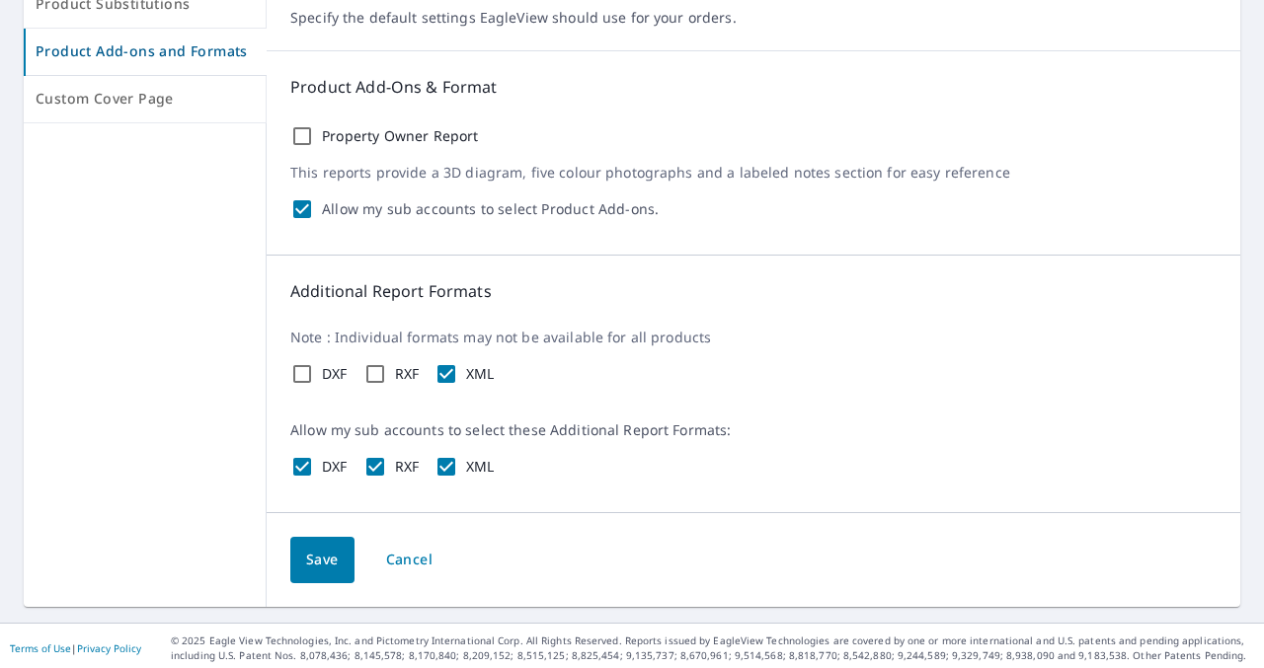
scroll to position [268, 0]
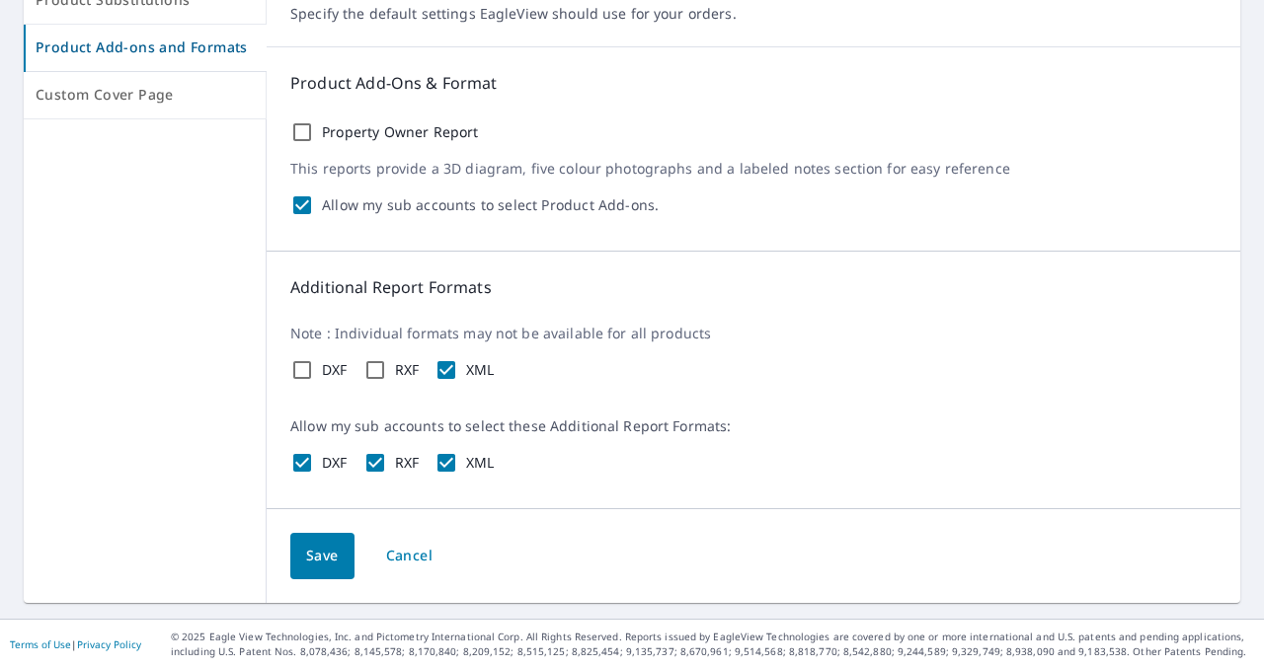
click at [372, 368] on input "RXF" at bounding box center [375, 370] width 24 height 24
checkbox input "true"
click at [295, 371] on input "DXF" at bounding box center [302, 370] width 24 height 24
checkbox input "true"
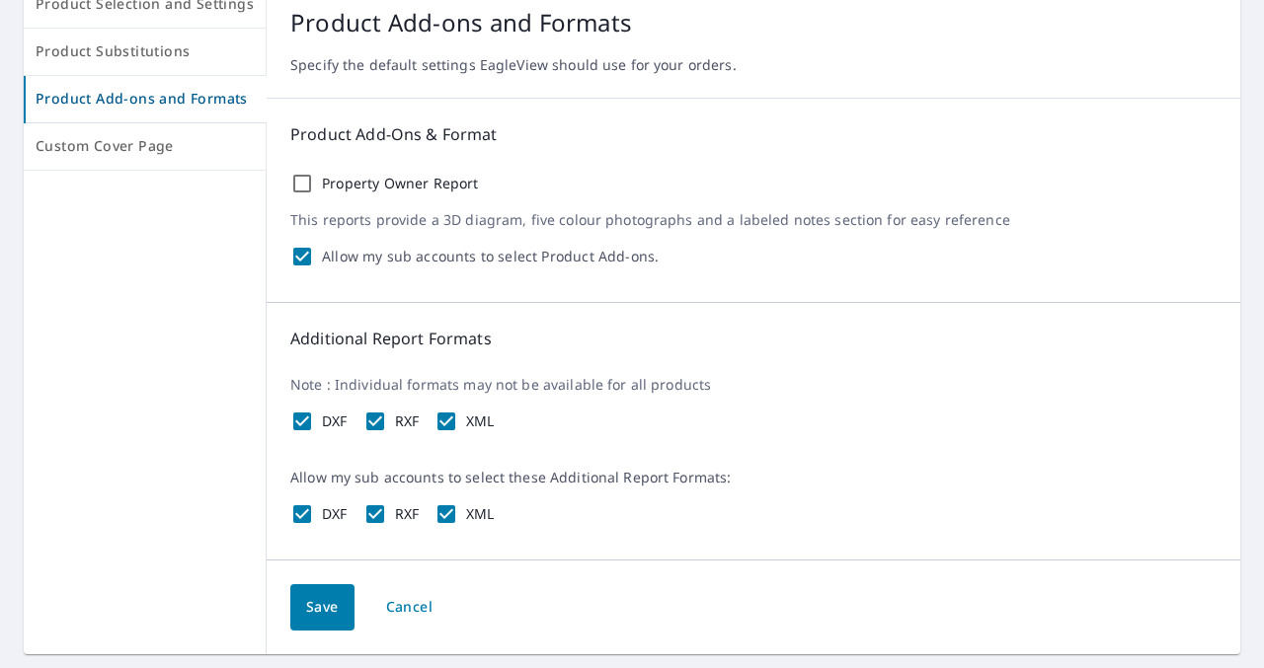
scroll to position [219, 0]
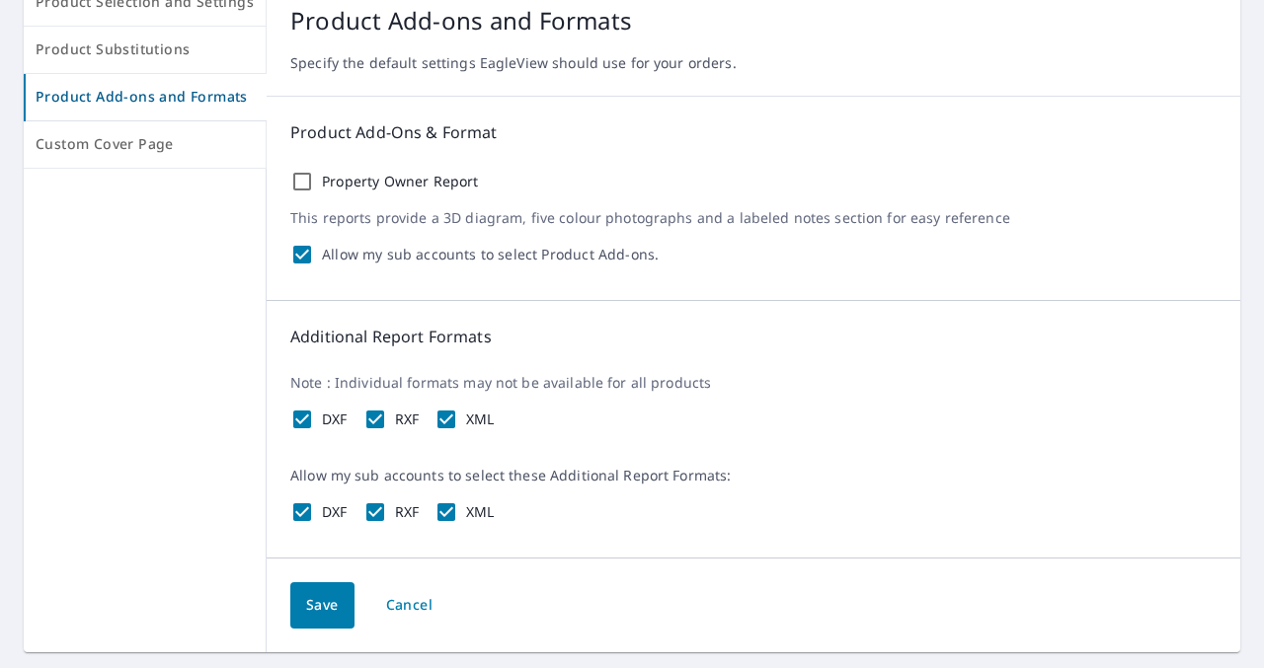
click at [324, 593] on span "Save" at bounding box center [322, 605] width 33 height 25
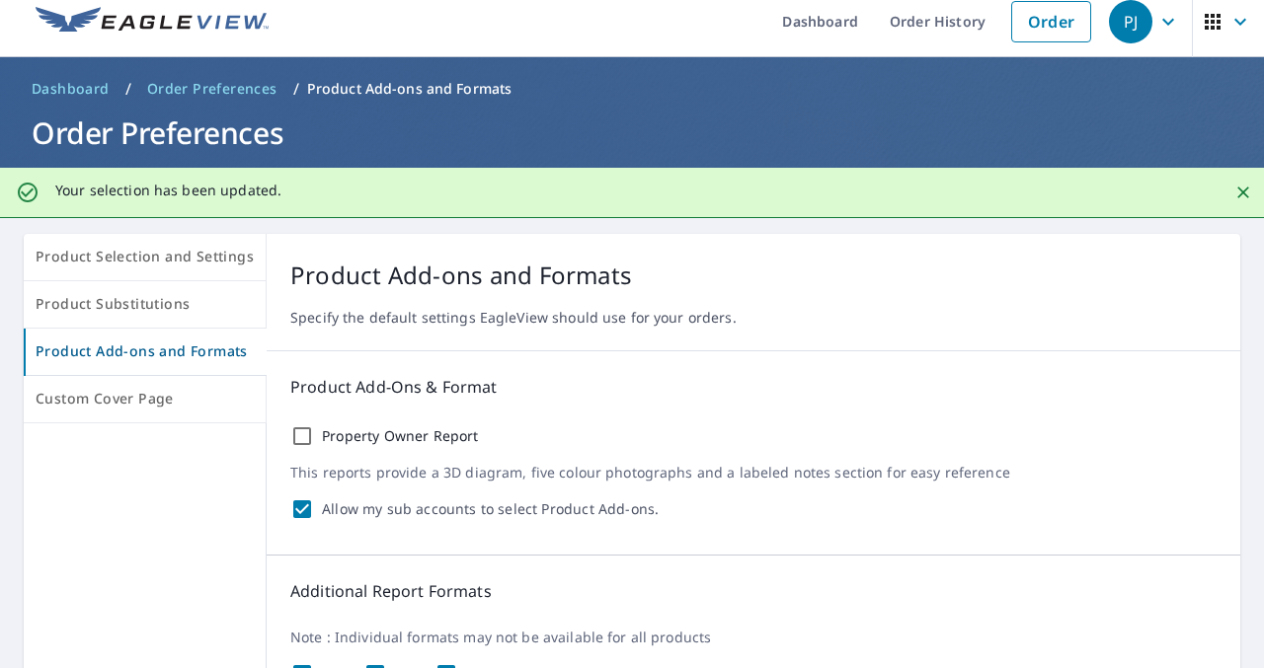
scroll to position [0, 0]
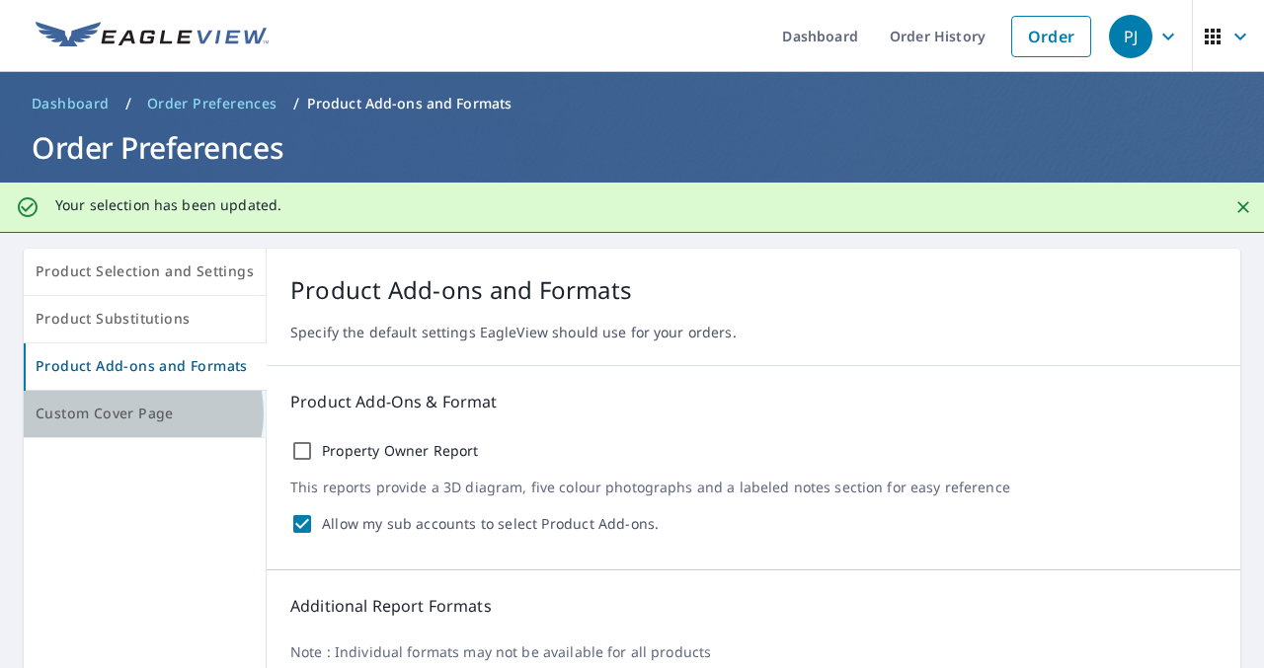
click at [134, 414] on span "Custom Cover Page" at bounding box center [145, 414] width 218 height 25
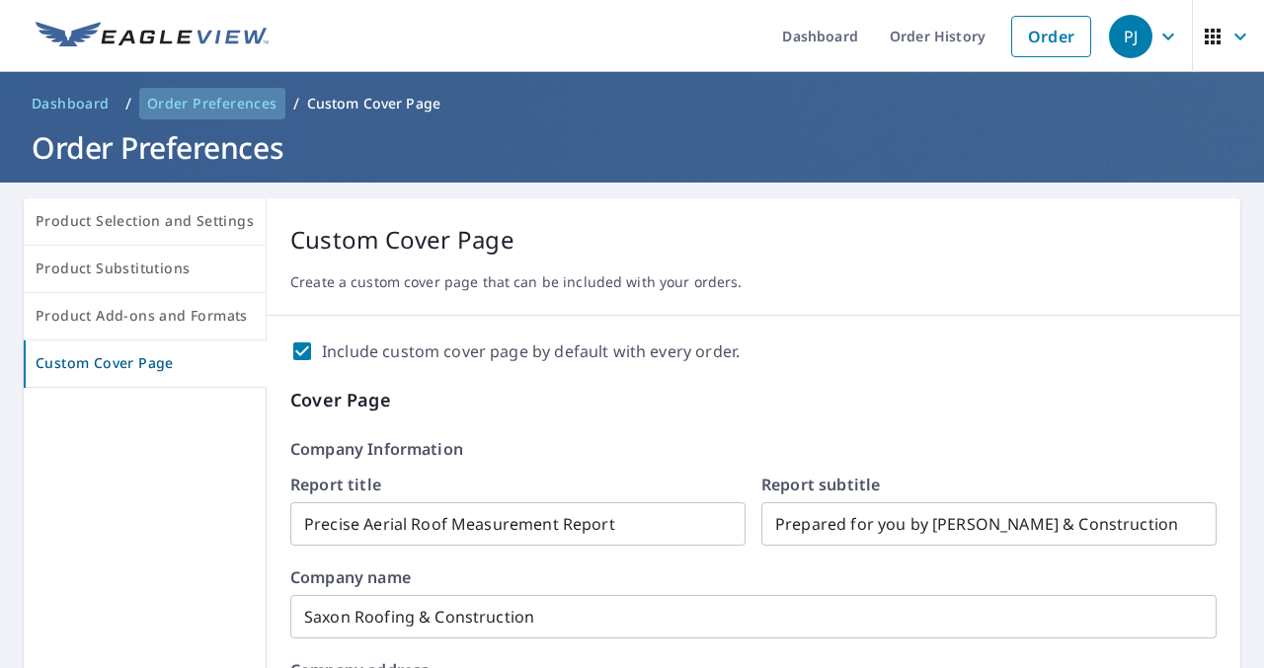
click at [221, 107] on span "Order Preferences" at bounding box center [212, 104] width 130 height 20
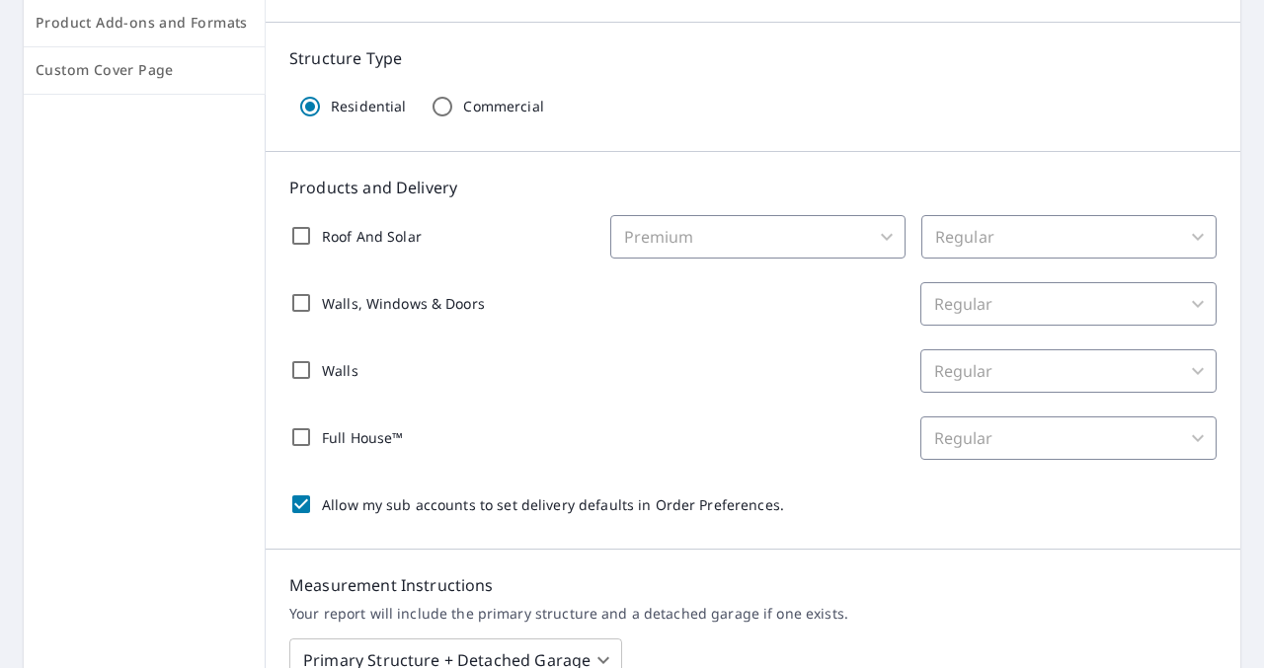
scroll to position [294, 0]
click at [300, 239] on input "Roof And Solar" at bounding box center [300, 234] width 41 height 41
checkbox input "true"
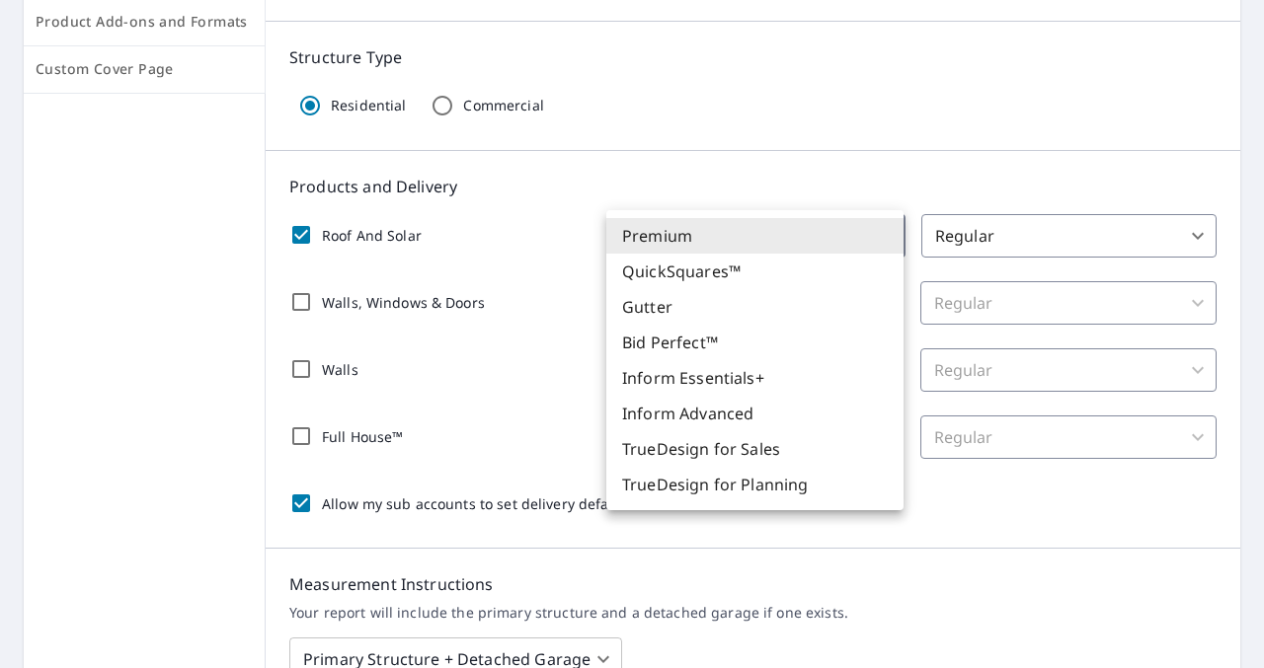
click at [829, 228] on body "PJ PJ Dashboard Order History Order PJ Dashboard / Order Preferences / Product …" at bounding box center [632, 334] width 1264 height 668
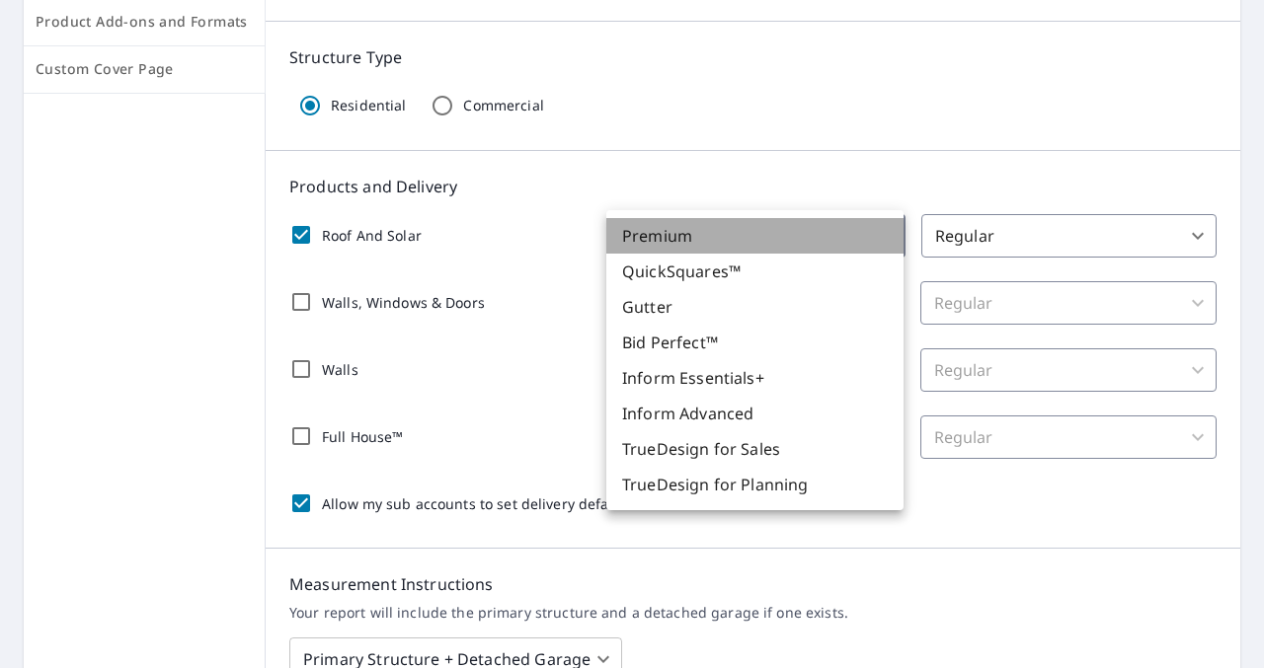
click at [702, 236] on li "Premium" at bounding box center [754, 236] width 297 height 36
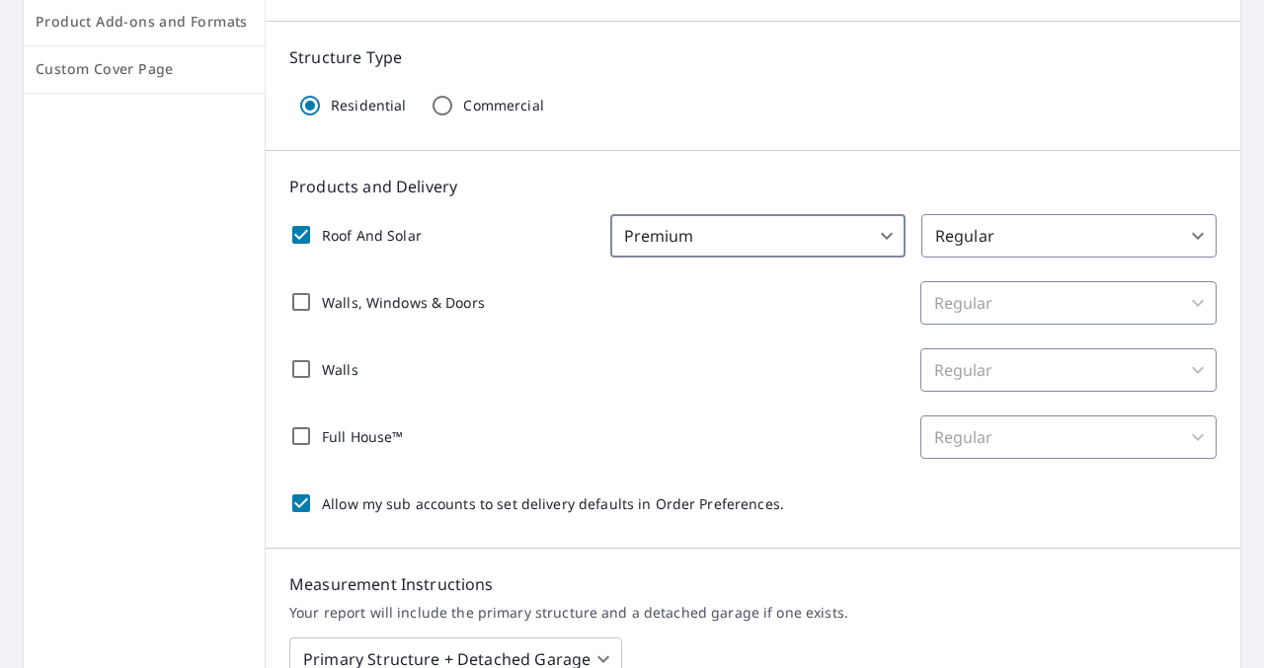
click at [1026, 237] on body "PJ PJ Dashboard Order History Order PJ Dashboard / Order Preferences / Product …" at bounding box center [632, 334] width 1264 height 668
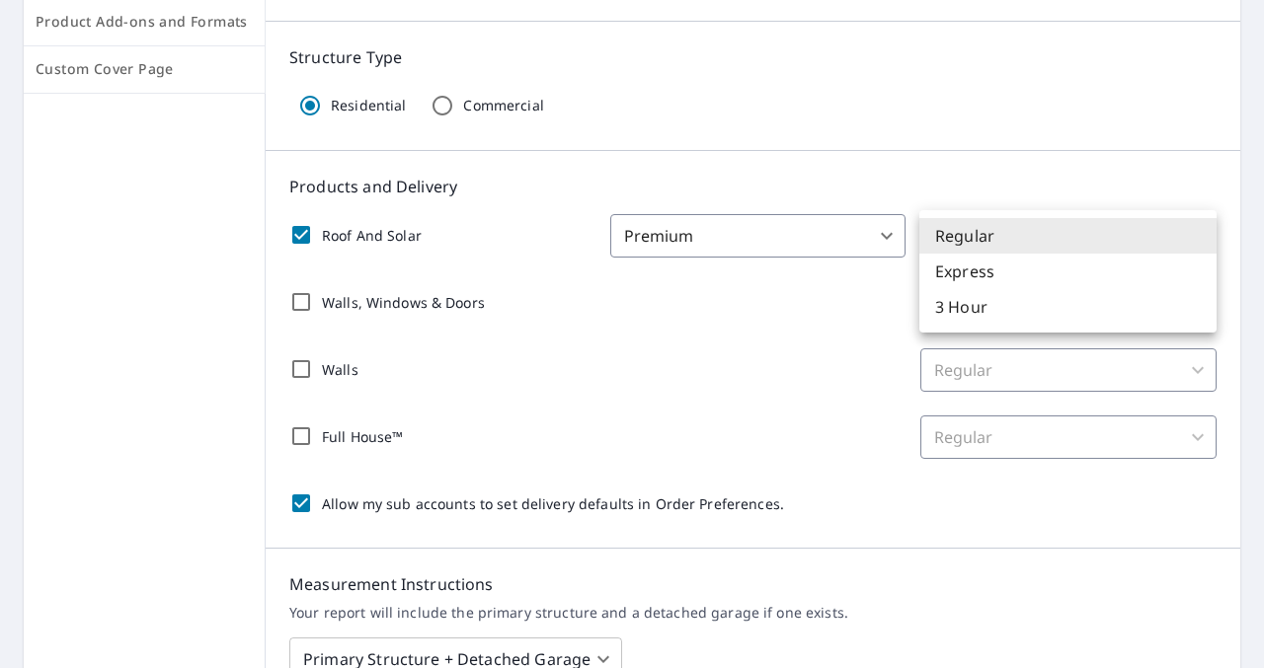
click at [996, 237] on li "Regular" at bounding box center [1067, 236] width 297 height 36
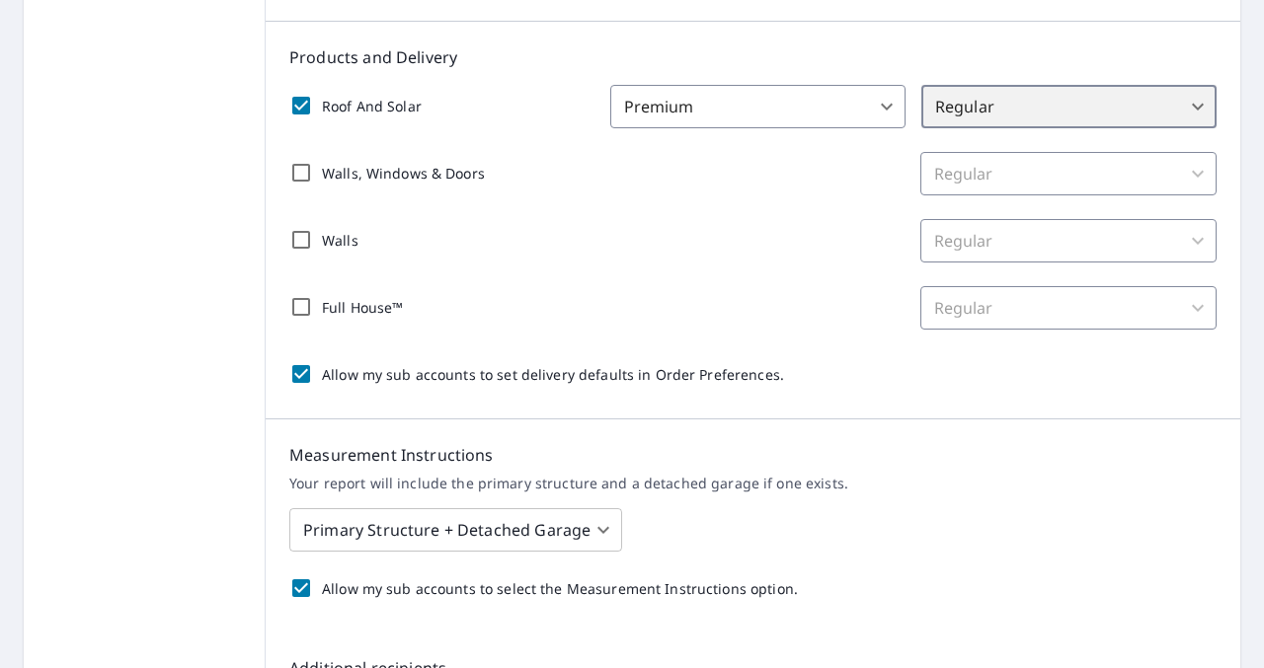
scroll to position [533, 0]
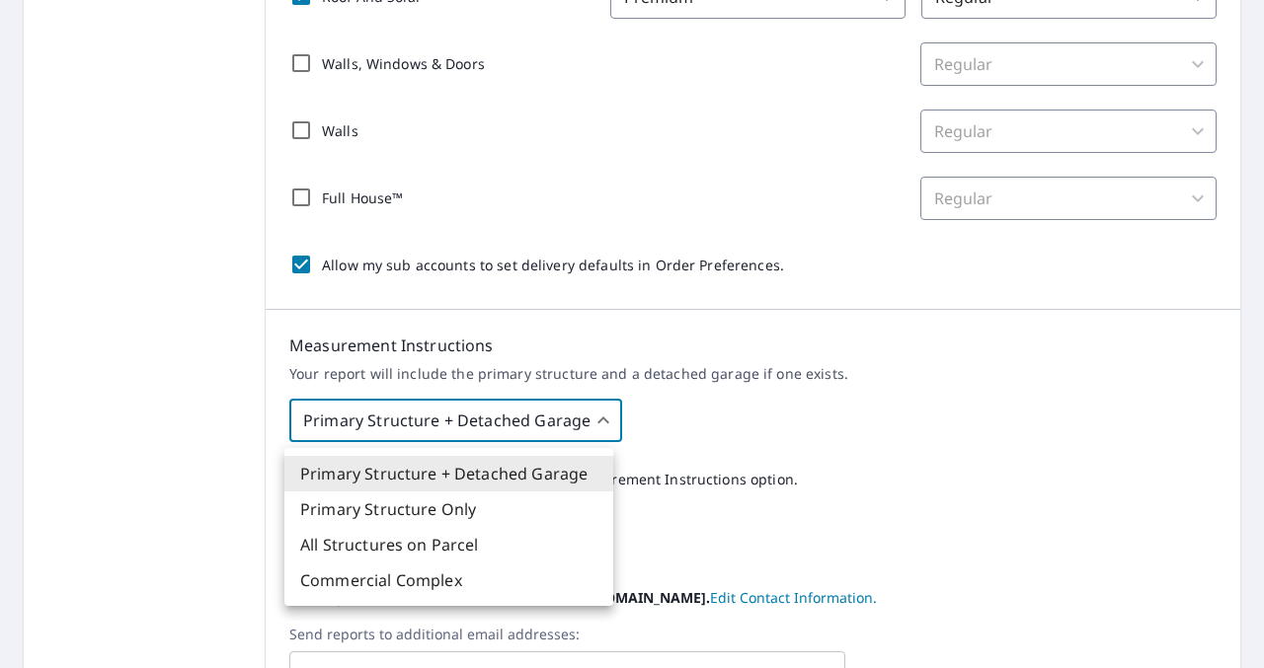
click at [595, 435] on body "PJ PJ Dashboard Order History Order PJ Dashboard / Order Preferences / Product …" at bounding box center [632, 334] width 1264 height 668
click at [388, 481] on li "Primary Structure + Detached Garage" at bounding box center [448, 474] width 329 height 36
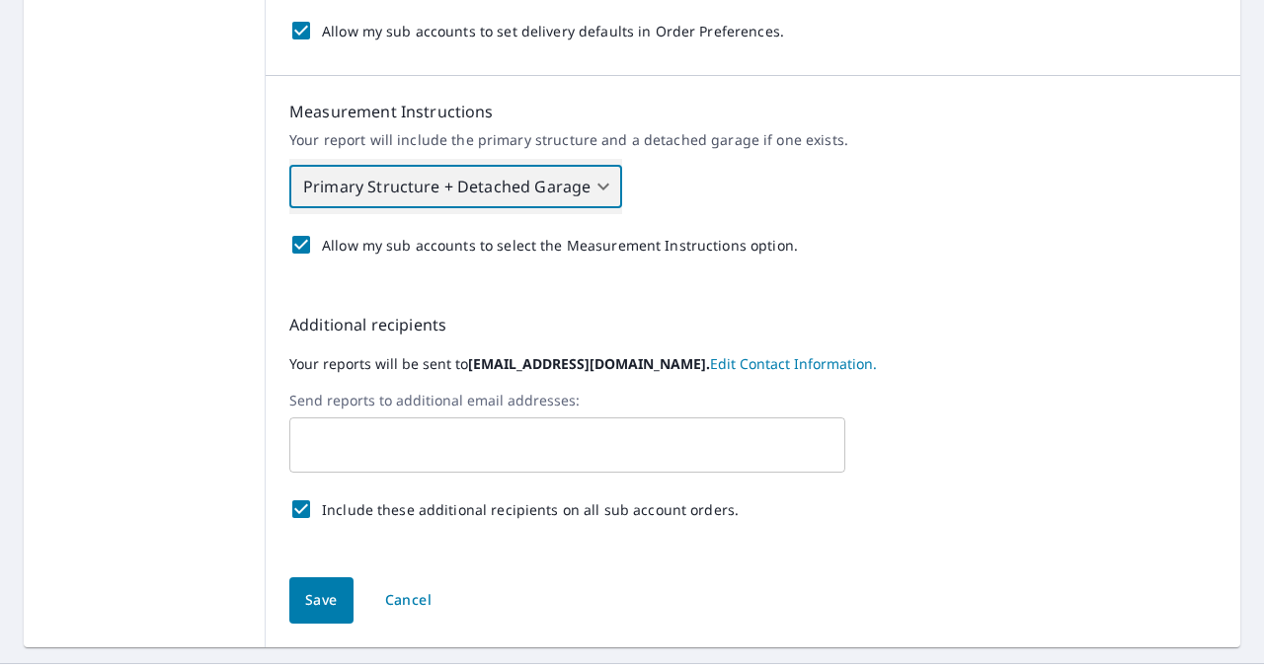
scroll to position [811, 0]
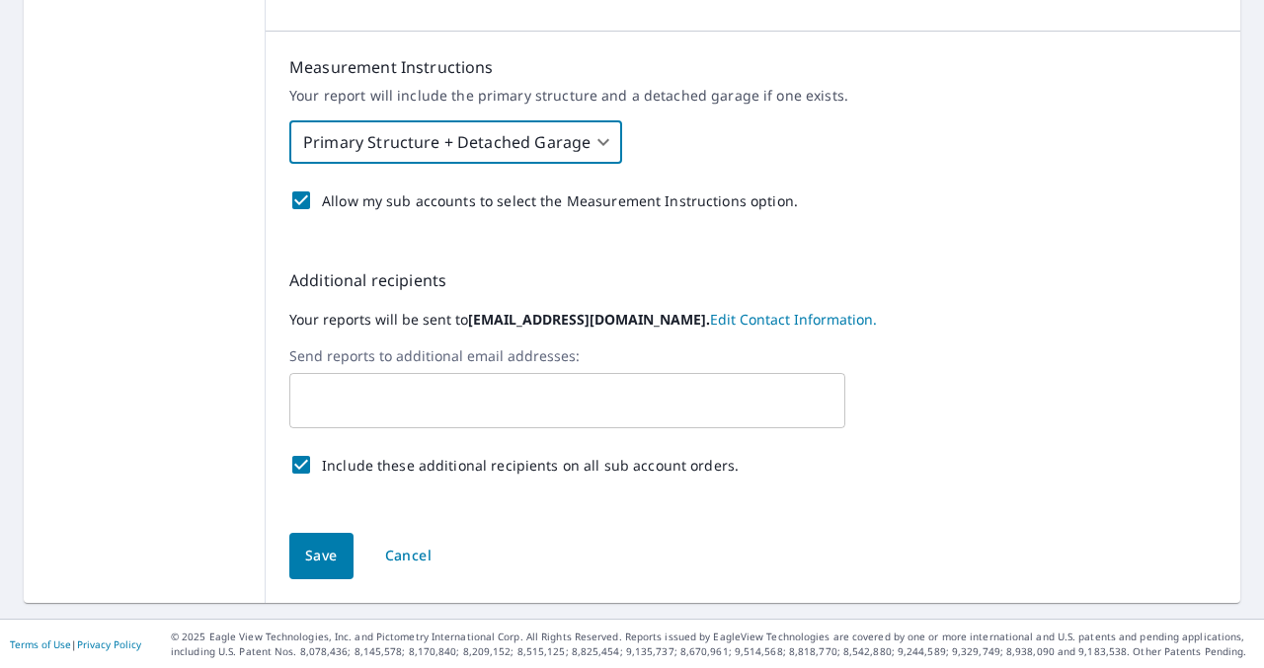
click at [342, 544] on button "Save" at bounding box center [321, 556] width 64 height 46
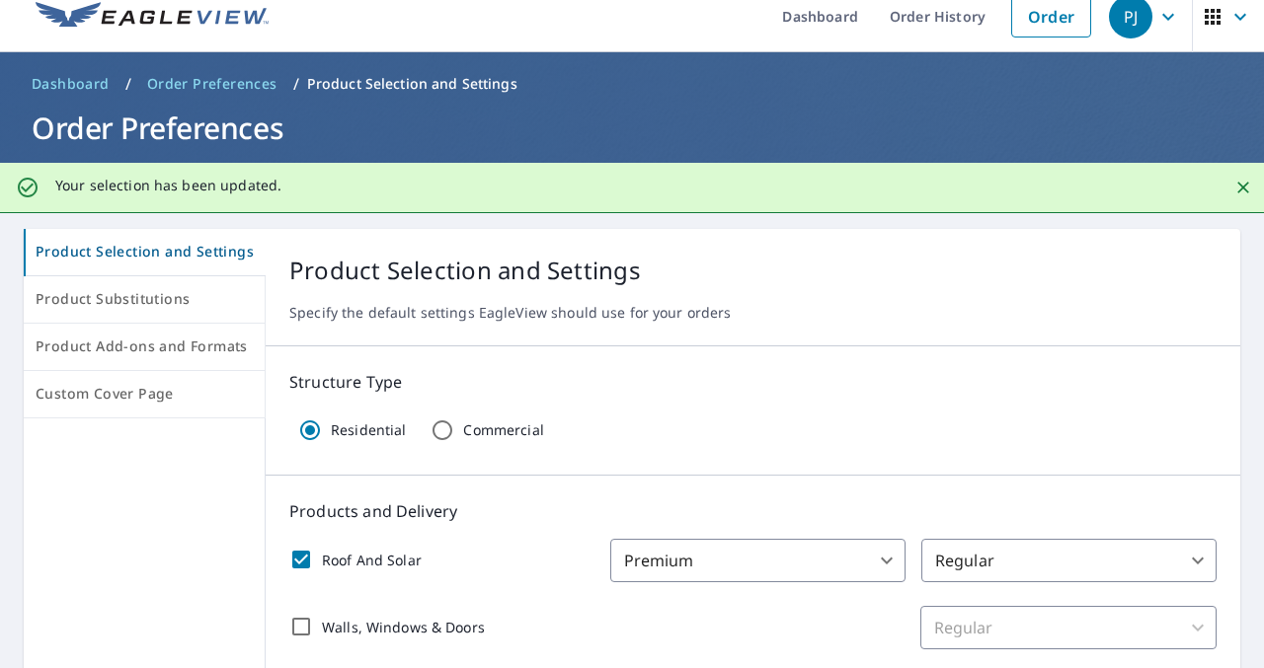
scroll to position [0, 0]
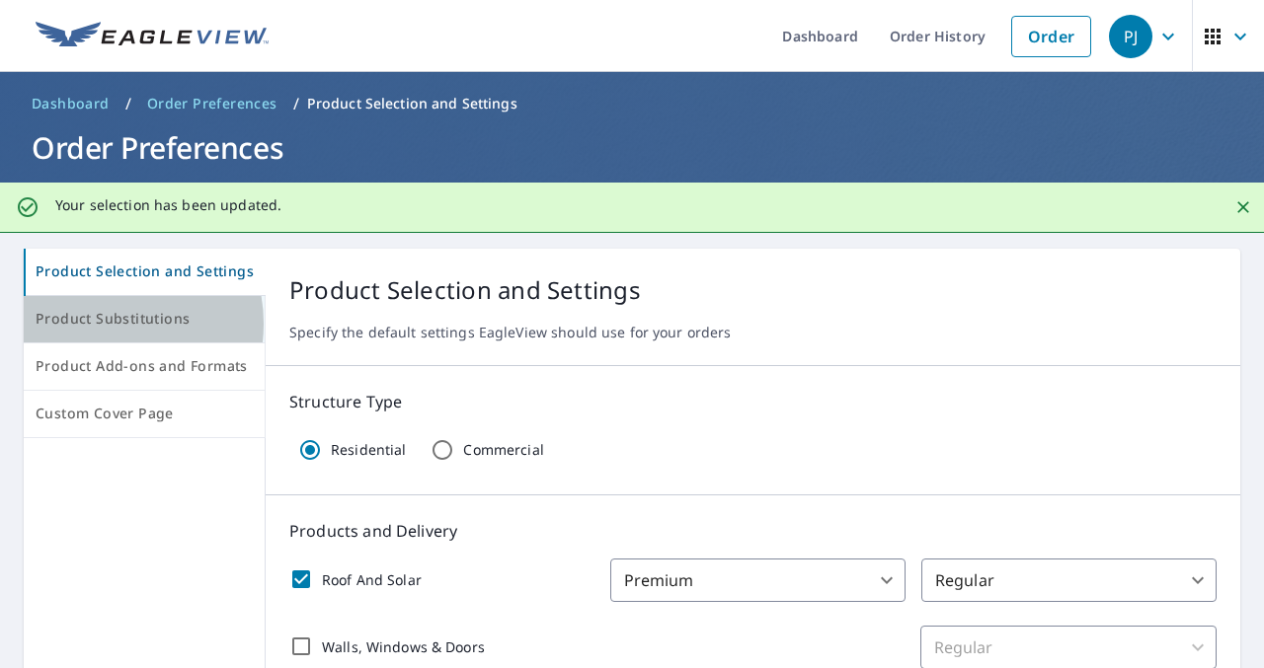
click at [103, 324] on span "Product Substitutions" at bounding box center [144, 319] width 217 height 25
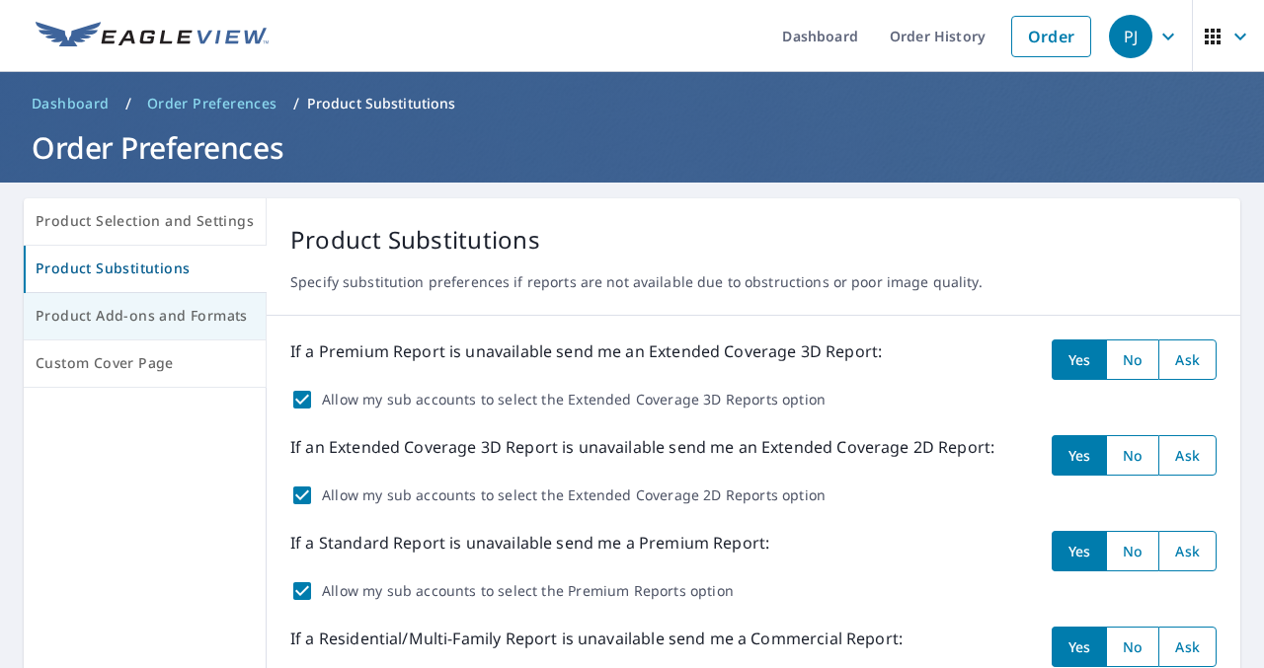
click at [155, 313] on span "Product Add-ons and Formats" at bounding box center [145, 316] width 218 height 25
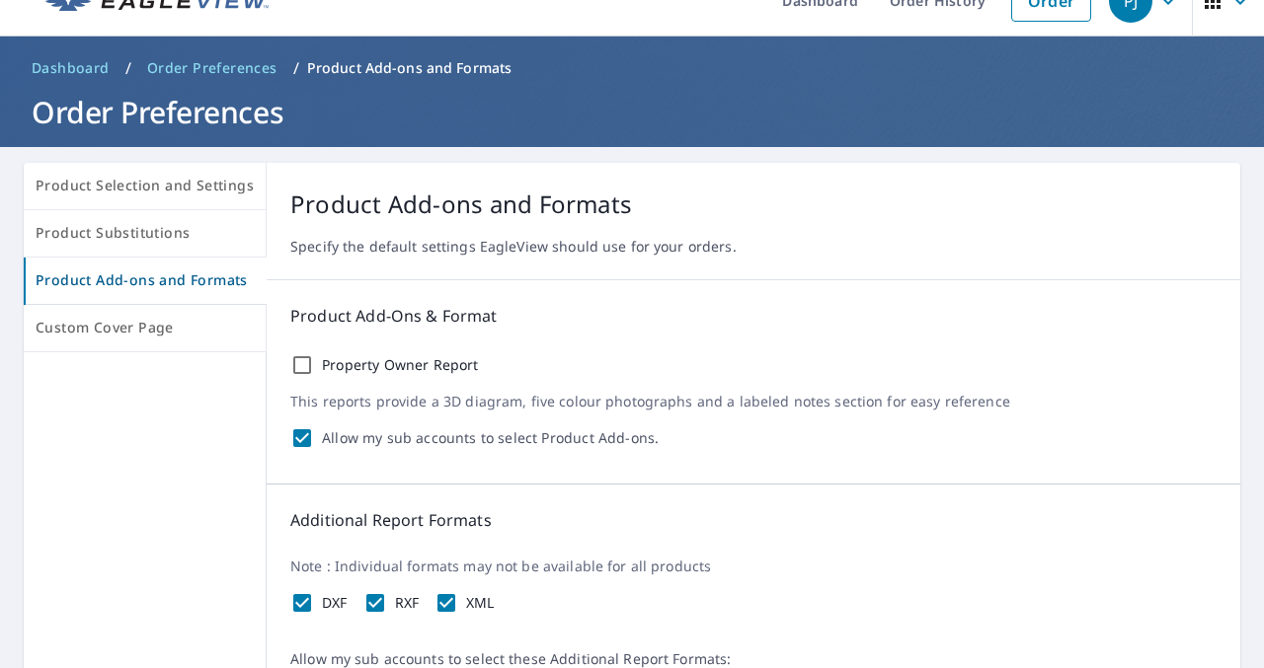
scroll to position [37, 0]
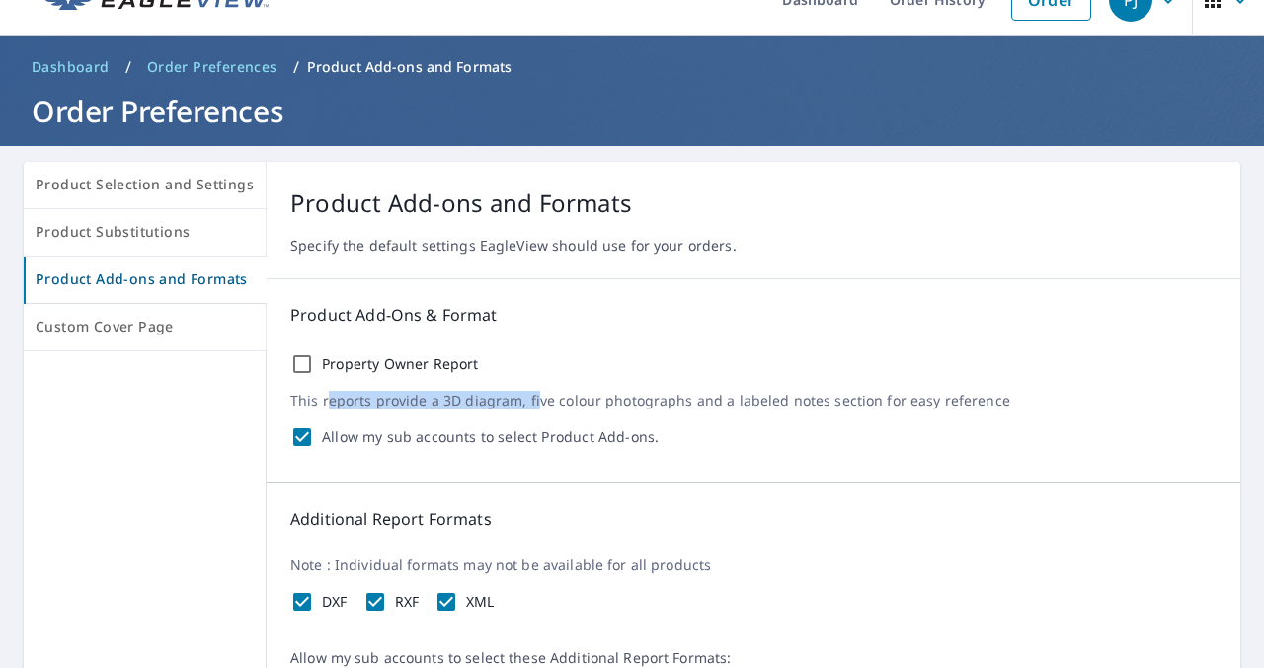
drag, startPoint x: 325, startPoint y: 401, endPoint x: 521, endPoint y: 397, distance: 196.5
click at [527, 398] on p "This reports provide a 3D diagram, five colour photographs and a labeled notes …" at bounding box center [753, 401] width 926 height 18
click at [586, 409] on p "This reports provide a 3D diagram, five colour photographs and a labeled notes …" at bounding box center [753, 401] width 926 height 18
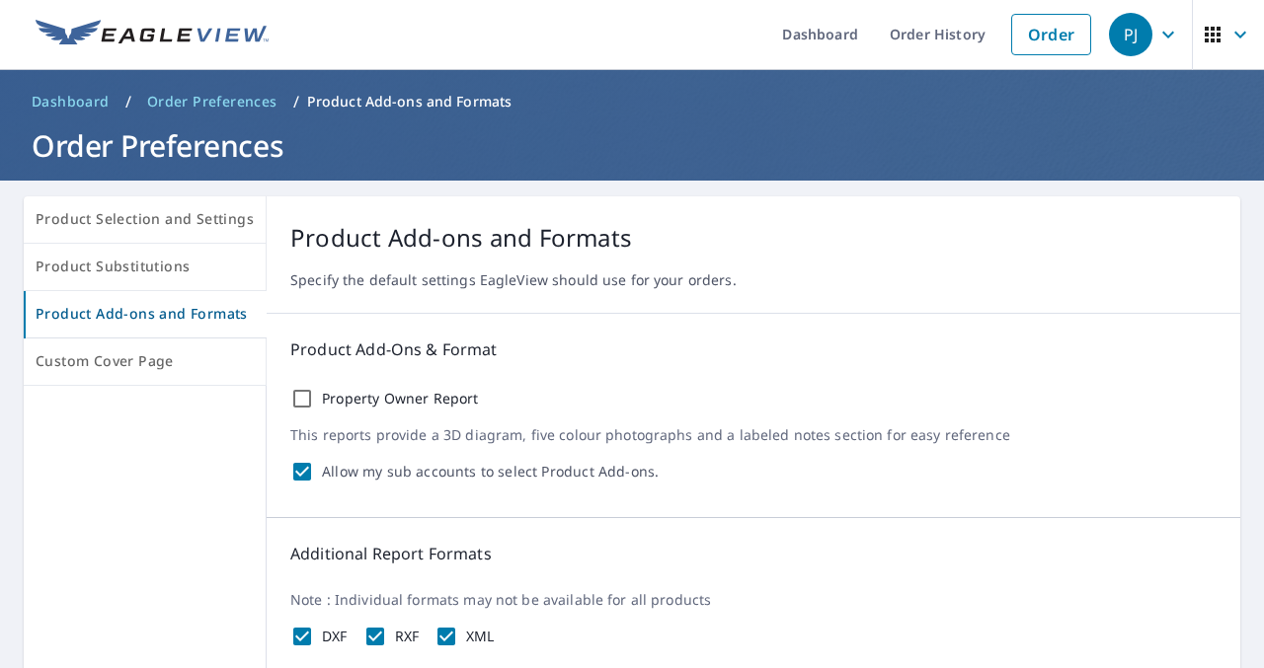
scroll to position [0, 0]
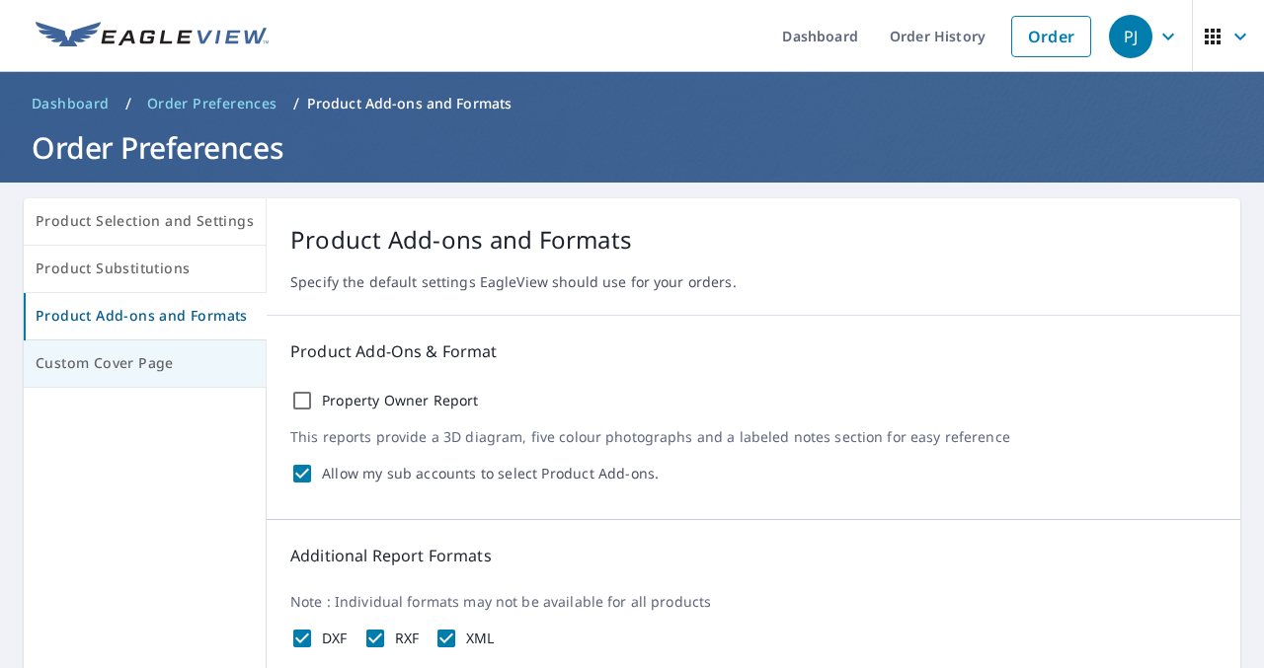
click at [109, 373] on span "Custom Cover Page" at bounding box center [145, 363] width 218 height 25
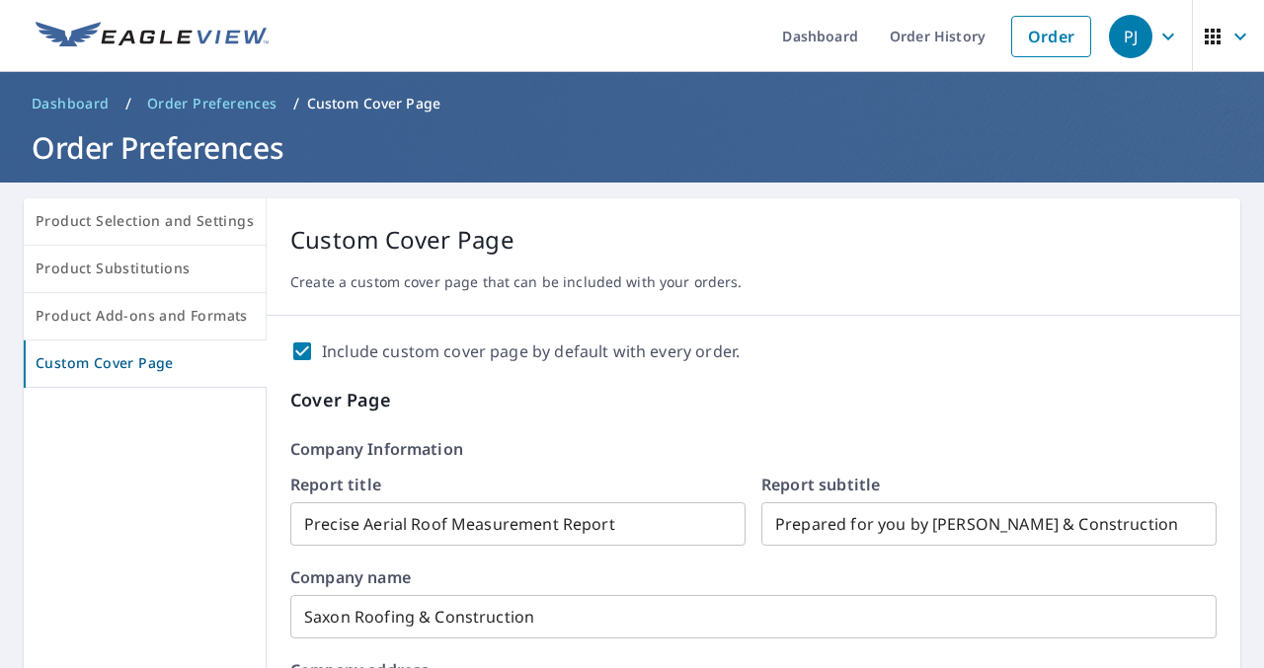
click at [58, 95] on span "Dashboard" at bounding box center [71, 104] width 78 height 20
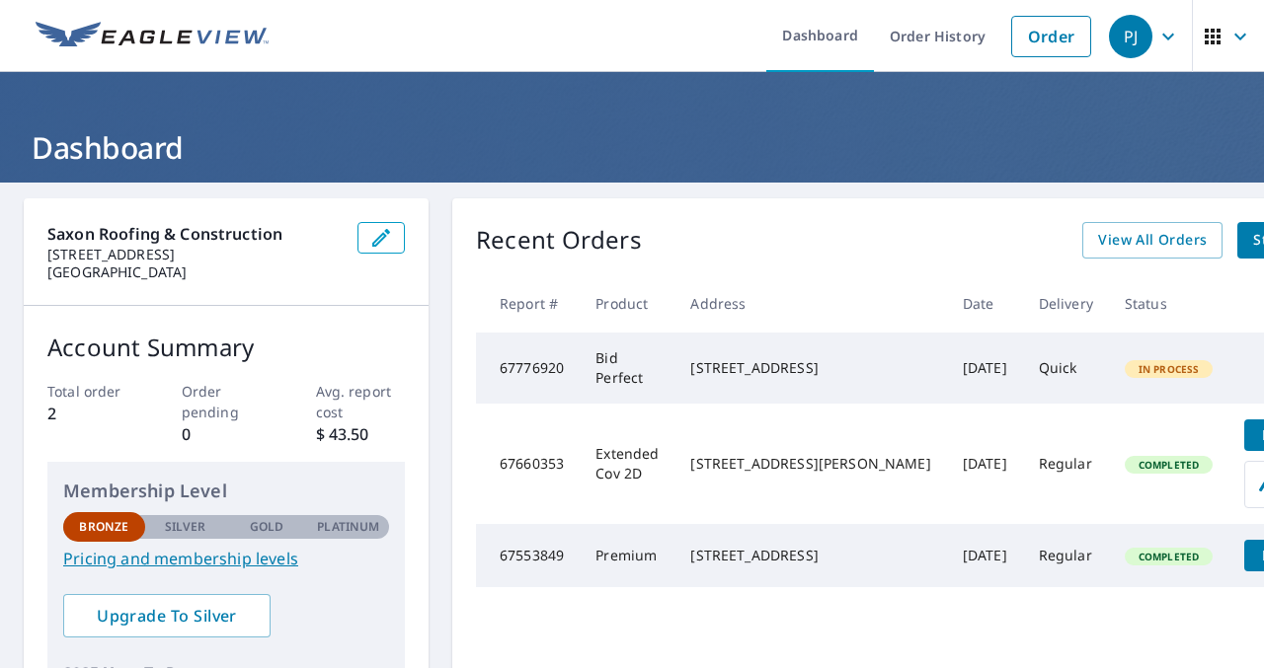
click at [1171, 32] on icon "button" at bounding box center [1168, 37] width 24 height 24
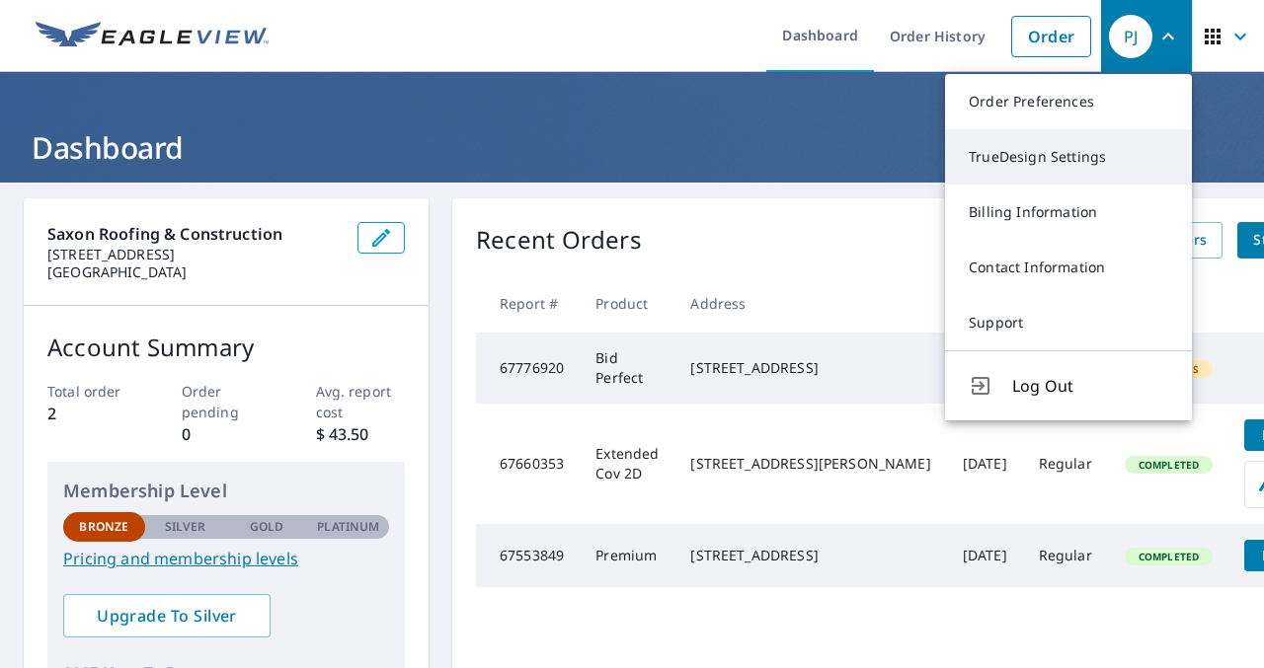
click at [1000, 156] on link "TrueDesign Settings" at bounding box center [1068, 156] width 247 height 55
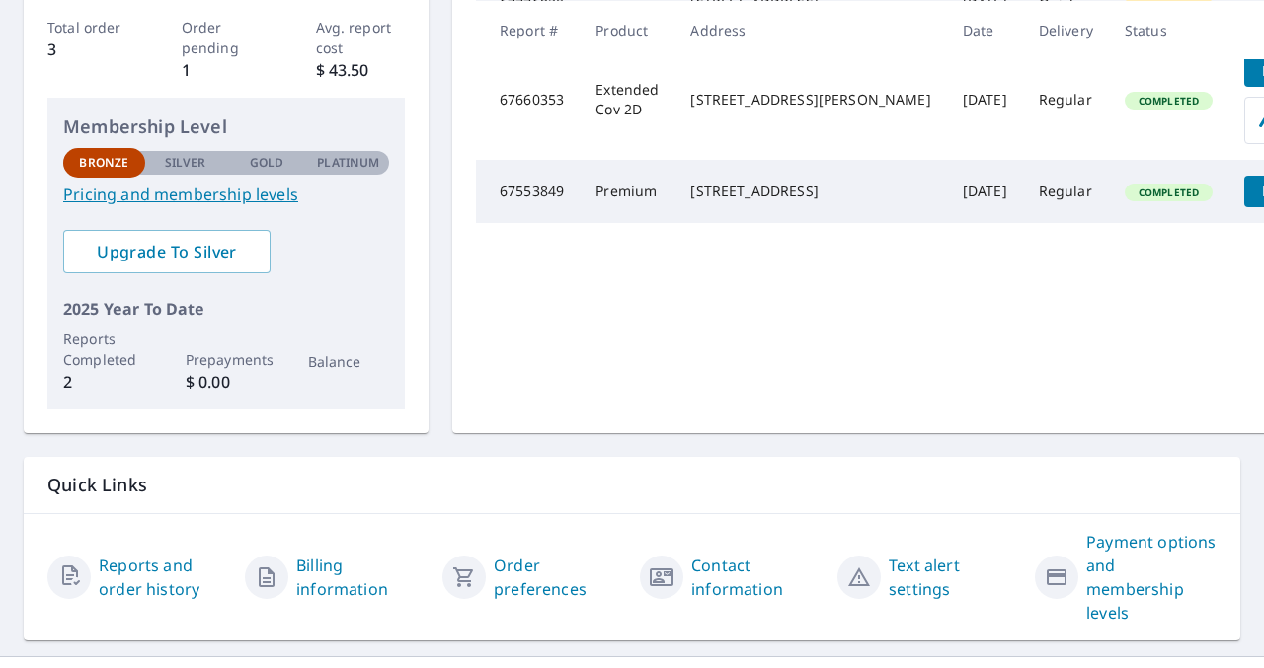
scroll to position [362, 0]
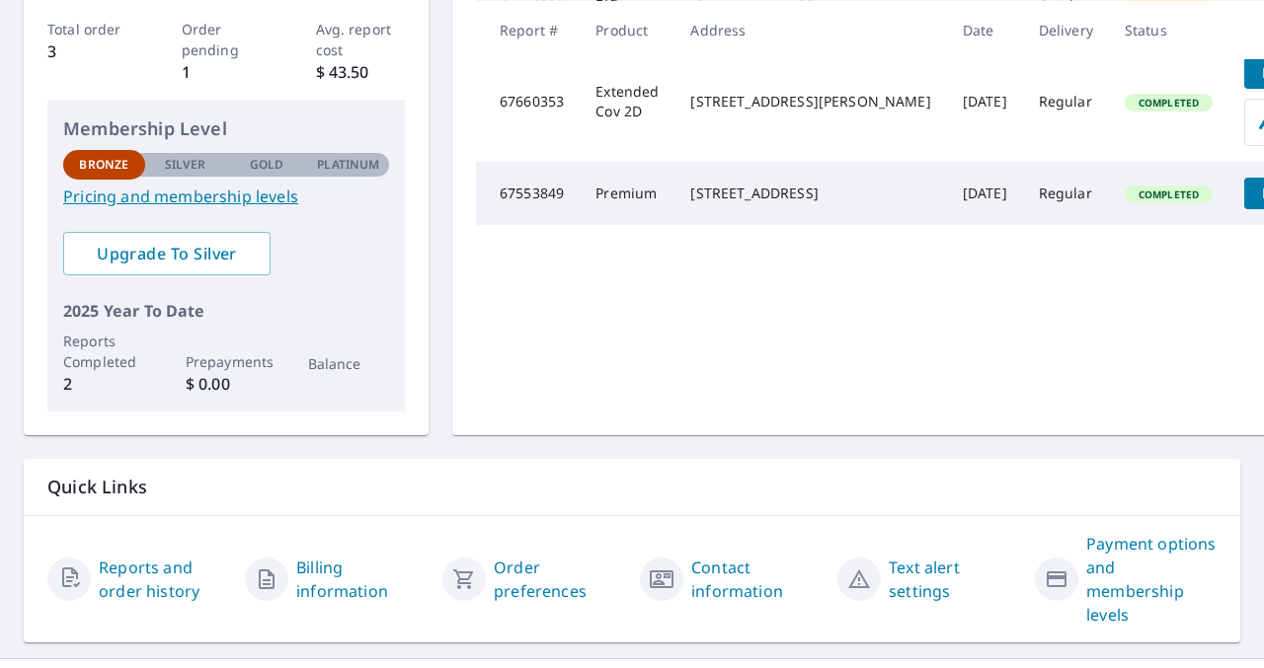
click at [908, 574] on link "Text alert settings" at bounding box center [953, 579] width 130 height 47
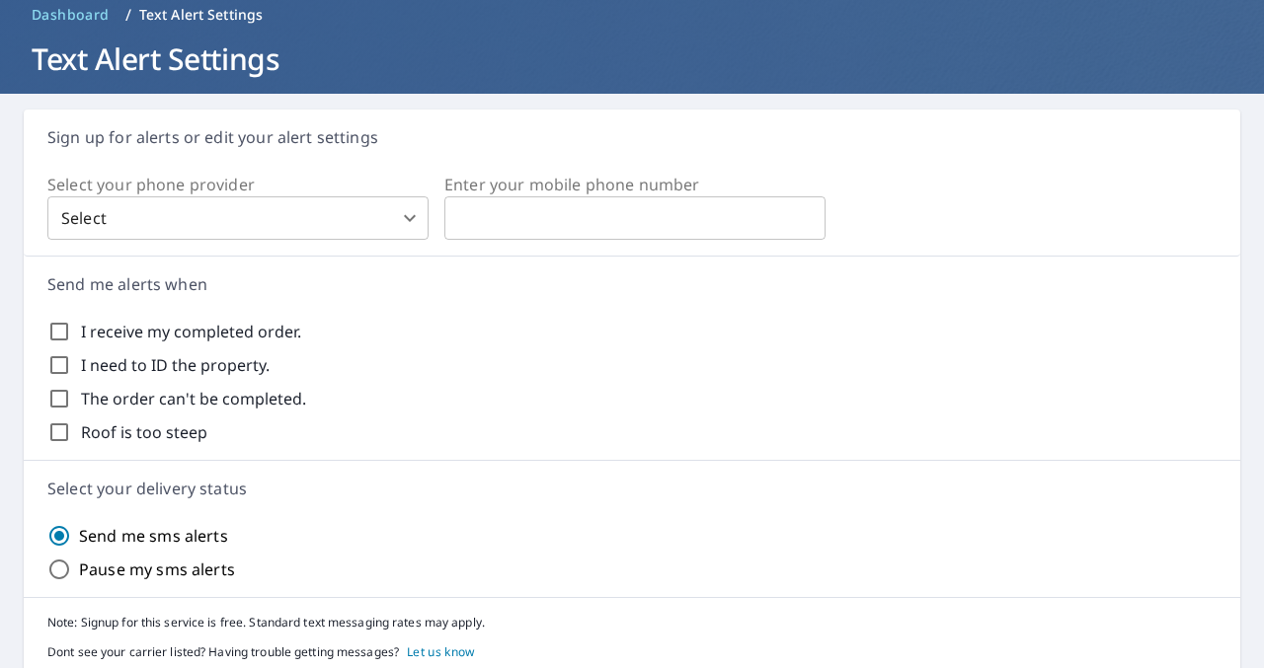
scroll to position [83, 0]
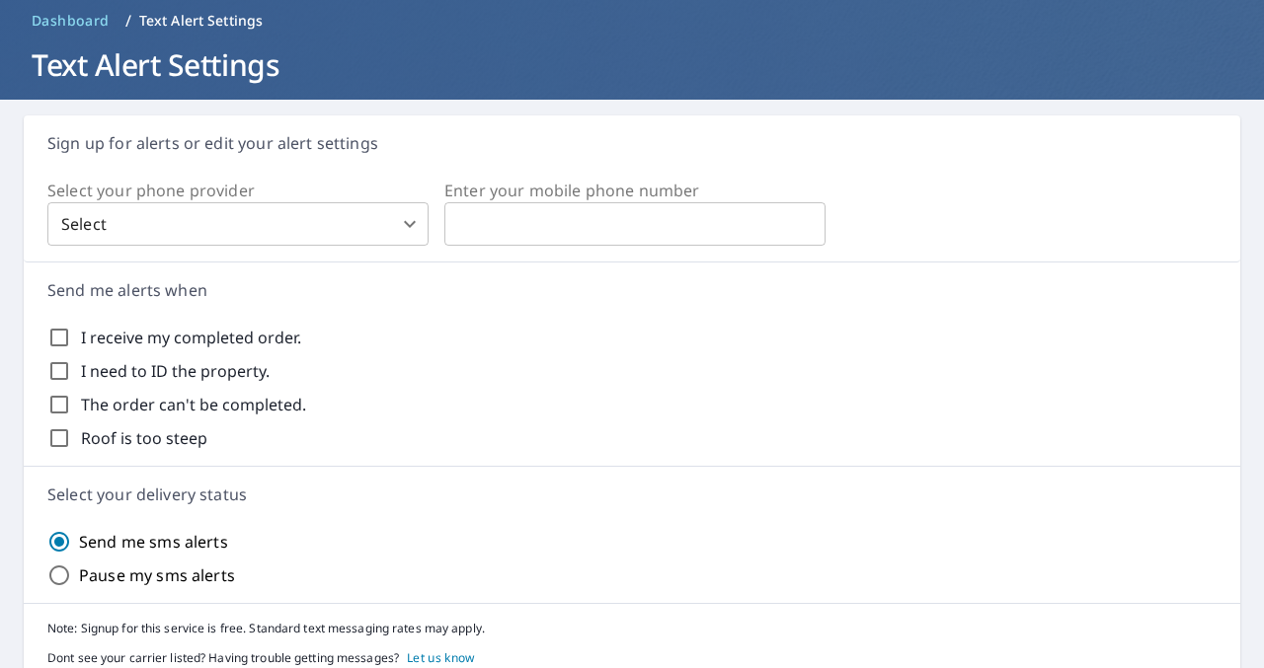
click at [245, 228] on body "PJ PJ Dashboard Order History Order PJ Dashboard / Text Alert Settings Text Ale…" at bounding box center [632, 334] width 1264 height 668
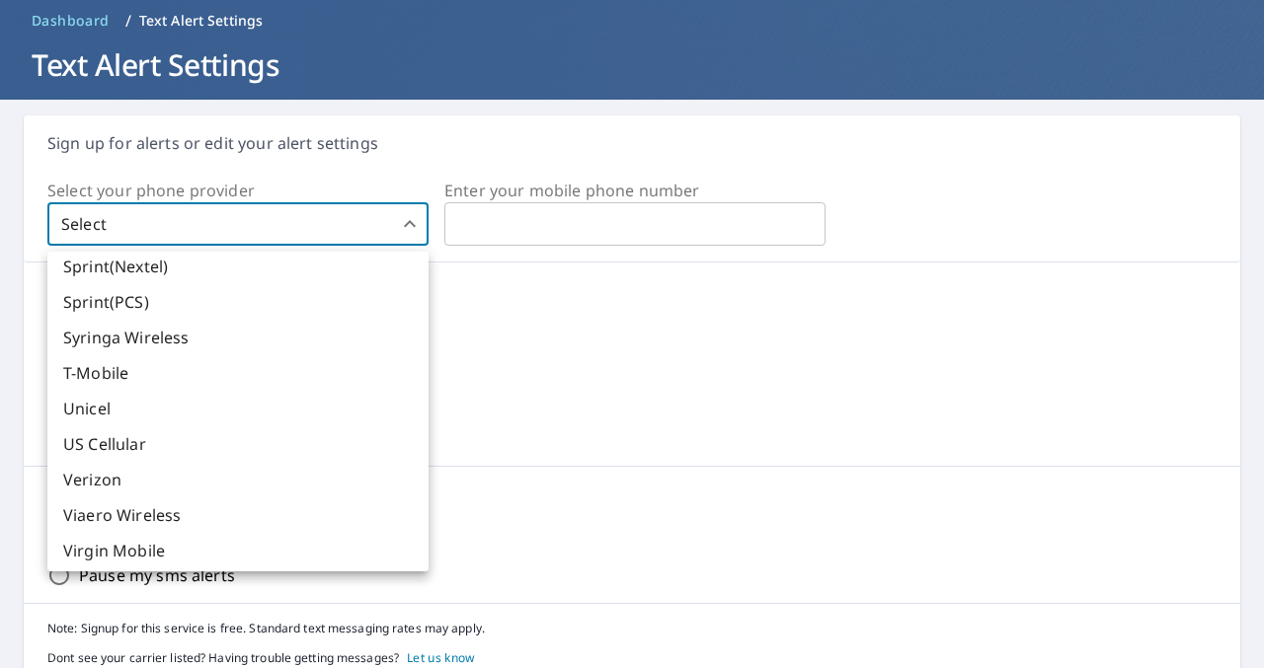
scroll to position [655, 0]
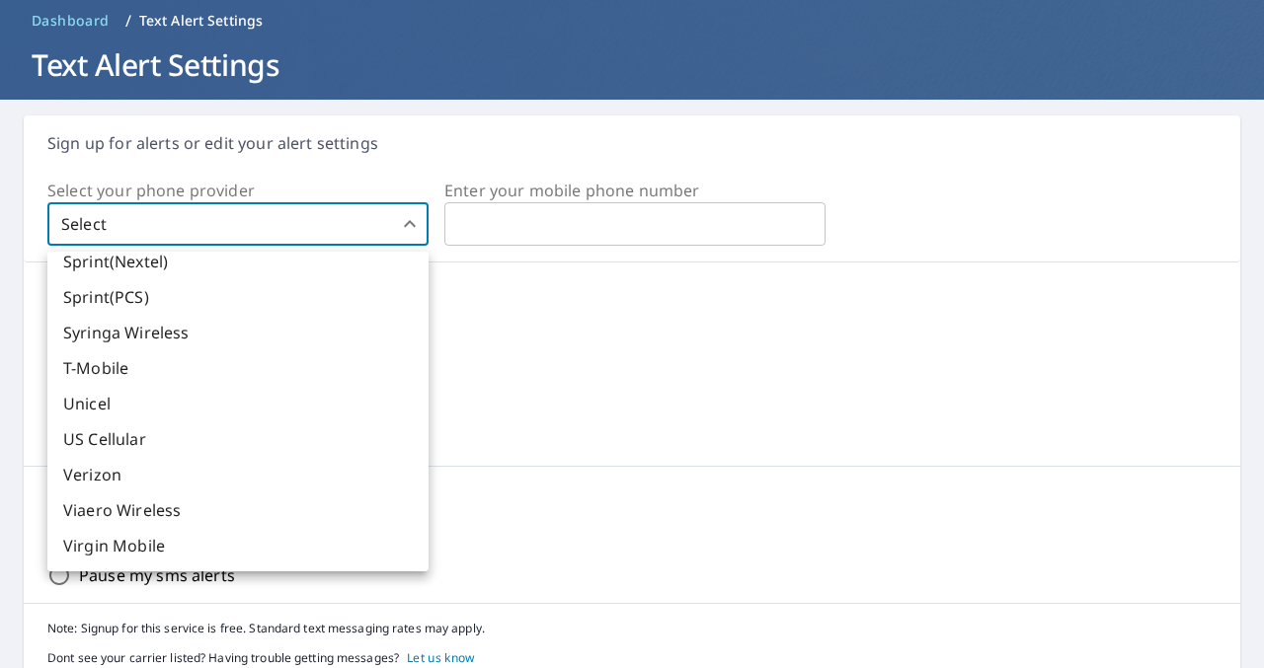
click at [123, 364] on li "T-Mobile" at bounding box center [237, 368] width 381 height 36
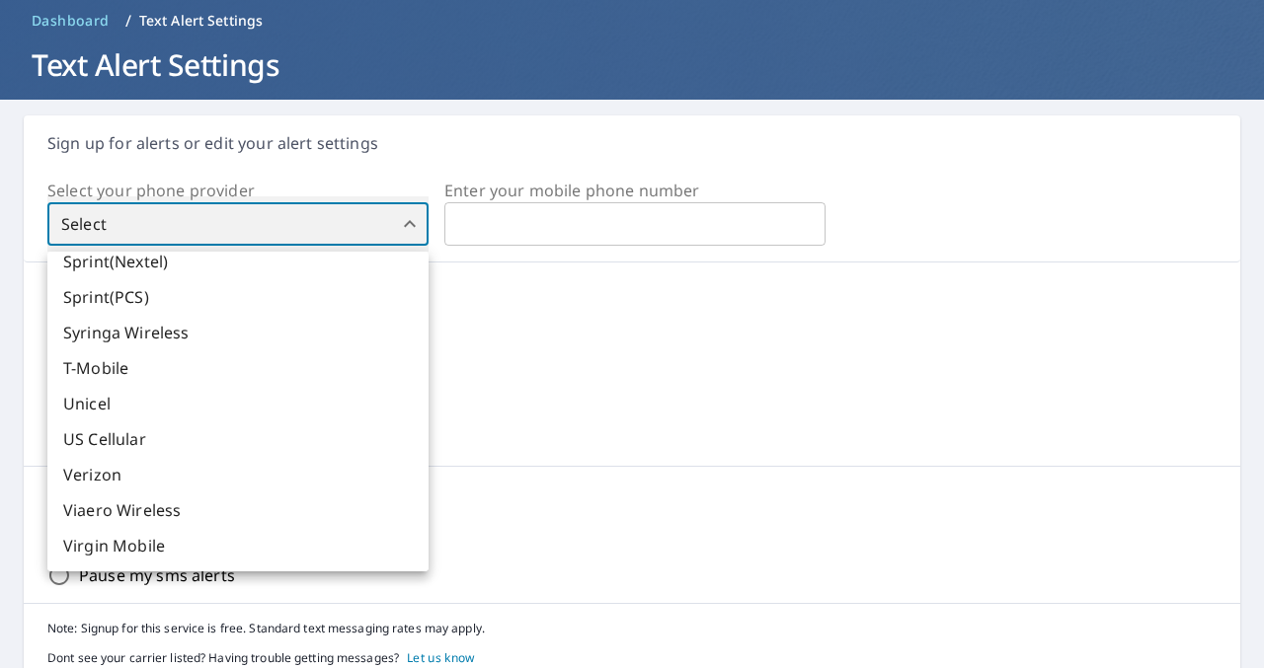
type input "21"
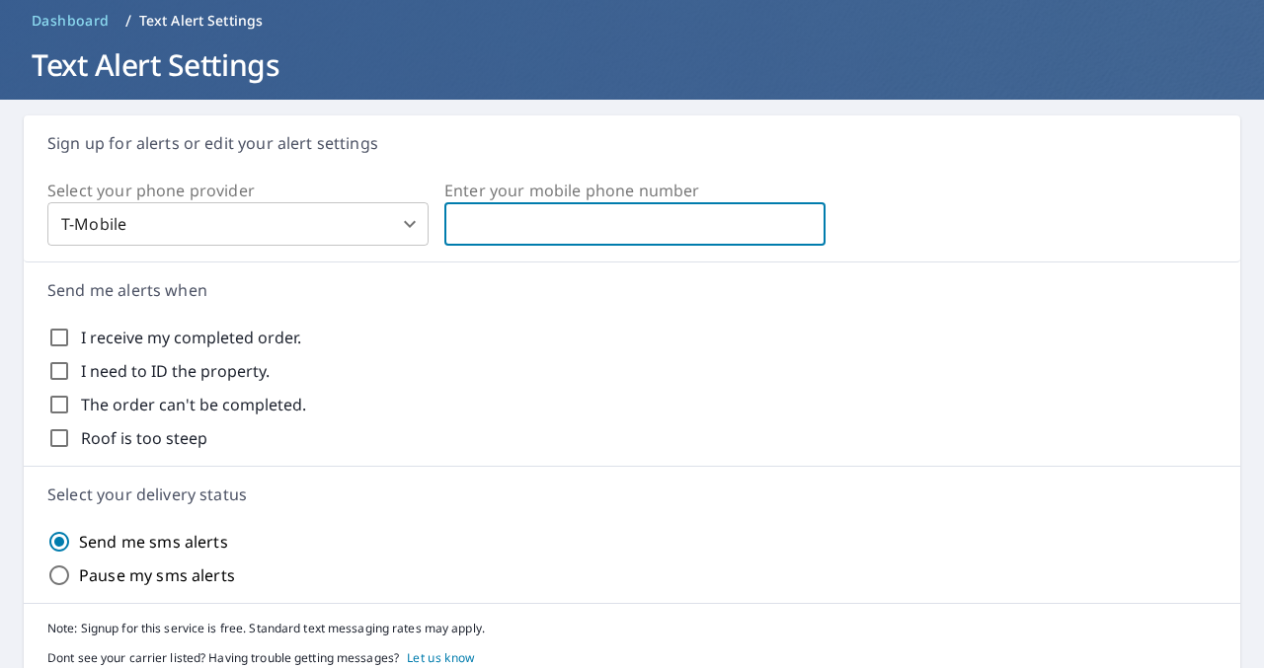
click at [580, 212] on input "text" at bounding box center [634, 223] width 381 height 39
type input "[PHONE_NUMBER]"
click at [463, 273] on div "Send me alerts when I receive my completed order. I need to ID the property. Th…" at bounding box center [632, 365] width 1216 height 204
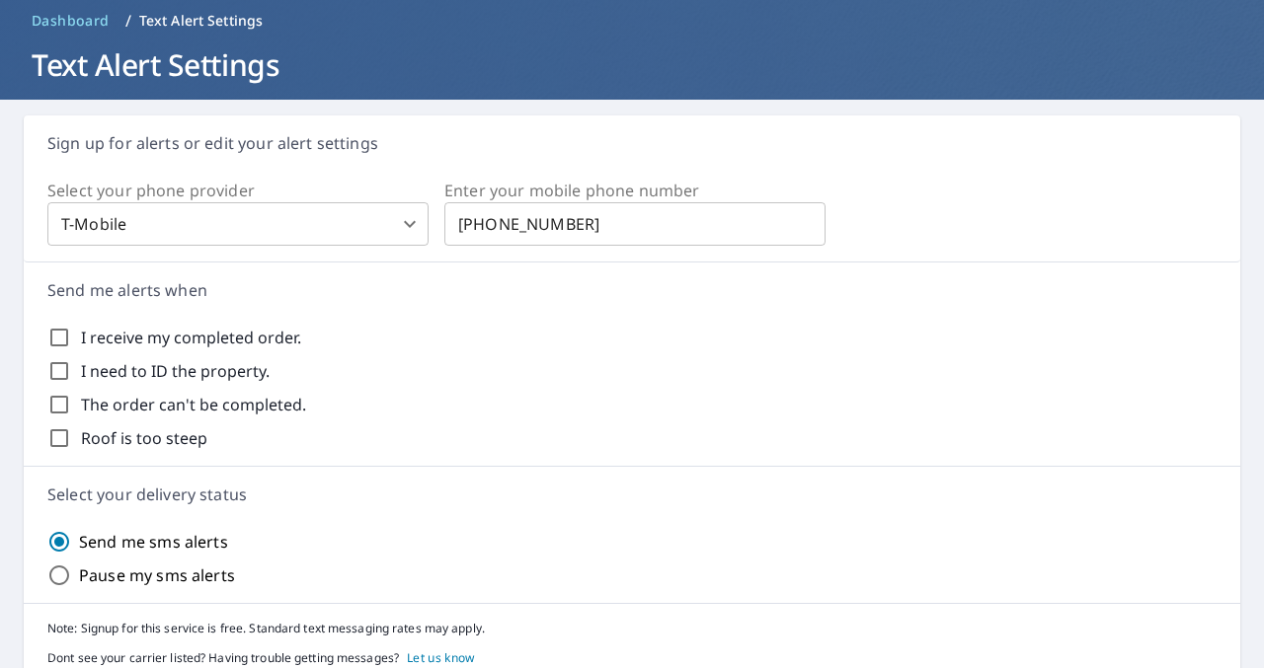
click at [58, 339] on input "I receive my completed order." at bounding box center [59, 338] width 24 height 24
checkbox input "true"
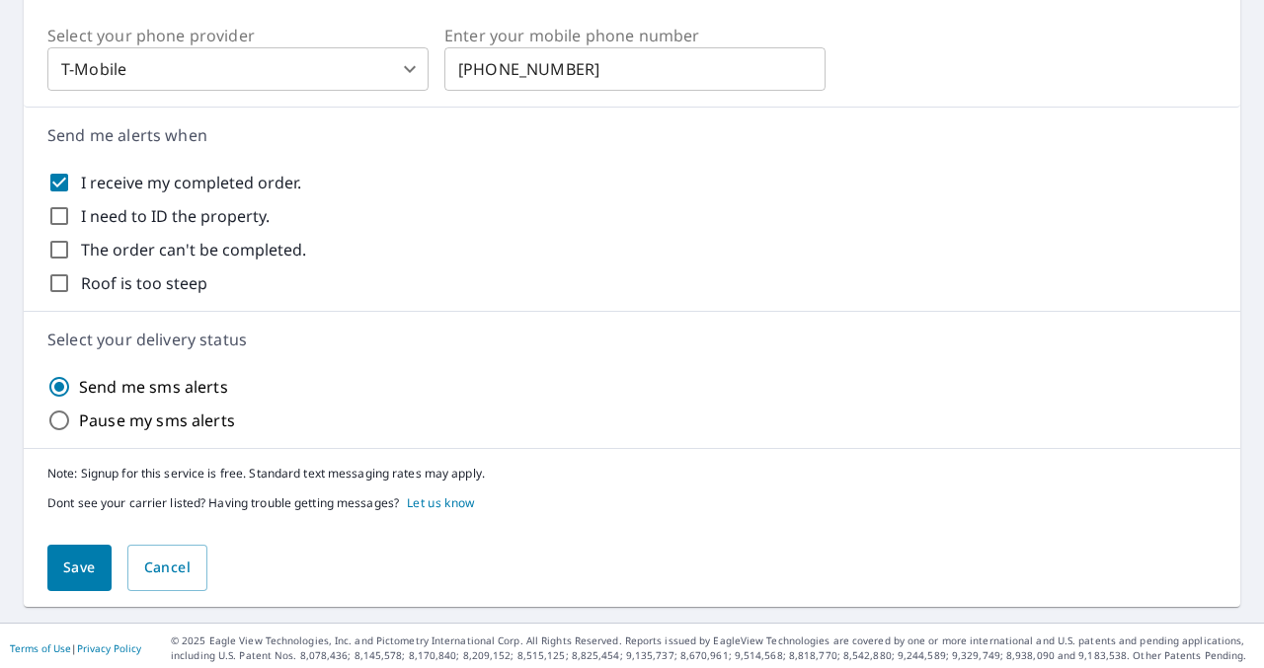
scroll to position [242, 0]
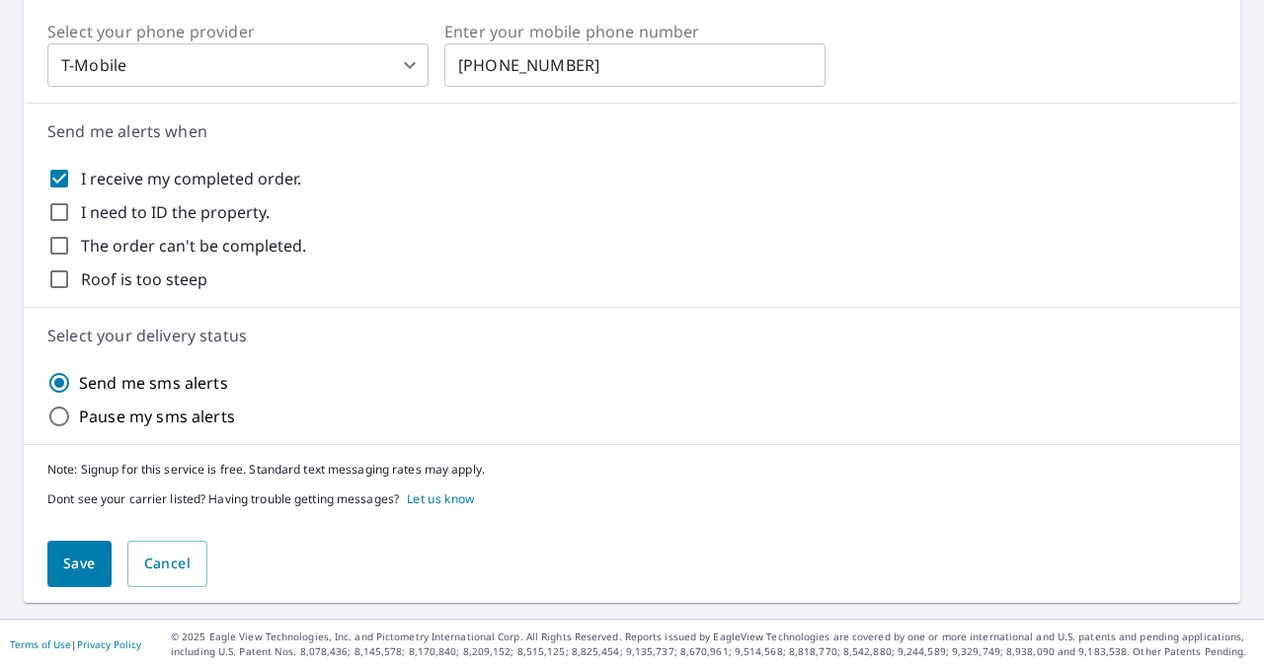
click at [67, 571] on span "Save" at bounding box center [79, 564] width 33 height 25
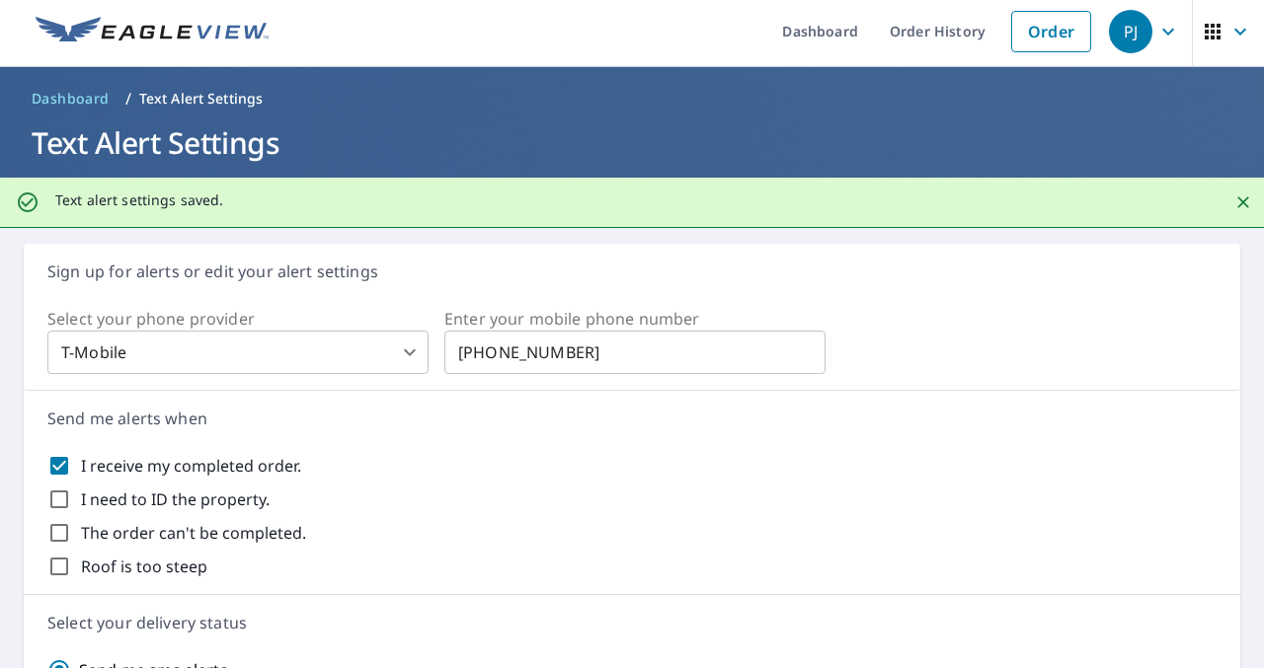
scroll to position [0, 0]
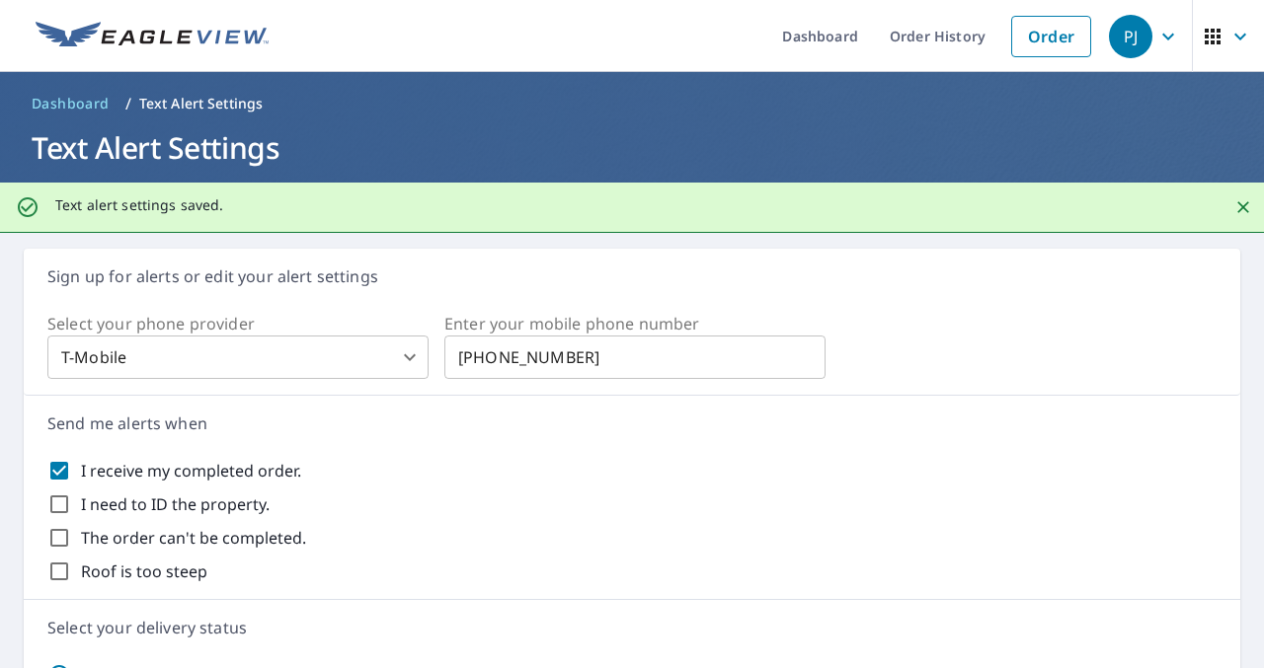
click at [80, 104] on span "Dashboard" at bounding box center [71, 104] width 78 height 20
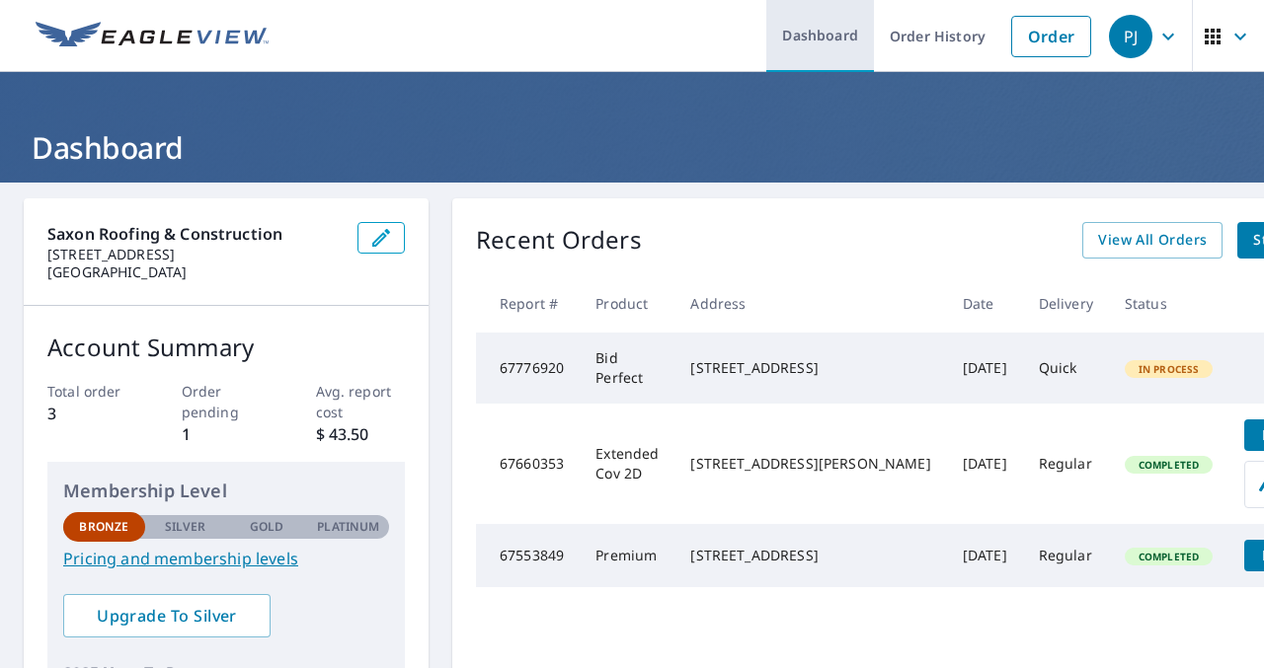
click at [825, 41] on link "Dashboard" at bounding box center [820, 36] width 108 height 72
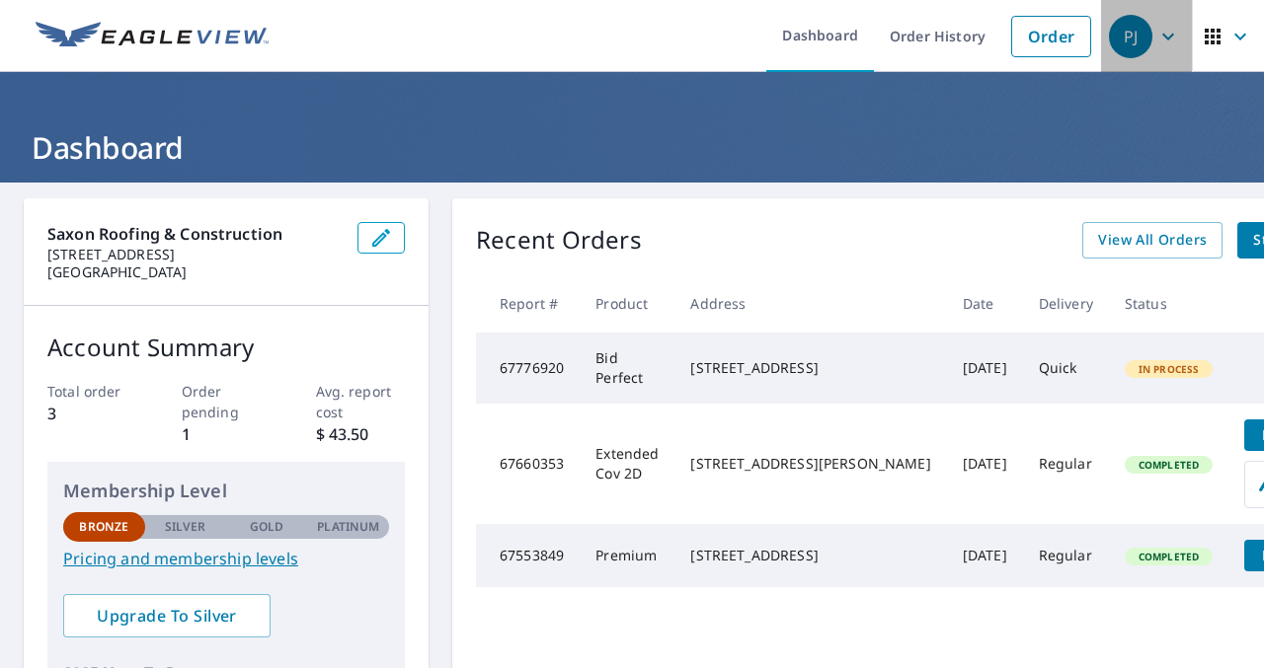
click at [1157, 36] on icon "button" at bounding box center [1168, 37] width 24 height 24
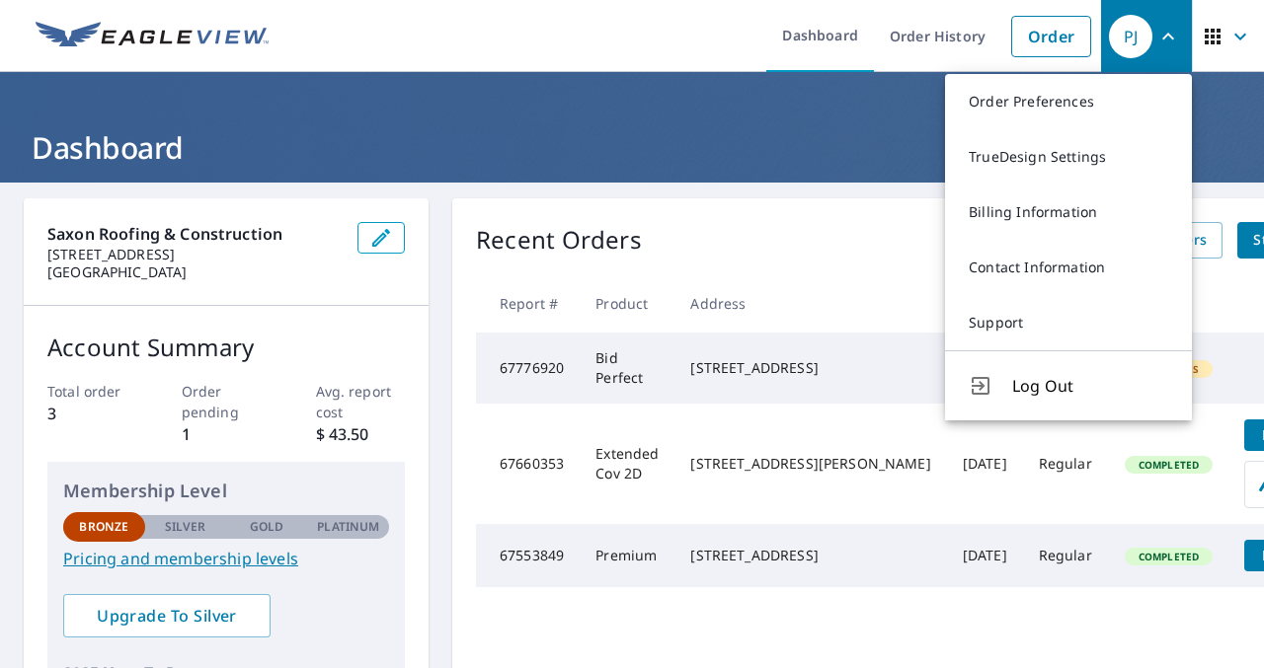
click at [1224, 29] on span "button" at bounding box center [1227, 36] width 55 height 47
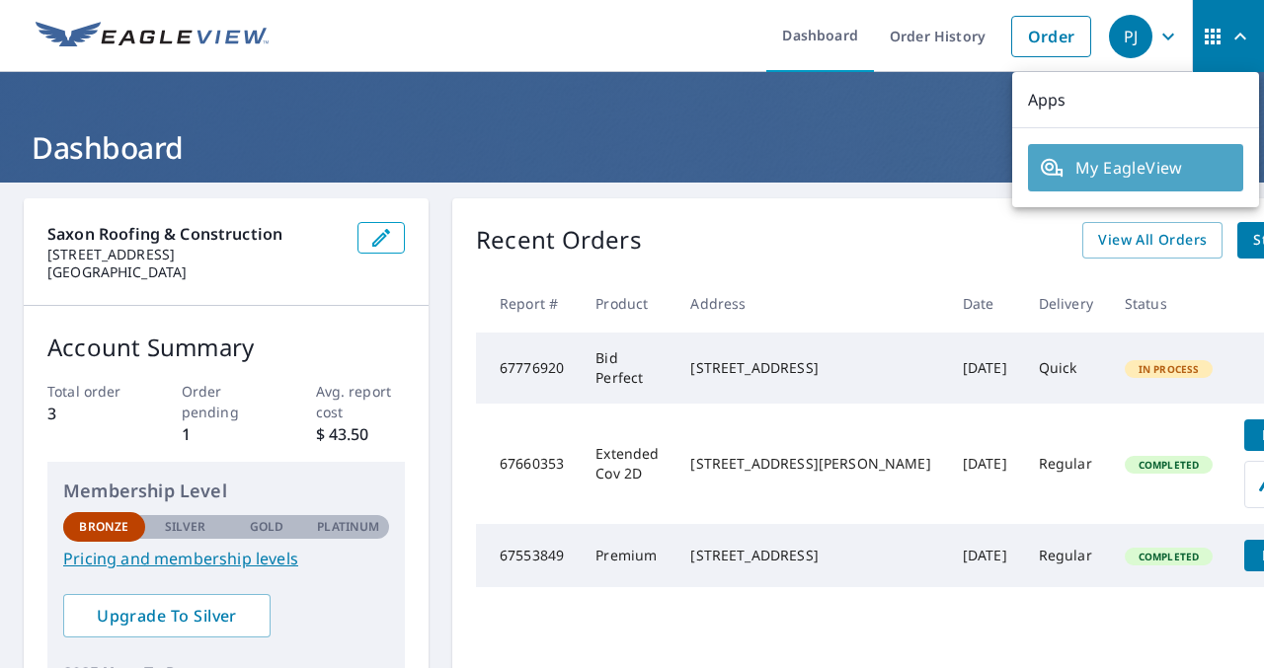
click at [1107, 168] on span "My EagleView" at bounding box center [1135, 168] width 192 height 24
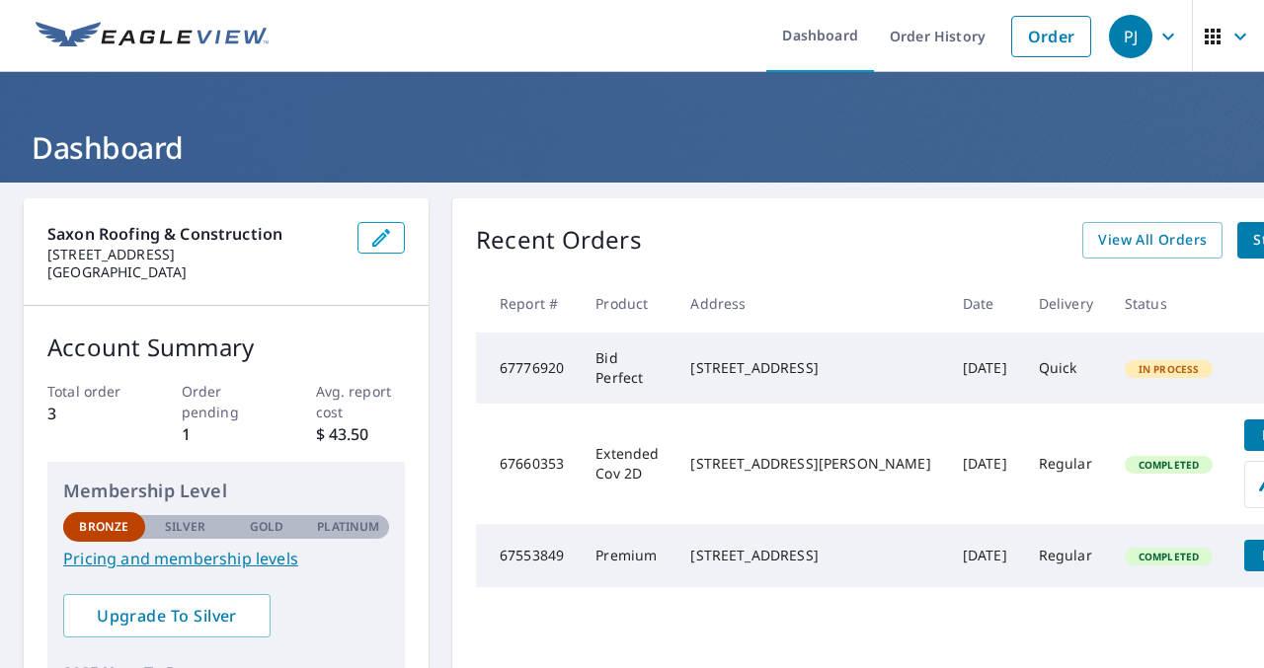
click at [1166, 36] on icon "button" at bounding box center [1168, 36] width 12 height 7
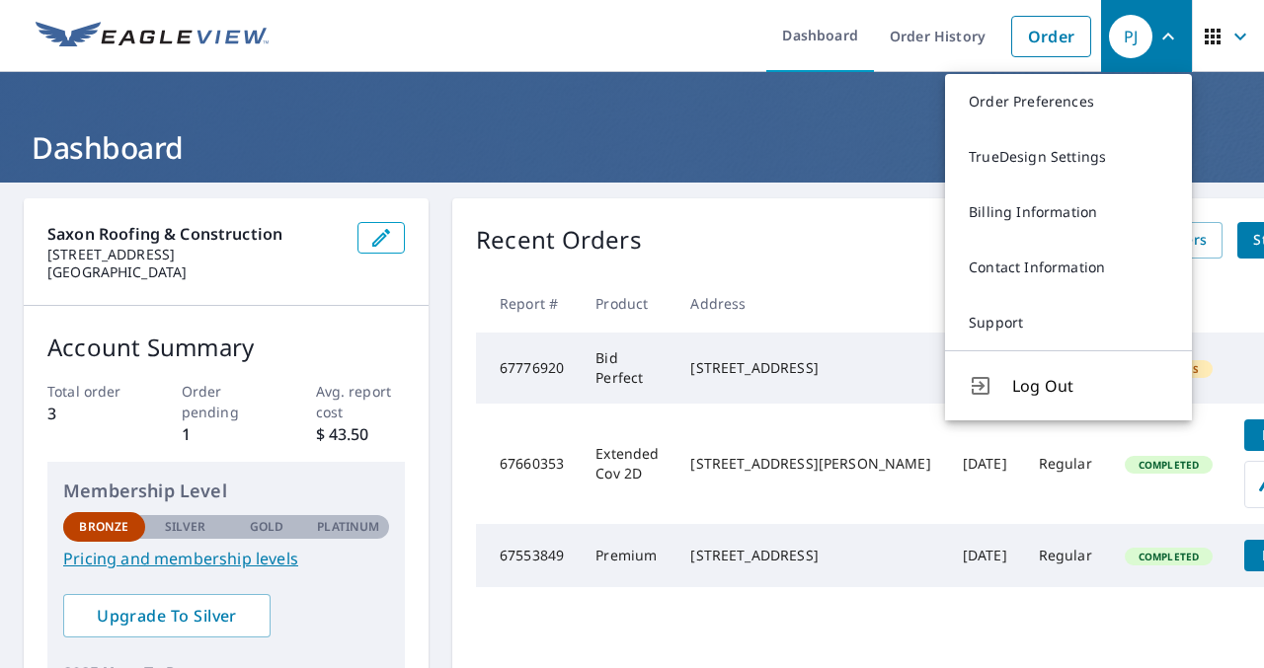
click at [1166, 36] on icon "button" at bounding box center [1168, 37] width 24 height 24
